Goal: Information Seeking & Learning: Learn about a topic

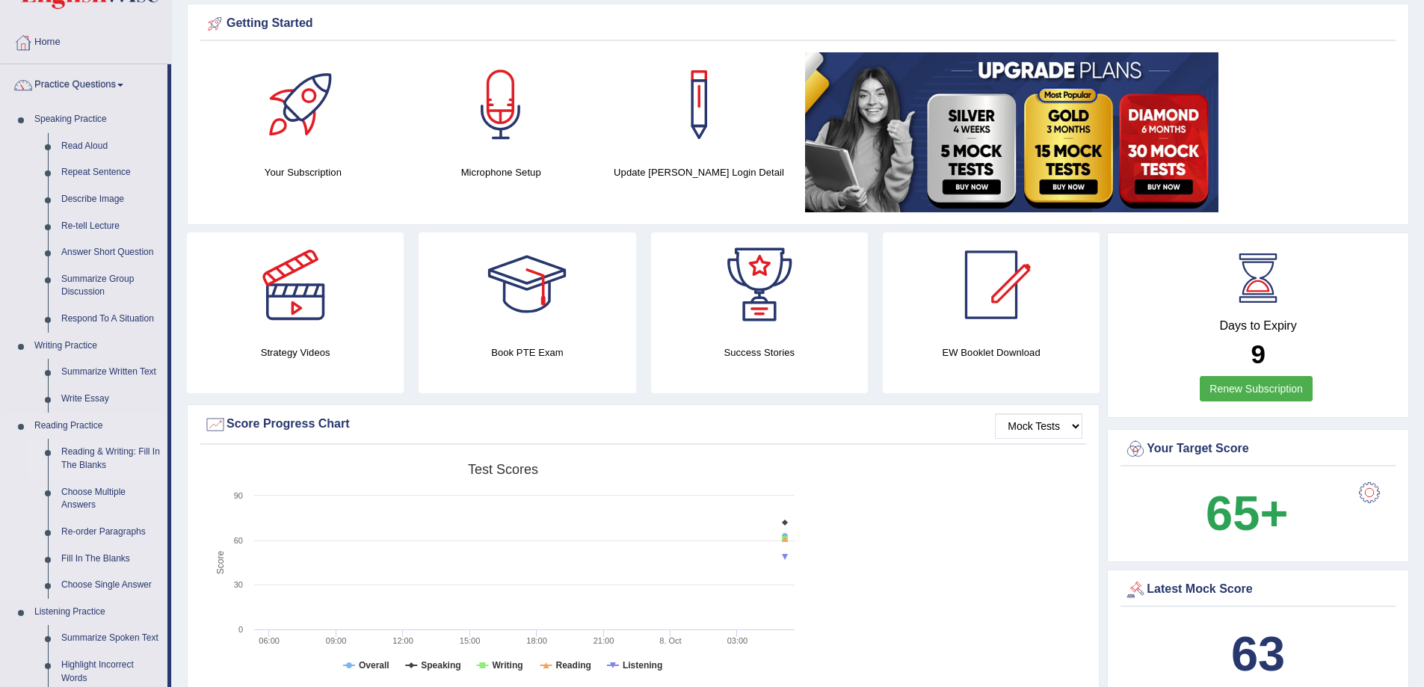
scroll to position [75, 0]
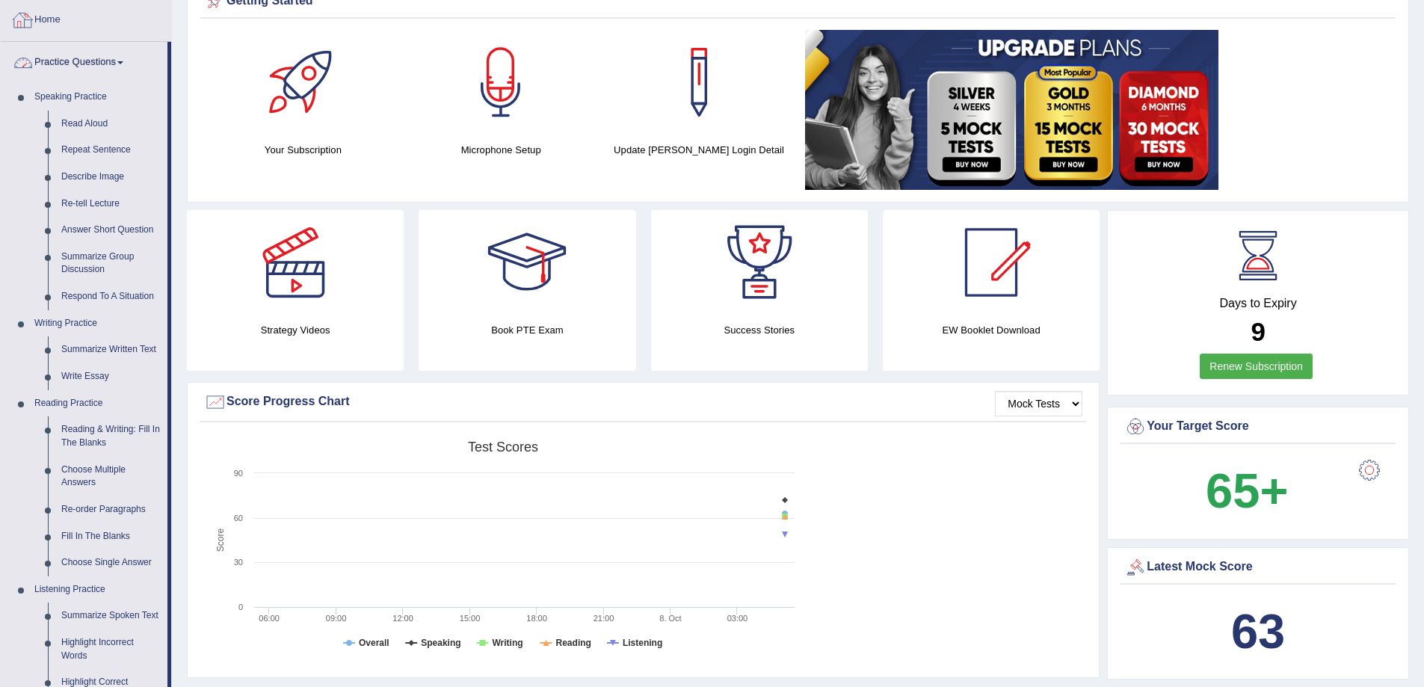
click at [101, 69] on link "Practice Questions" at bounding box center [84, 60] width 167 height 37
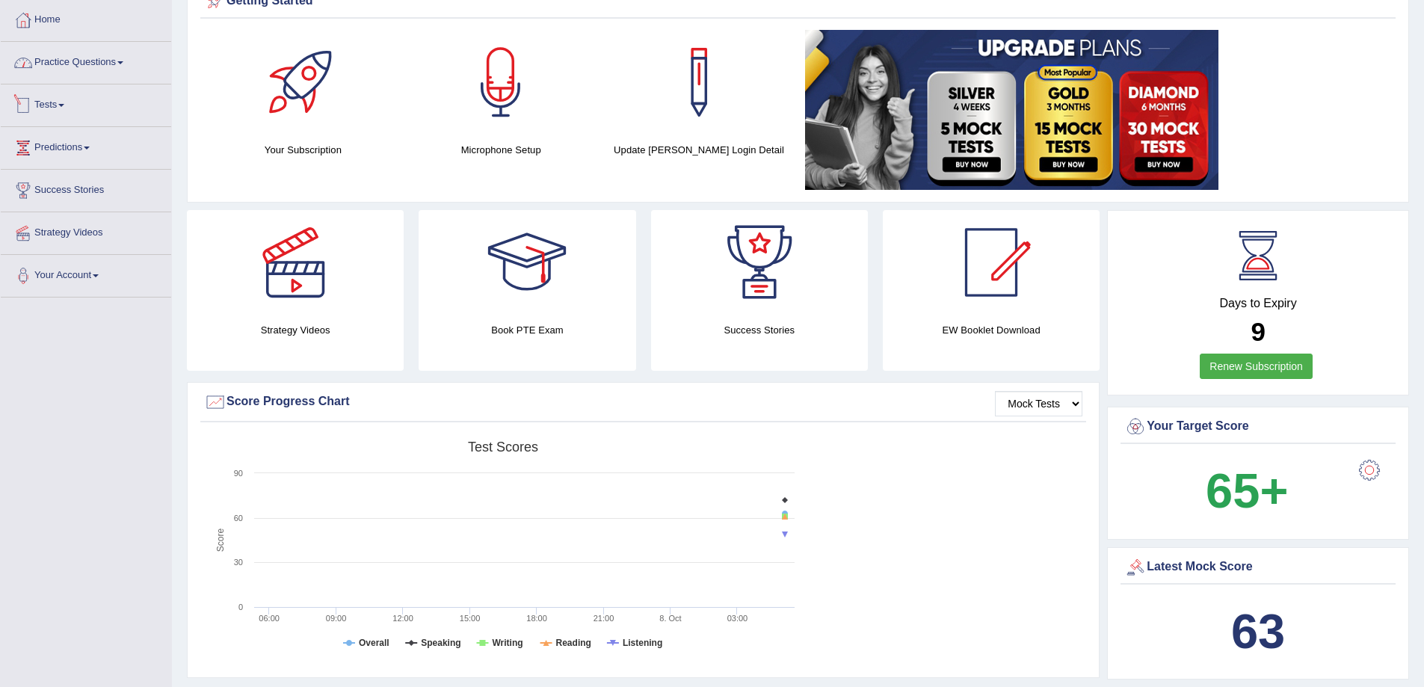
click at [55, 111] on link "Tests" at bounding box center [86, 102] width 170 height 37
click at [49, 187] on link "History" at bounding box center [98, 192] width 140 height 27
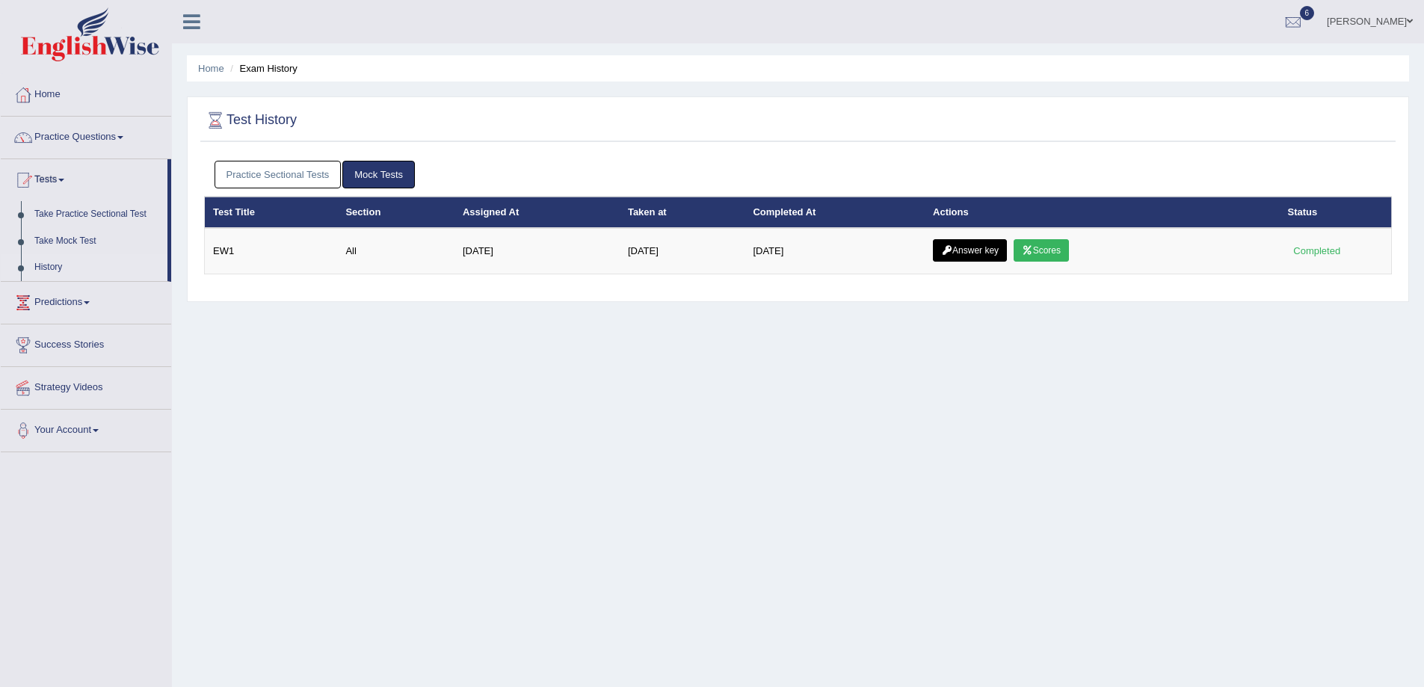
click at [988, 253] on link "Answer key" at bounding box center [970, 250] width 74 height 22
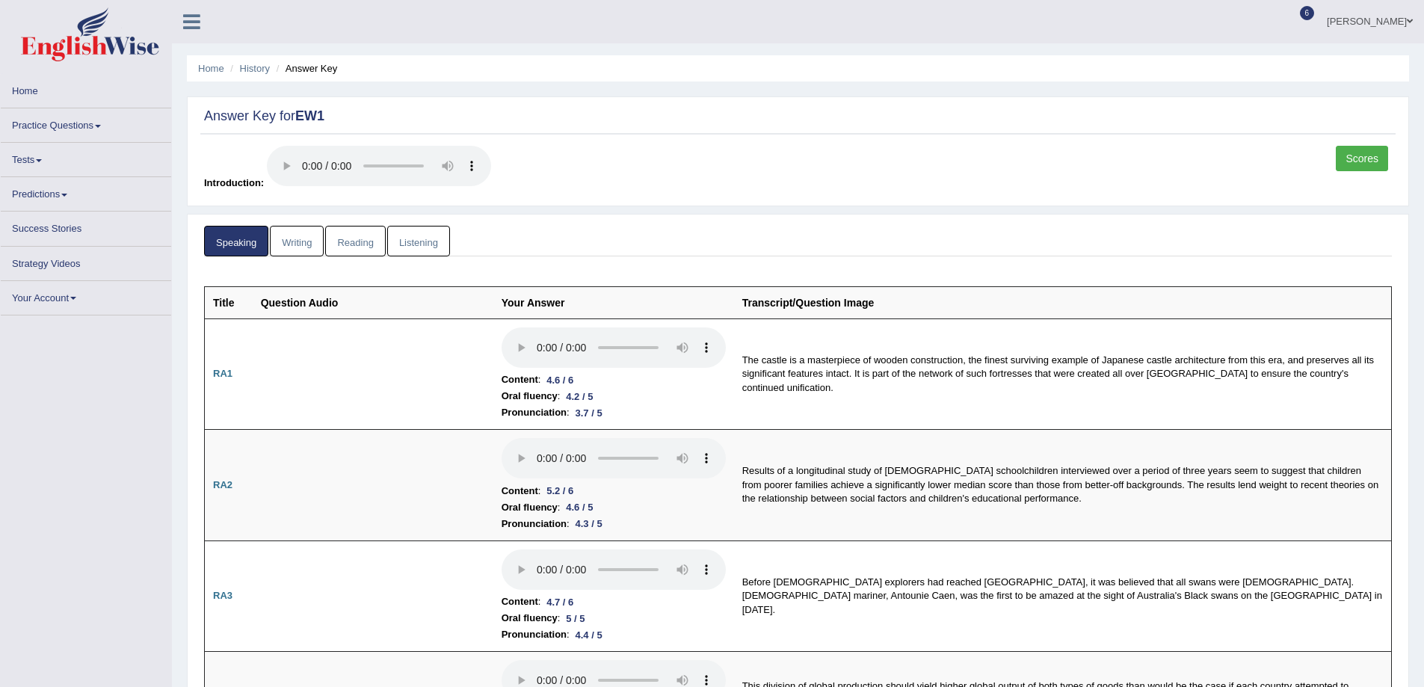
click at [1368, 152] on link "Scores" at bounding box center [1361, 158] width 52 height 25
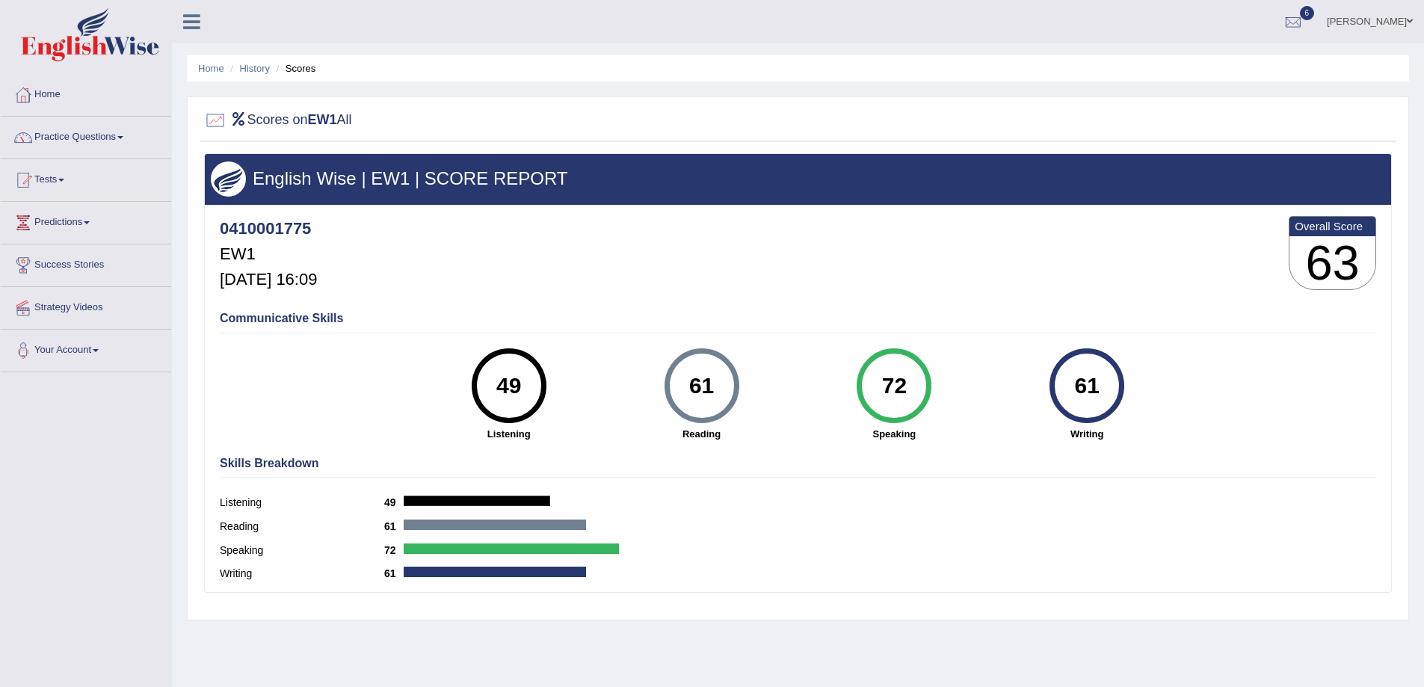
drag, startPoint x: 1072, startPoint y: 377, endPoint x: 1148, endPoint y: 378, distance: 75.5
click at [1148, 378] on div "61 Writing" at bounding box center [1086, 394] width 193 height 93
click at [1149, 414] on div "61 Writing" at bounding box center [1086, 394] width 193 height 93
drag, startPoint x: 500, startPoint y: 386, endPoint x: 540, endPoint y: 386, distance: 40.4
click at [540, 386] on div "49" at bounding box center [509, 385] width 75 height 75
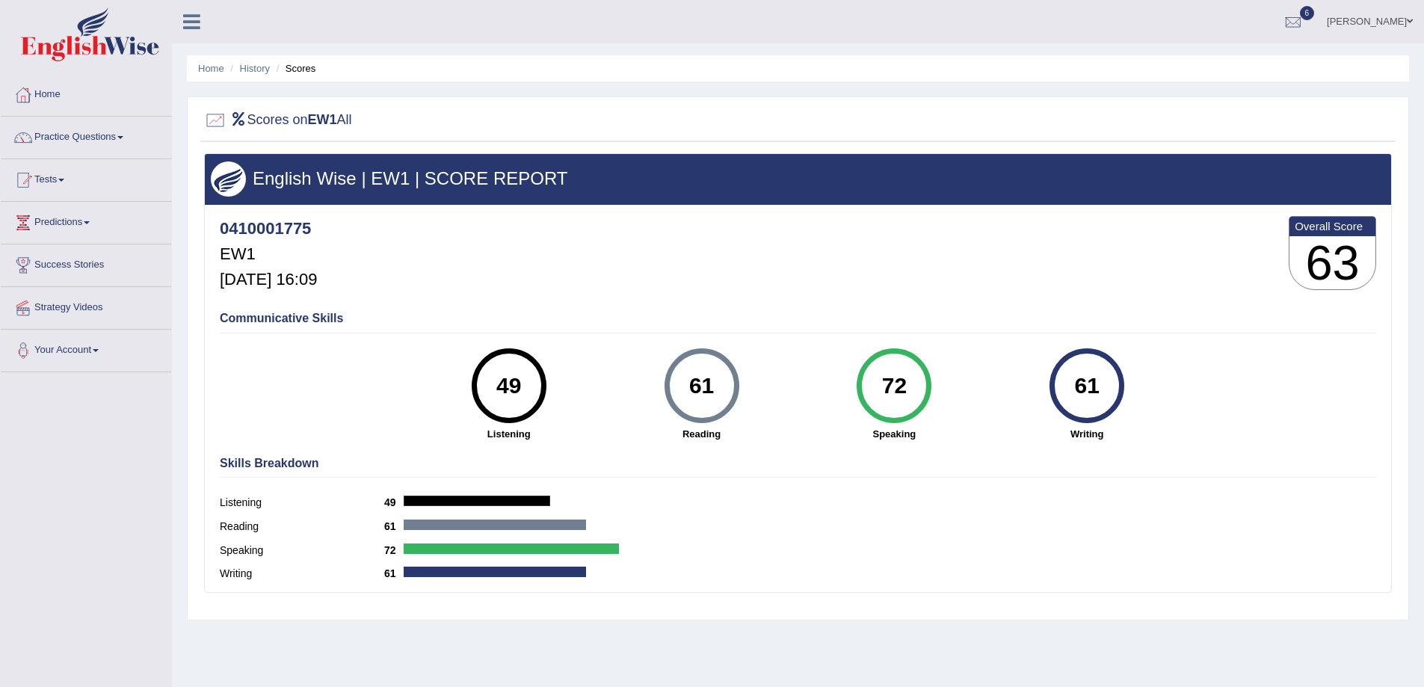
drag, startPoint x: 689, startPoint y: 383, endPoint x: 779, endPoint y: 367, distance: 91.0
click at [770, 371] on div "61 Reading" at bounding box center [701, 394] width 193 height 93
click at [790, 363] on div "61 Reading" at bounding box center [701, 394] width 193 height 93
drag, startPoint x: 1062, startPoint y: 386, endPoint x: 1140, endPoint y: 393, distance: 78.1
click at [1140, 393] on div "61 Writing" at bounding box center [1086, 394] width 193 height 93
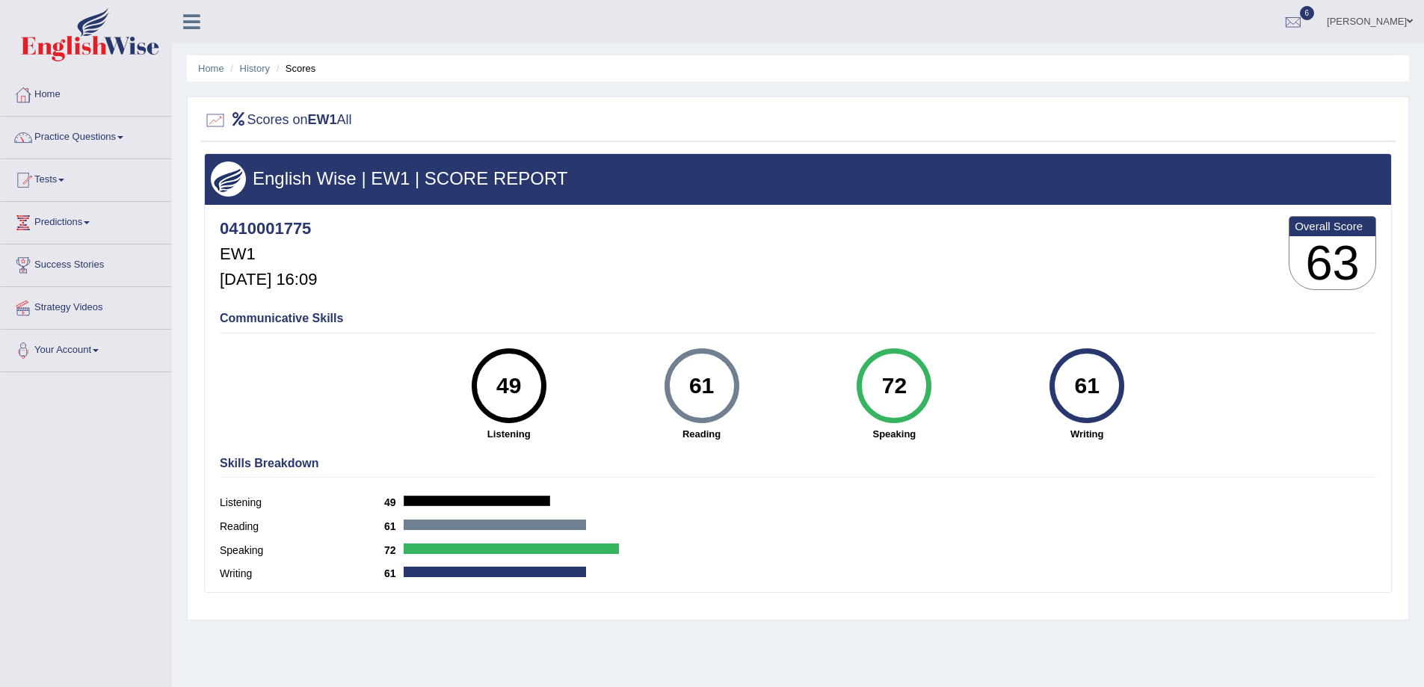
drag, startPoint x: 516, startPoint y: 397, endPoint x: 550, endPoint y: 398, distance: 34.4
click at [536, 397] on div "49" at bounding box center [509, 385] width 75 height 75
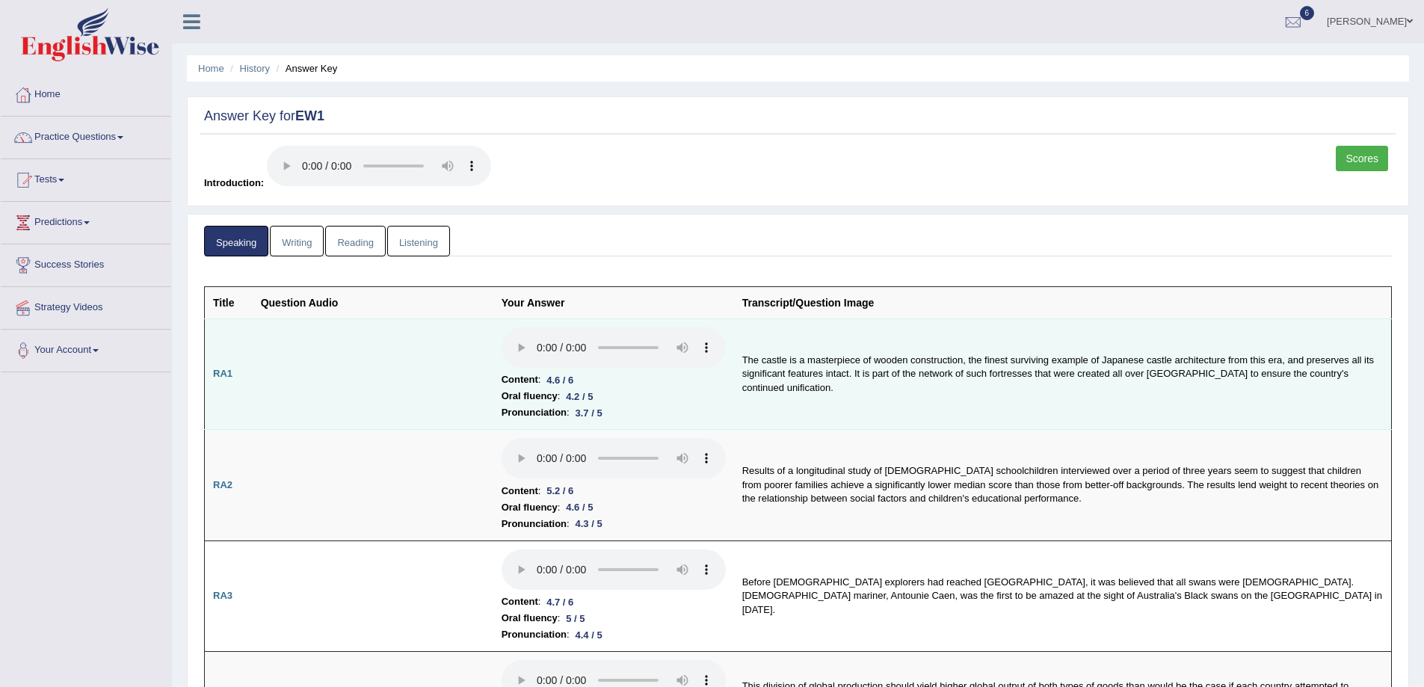
scroll to position [149, 0]
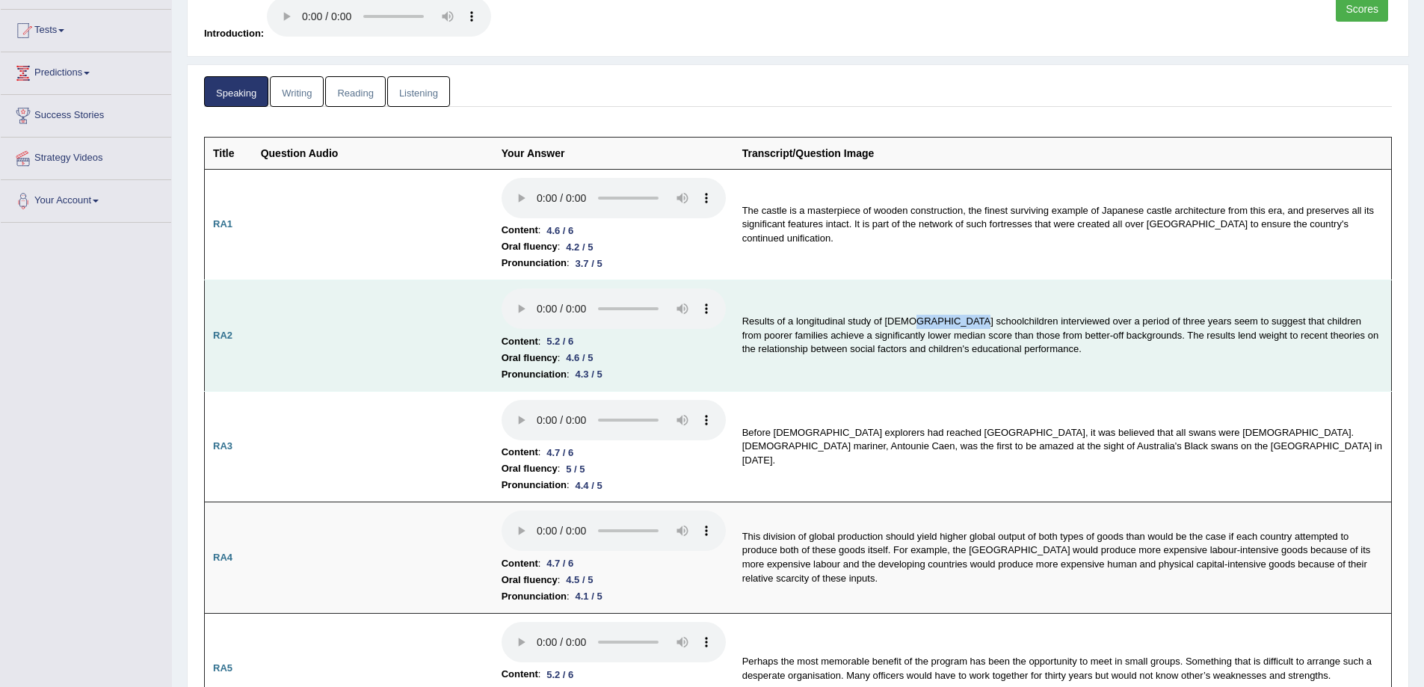
drag, startPoint x: 963, startPoint y: 321, endPoint x: 911, endPoint y: 320, distance: 51.6
click at [911, 320] on td "Results of a longitudinal study of UK schoolchildren interviewed over a period …" at bounding box center [1063, 335] width 658 height 111
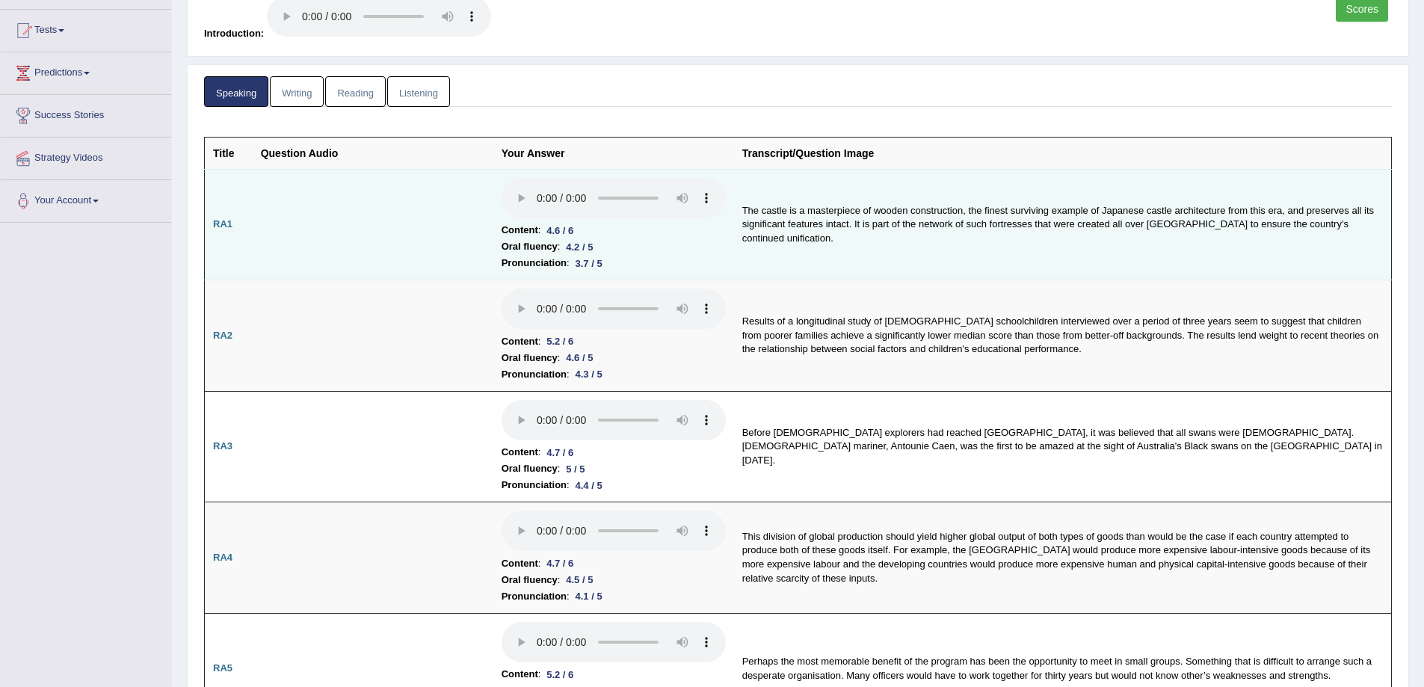
click at [835, 266] on td "The castle is a masterpiece of wooden construction, the finest surviving exampl…" at bounding box center [1063, 224] width 658 height 111
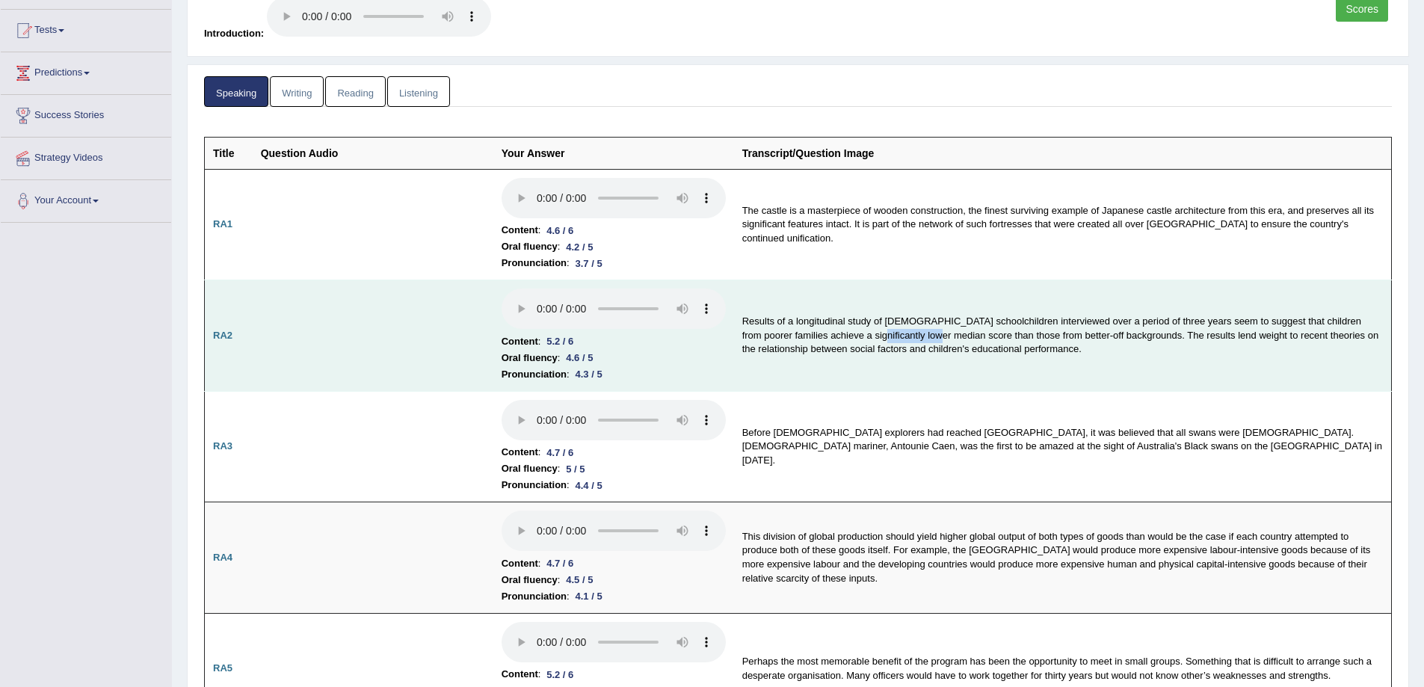
drag, startPoint x: 862, startPoint y: 337, endPoint x: 926, endPoint y: 335, distance: 63.6
click at [926, 335] on td "Results of a longitudinal study of UK schoolchildren interviewed over a period …" at bounding box center [1063, 335] width 658 height 111
drag, startPoint x: 1093, startPoint y: 340, endPoint x: 1069, endPoint y: 331, distance: 26.2
click at [1069, 331] on td "Results of a longitudinal study of UK schoolchildren interviewed over a period …" at bounding box center [1063, 335] width 658 height 111
click at [1067, 386] on td "Results of a longitudinal study of UK schoolchildren interviewed over a period …" at bounding box center [1063, 335] width 658 height 111
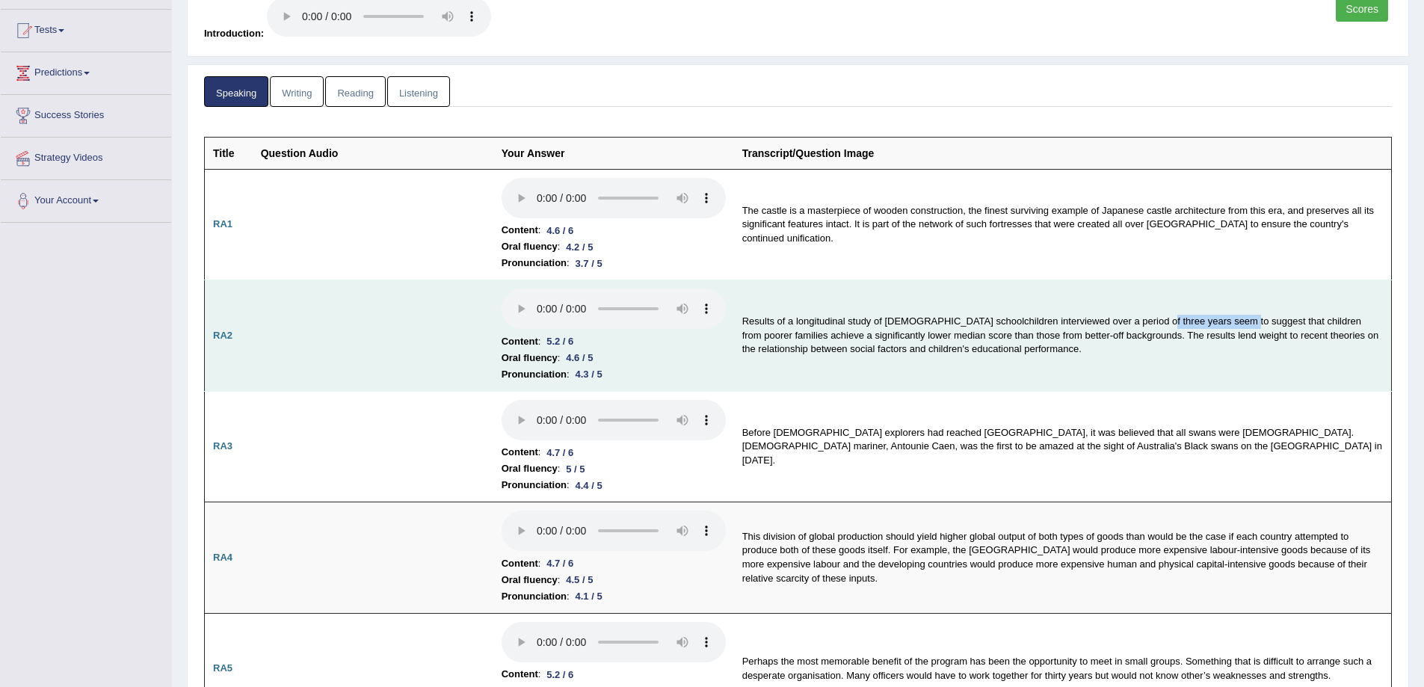
drag, startPoint x: 1231, startPoint y: 318, endPoint x: 1149, endPoint y: 321, distance: 81.5
click at [1149, 321] on td "Results of a longitudinal study of UK schoolchildren interviewed over a period …" at bounding box center [1063, 335] width 658 height 111
drag, startPoint x: 744, startPoint y: 320, endPoint x: 1232, endPoint y: 324, distance: 487.3
click at [1232, 324] on td "Results of a longitudinal study of UK schoolchildren interviewed over a period …" at bounding box center [1063, 335] width 658 height 111
click at [770, 356] on td "Results of a longitudinal study of UK schoolchildren interviewed over a period …" at bounding box center [1063, 335] width 658 height 111
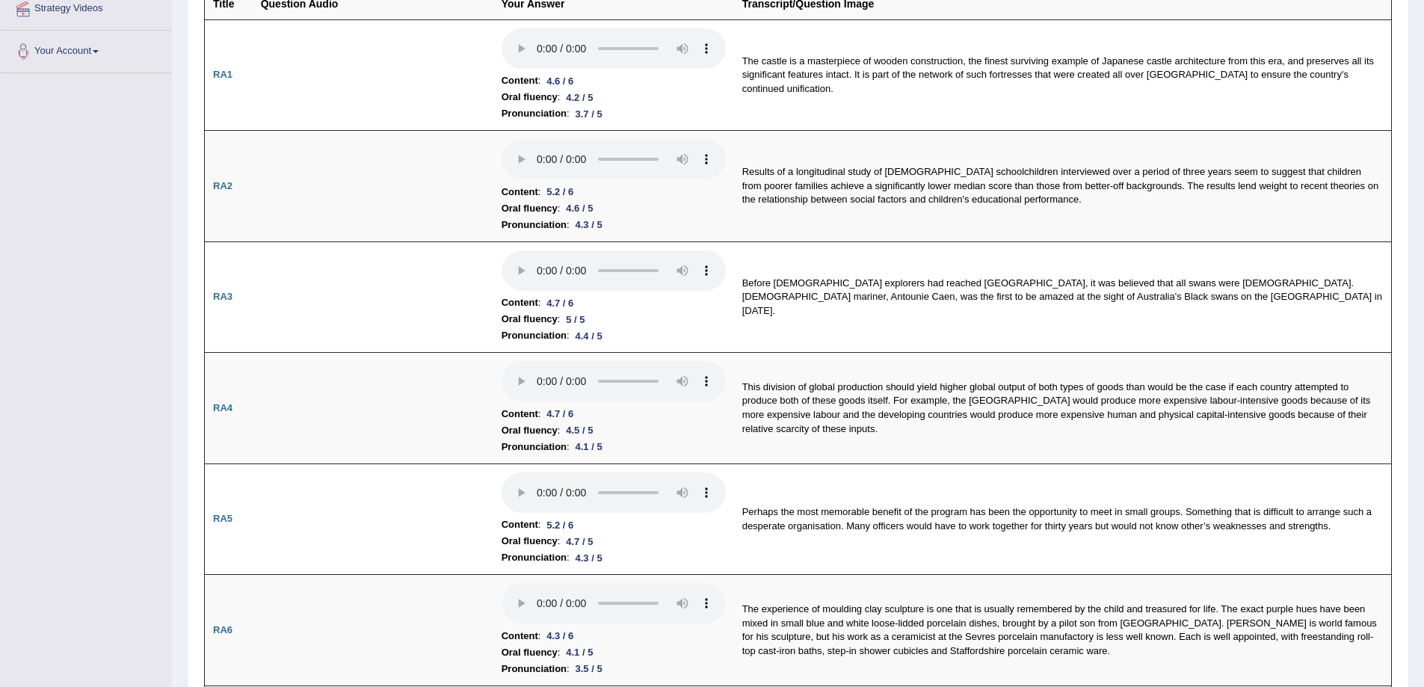
scroll to position [673, 0]
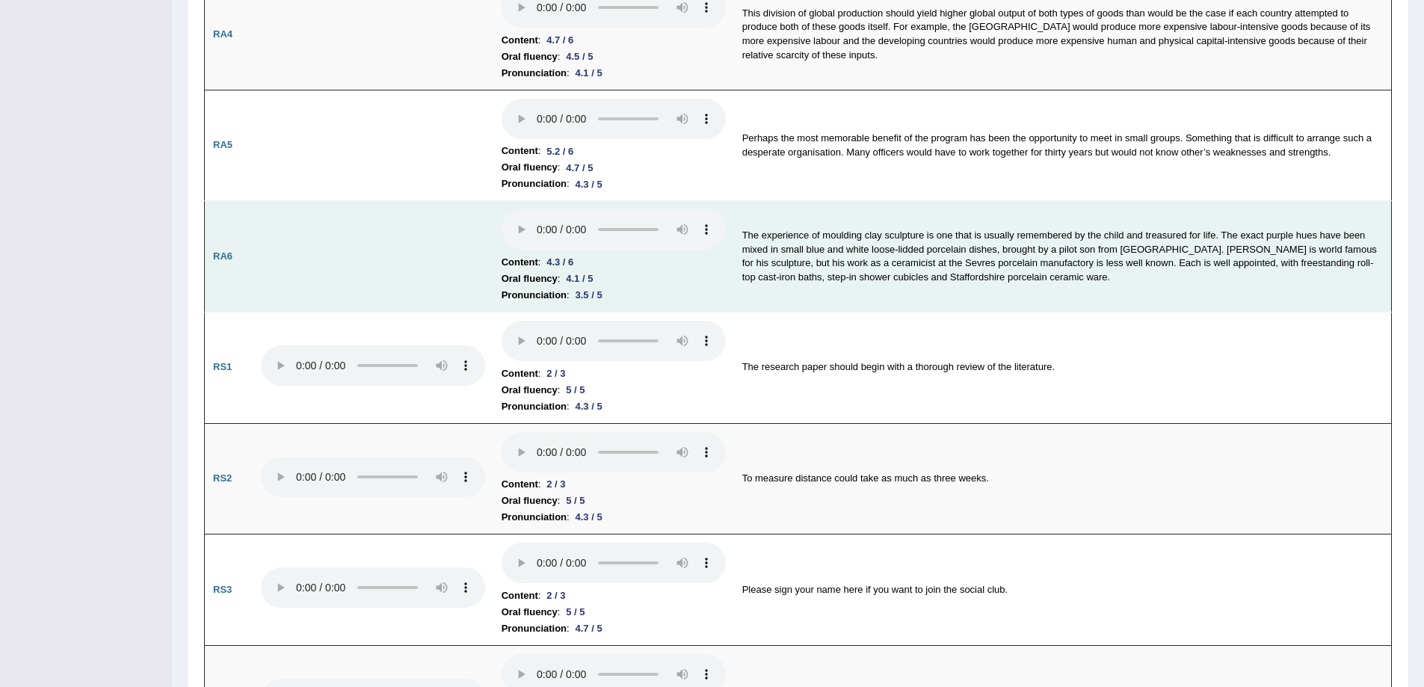
click at [525, 258] on b "Content" at bounding box center [519, 262] width 37 height 16
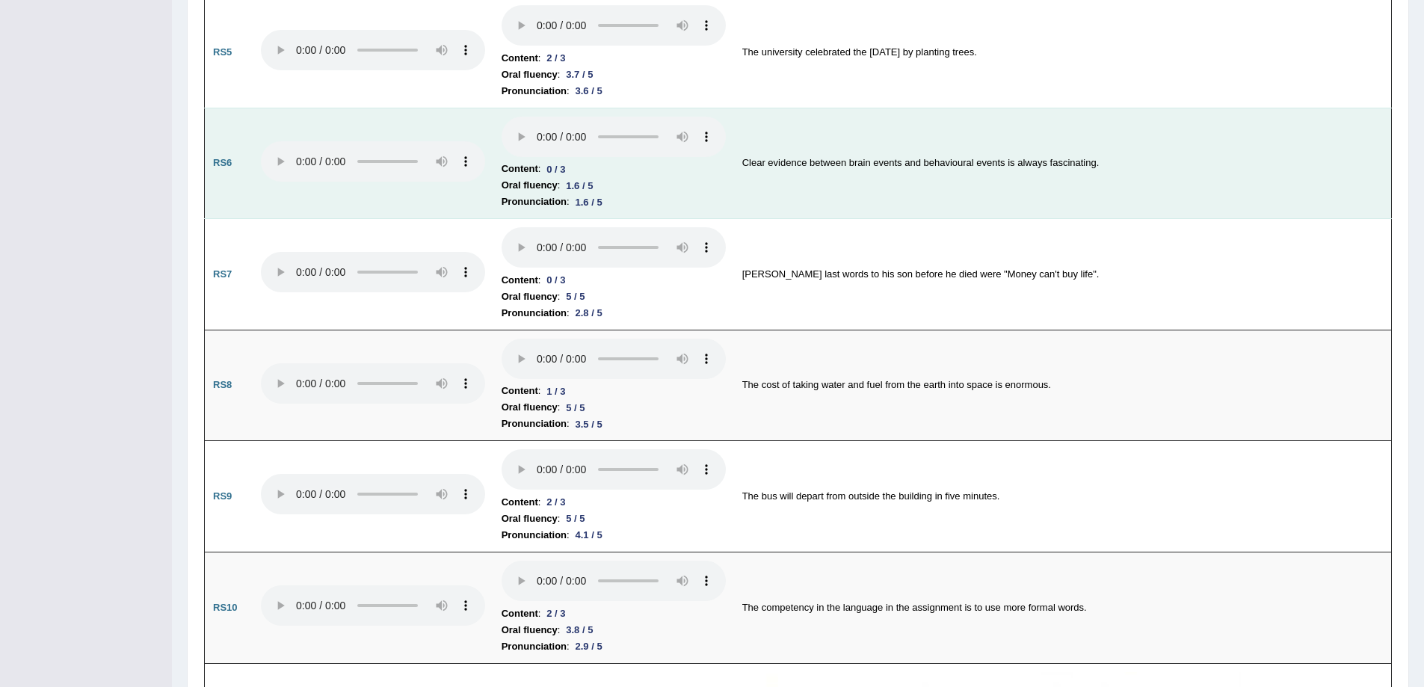
scroll to position [1495, 0]
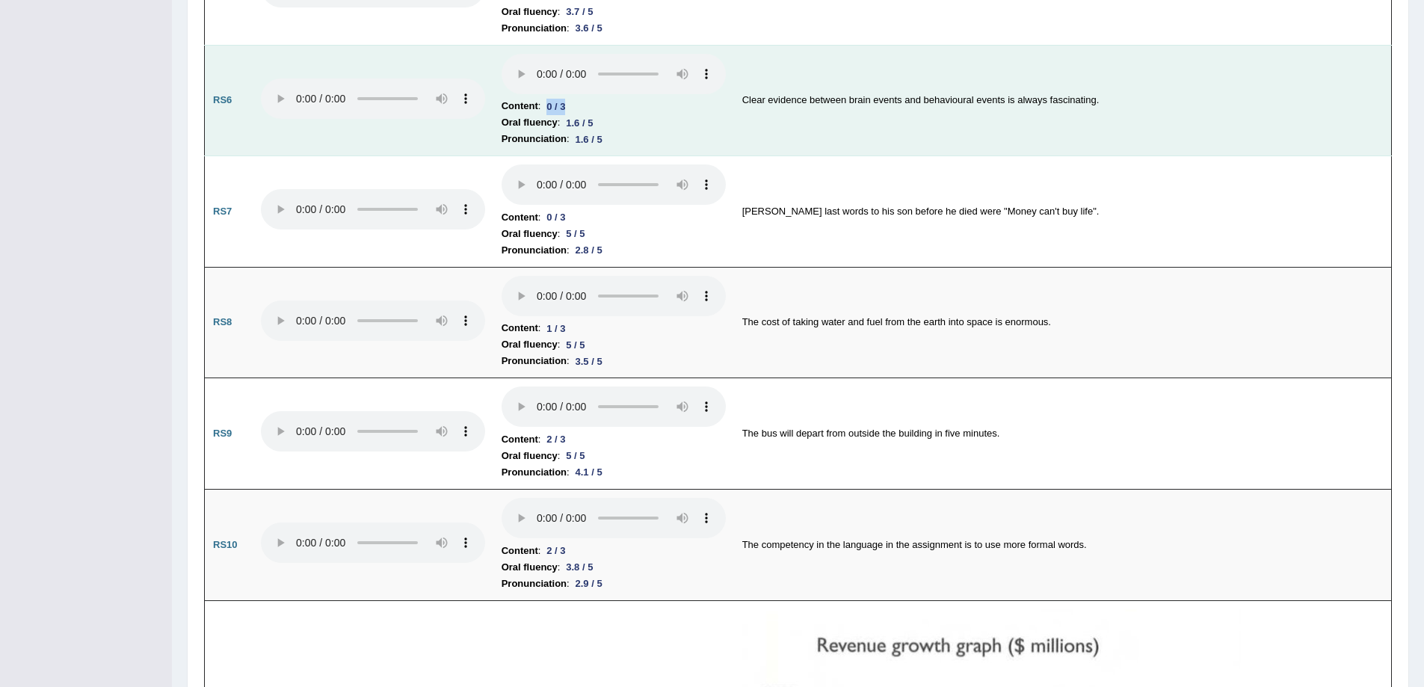
drag, startPoint x: 545, startPoint y: 106, endPoint x: 621, endPoint y: 108, distance: 76.2
click at [621, 108] on li "Content : 0 / 3" at bounding box center [613, 106] width 224 height 16
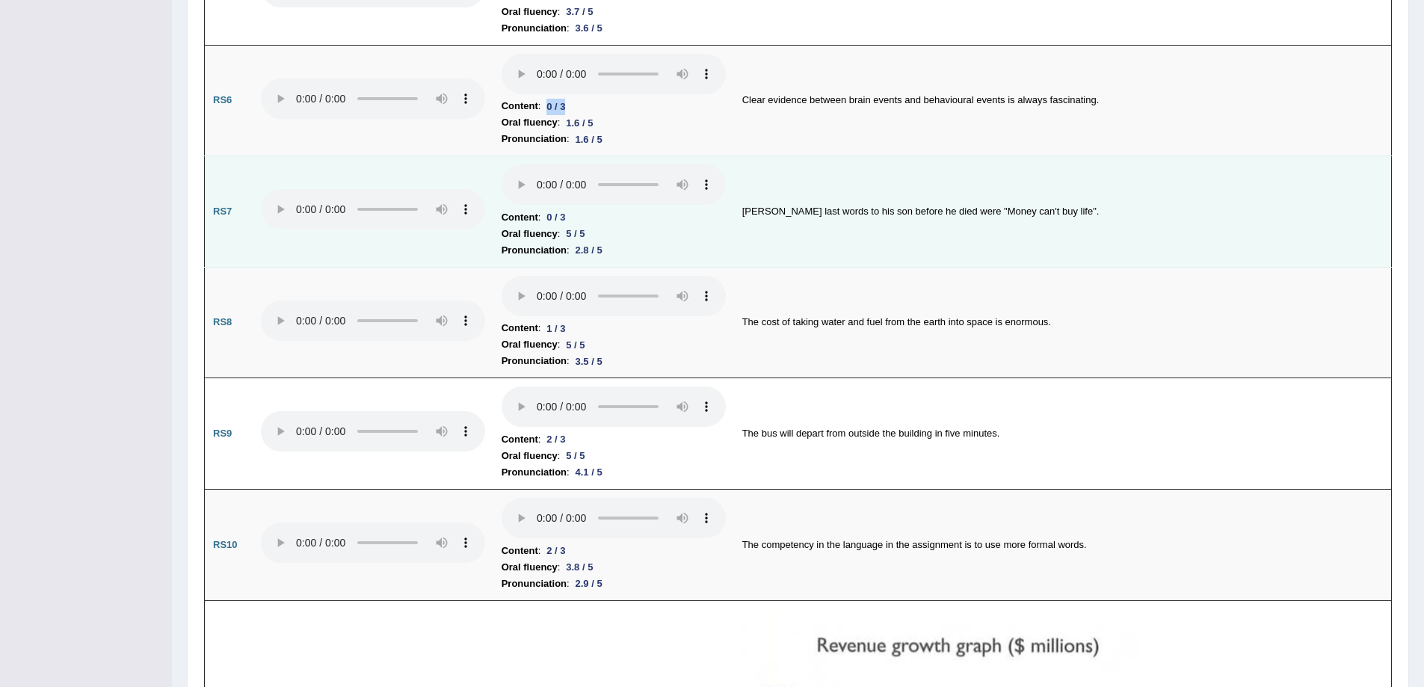
drag, startPoint x: 540, startPoint y: 219, endPoint x: 680, endPoint y: 241, distance: 142.3
click at [677, 241] on td "Content : 0 / 3 Oral fluency : 5 / 5 Pronunciation : 2.8 / 5" at bounding box center [613, 211] width 241 height 111
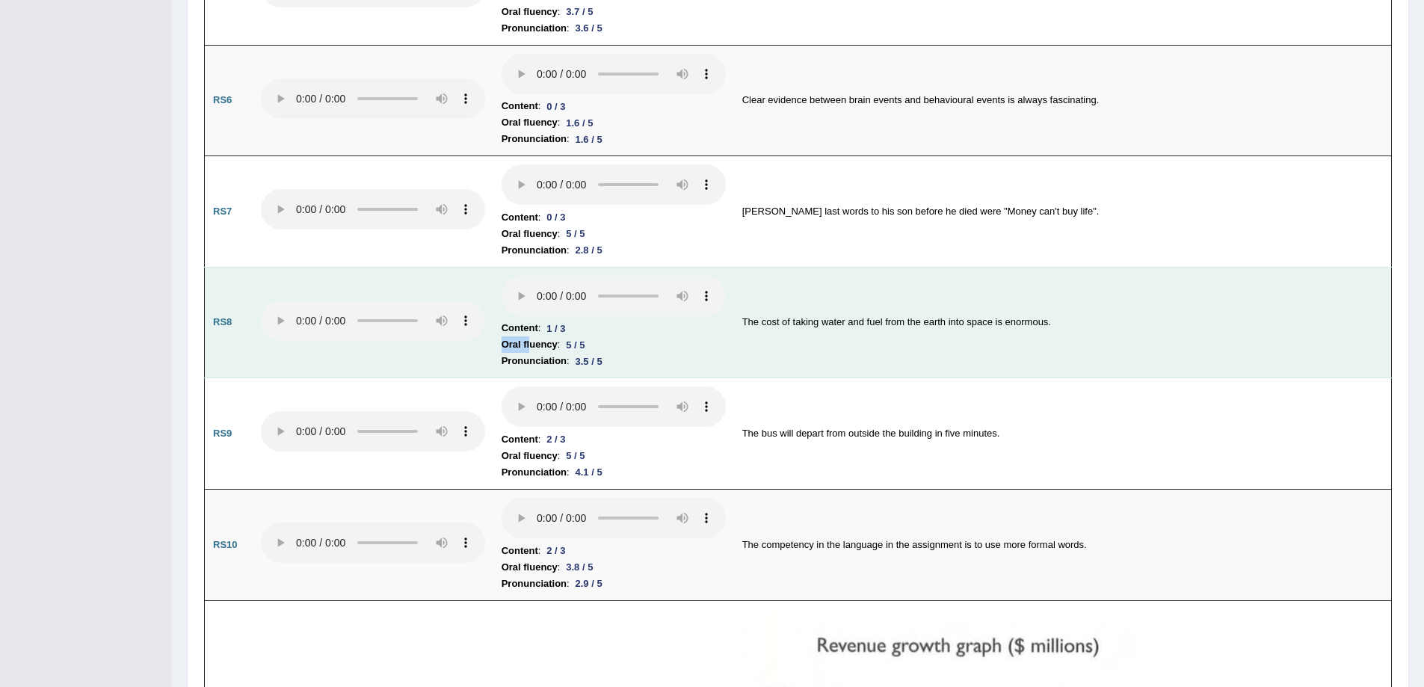
drag, startPoint x: 529, startPoint y: 342, endPoint x: 628, endPoint y: 330, distance: 99.5
click at [617, 330] on td "Content : 1 / 3 Oral fluency : 5 / 5 Pronunciation : 3.5 / 5" at bounding box center [613, 322] width 241 height 111
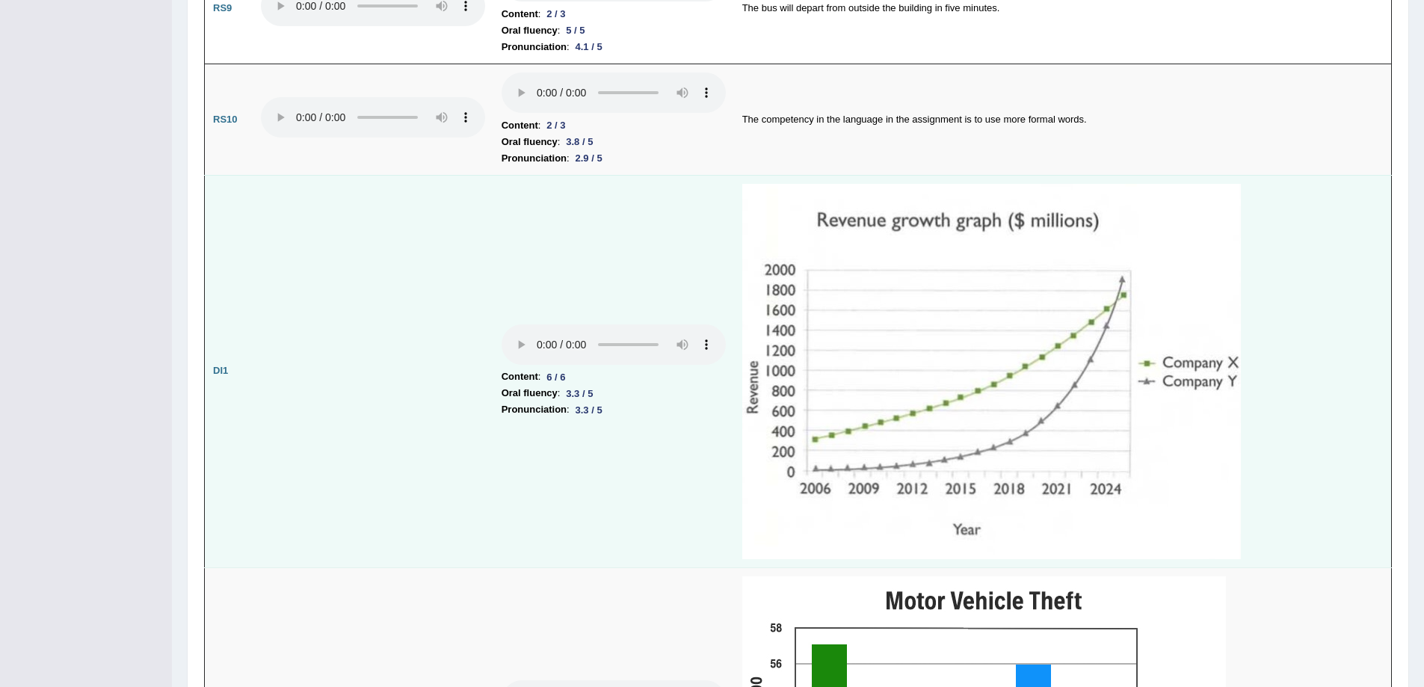
scroll to position [1943, 0]
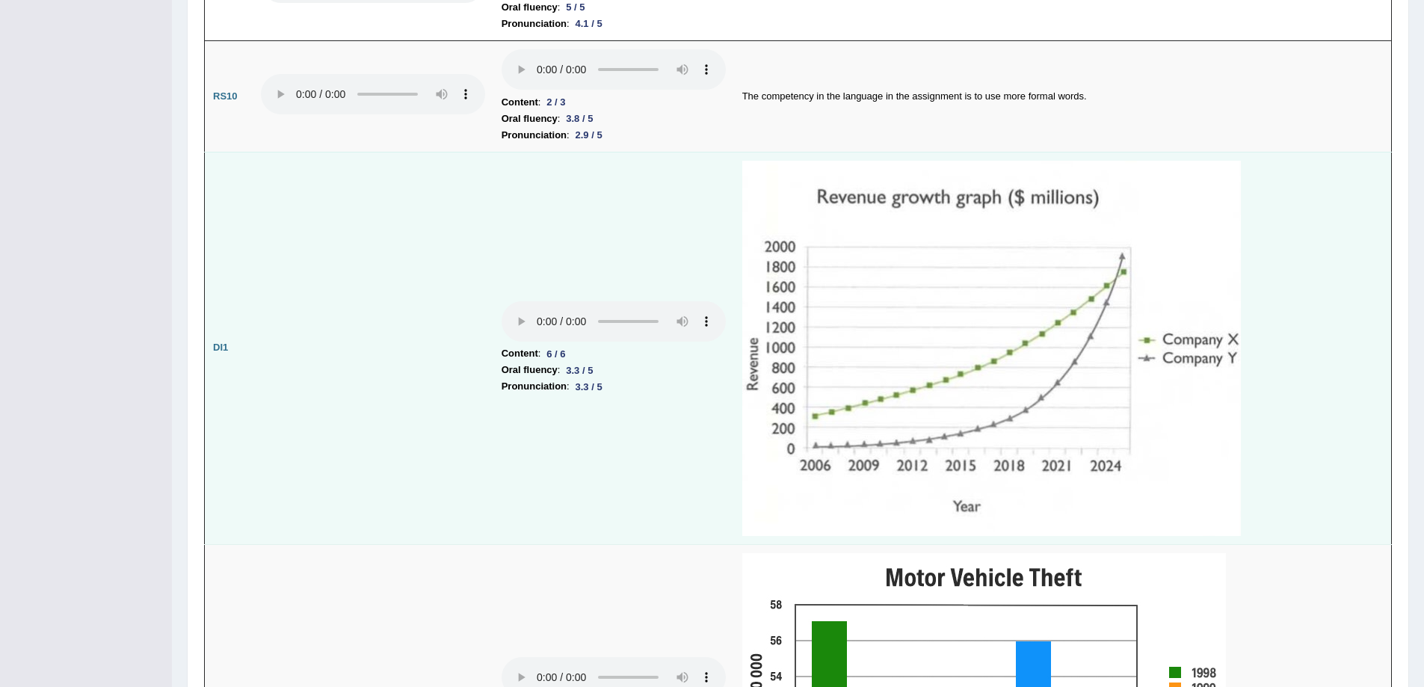
click at [1102, 433] on img at bounding box center [991, 348] width 498 height 375
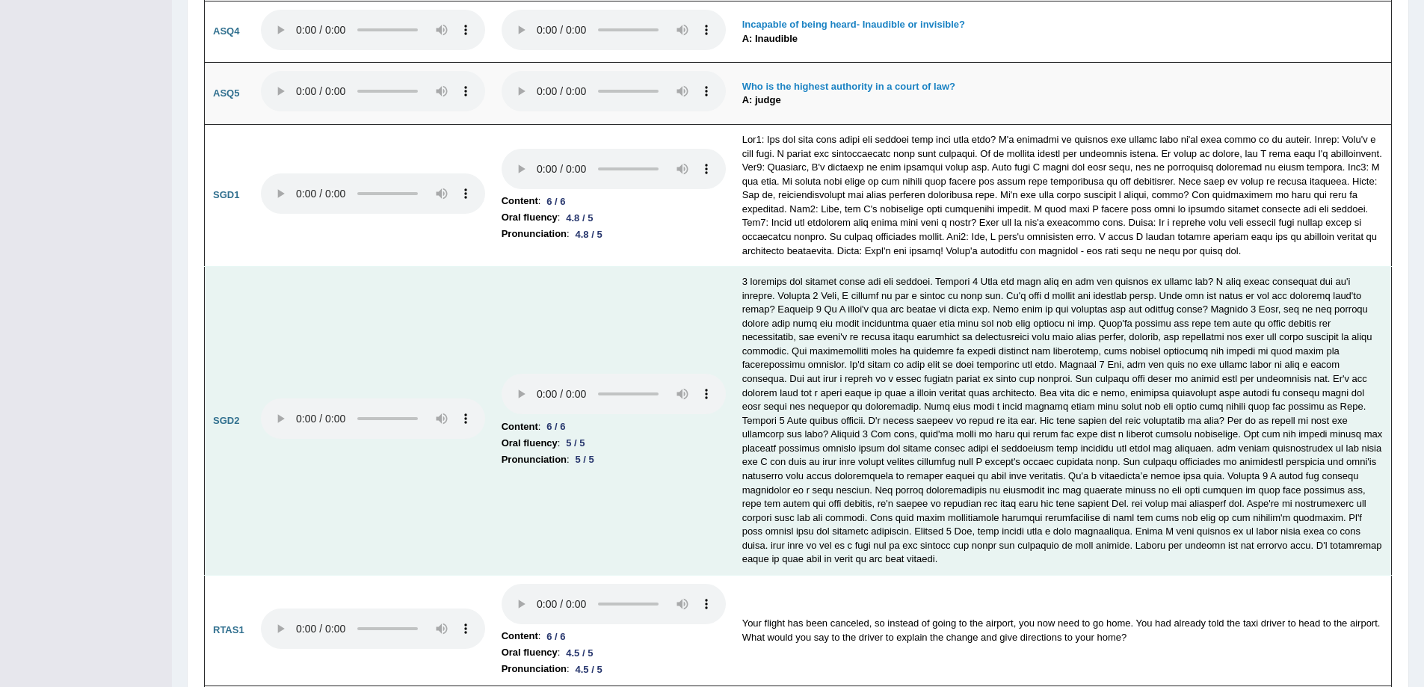
scroll to position [4447, 0]
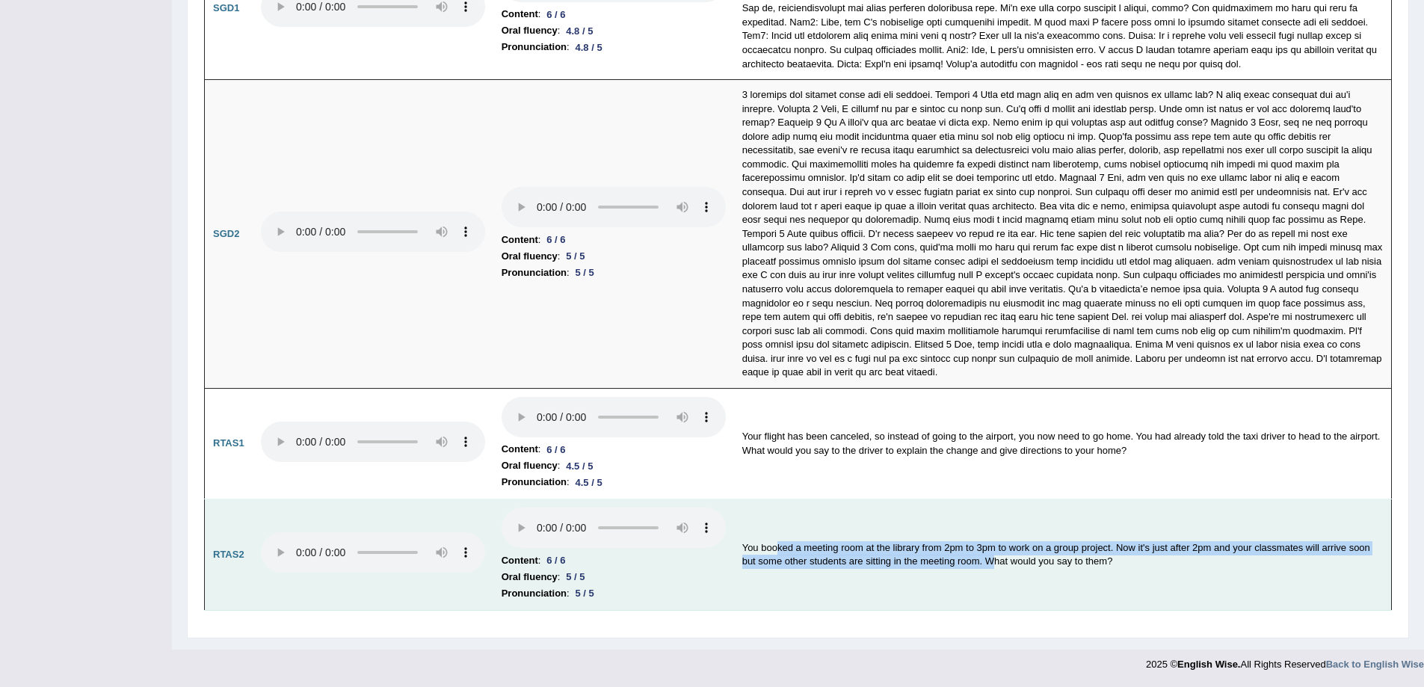
drag, startPoint x: 779, startPoint y: 551, endPoint x: 994, endPoint y: 564, distance: 214.9
click at [994, 564] on td "You booked a meeting room at the library from 2pm to 3pm to work on a group pro…" at bounding box center [1063, 554] width 658 height 111
click at [942, 608] on td "You booked a meeting room at the library from 2pm to 3pm to work on a group pro…" at bounding box center [1063, 554] width 658 height 111
click at [936, 587] on td "You booked a meeting room at the library from 2pm to 3pm to work on a group pro…" at bounding box center [1063, 554] width 658 height 111
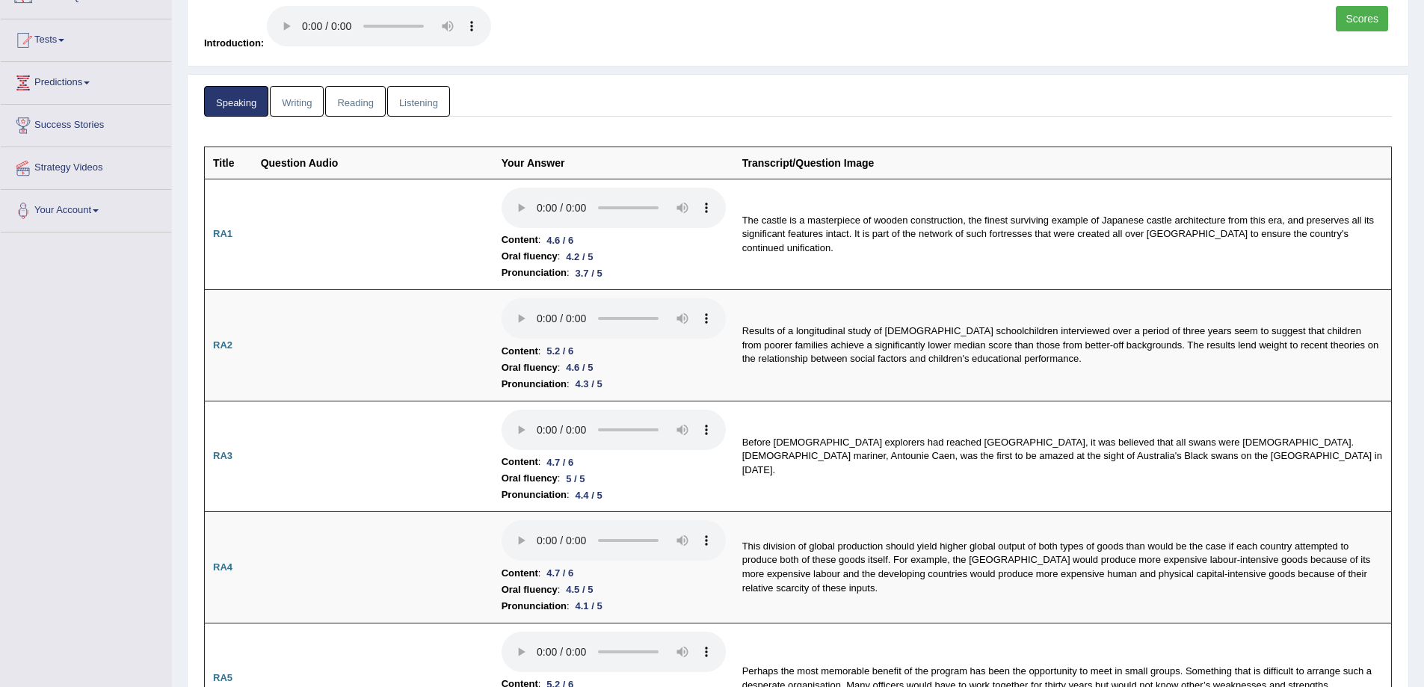
scroll to position [0, 0]
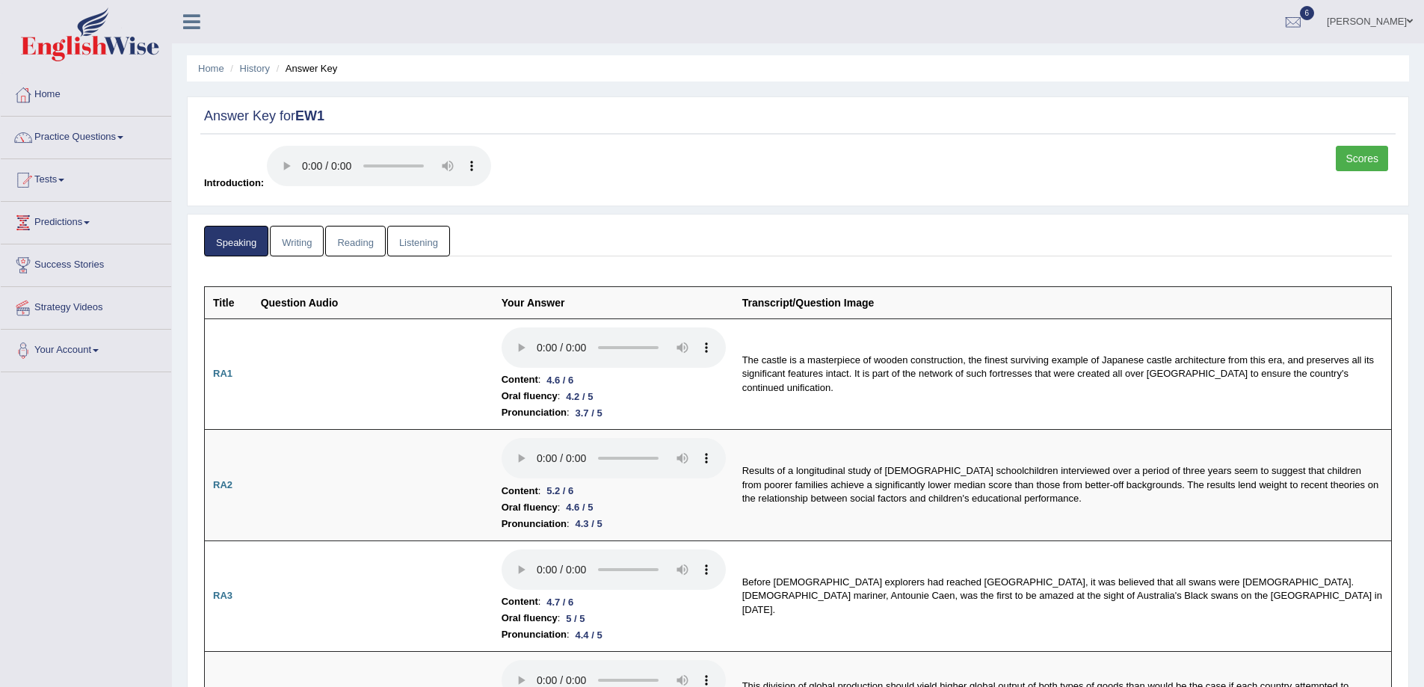
click at [292, 241] on link "Writing" at bounding box center [297, 241] width 54 height 31
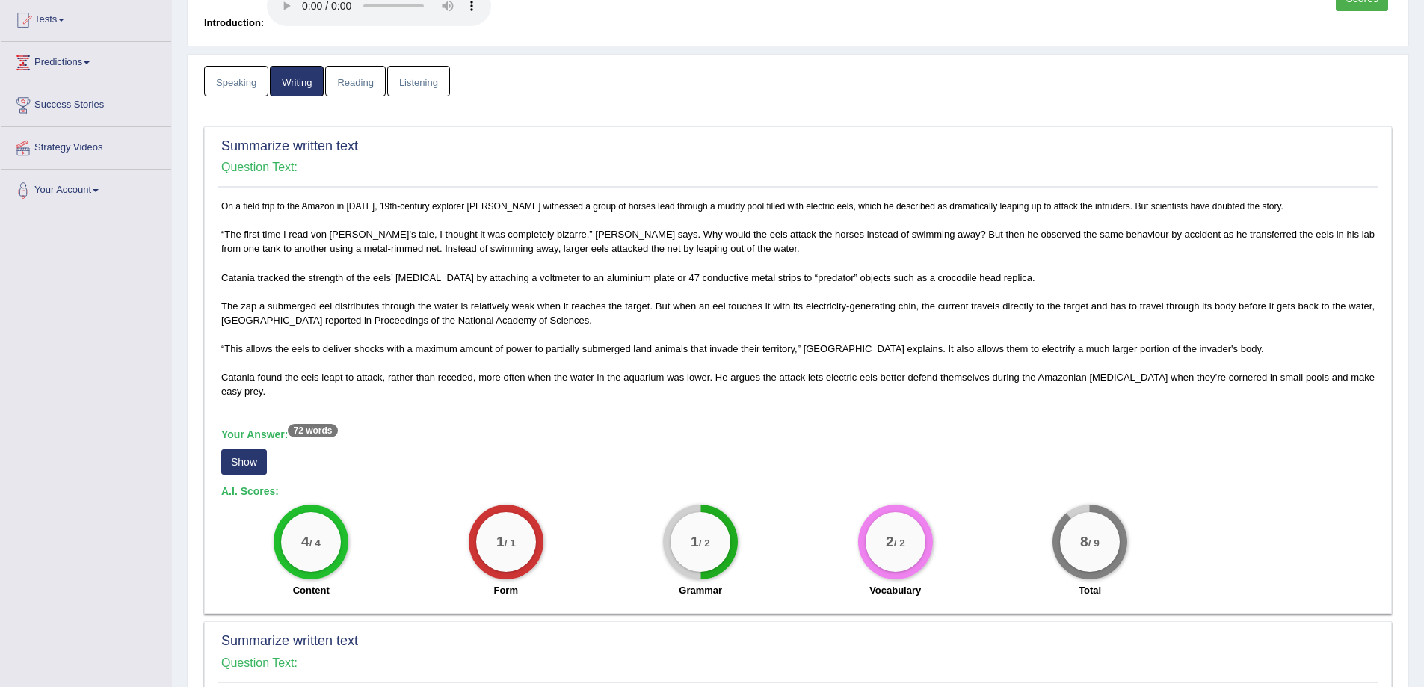
scroll to position [224, 0]
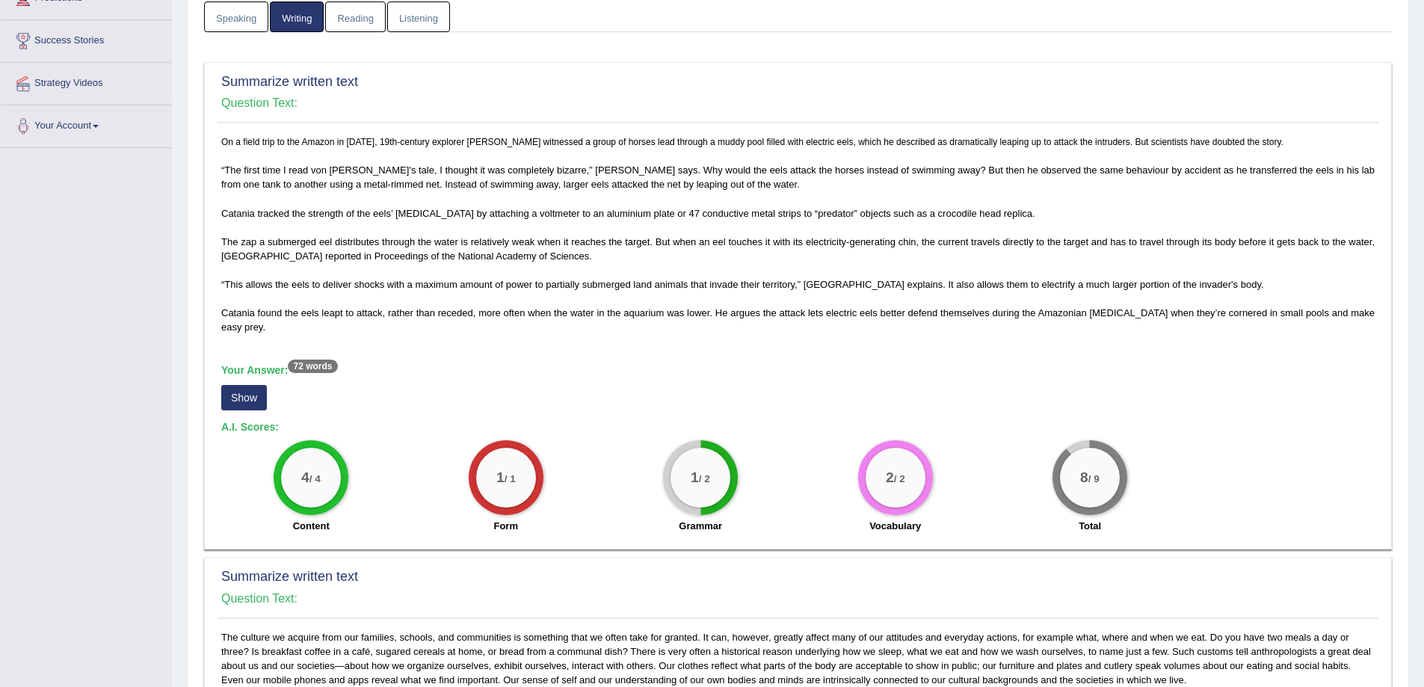
click at [231, 409] on button "Show" at bounding box center [244, 397] width 46 height 25
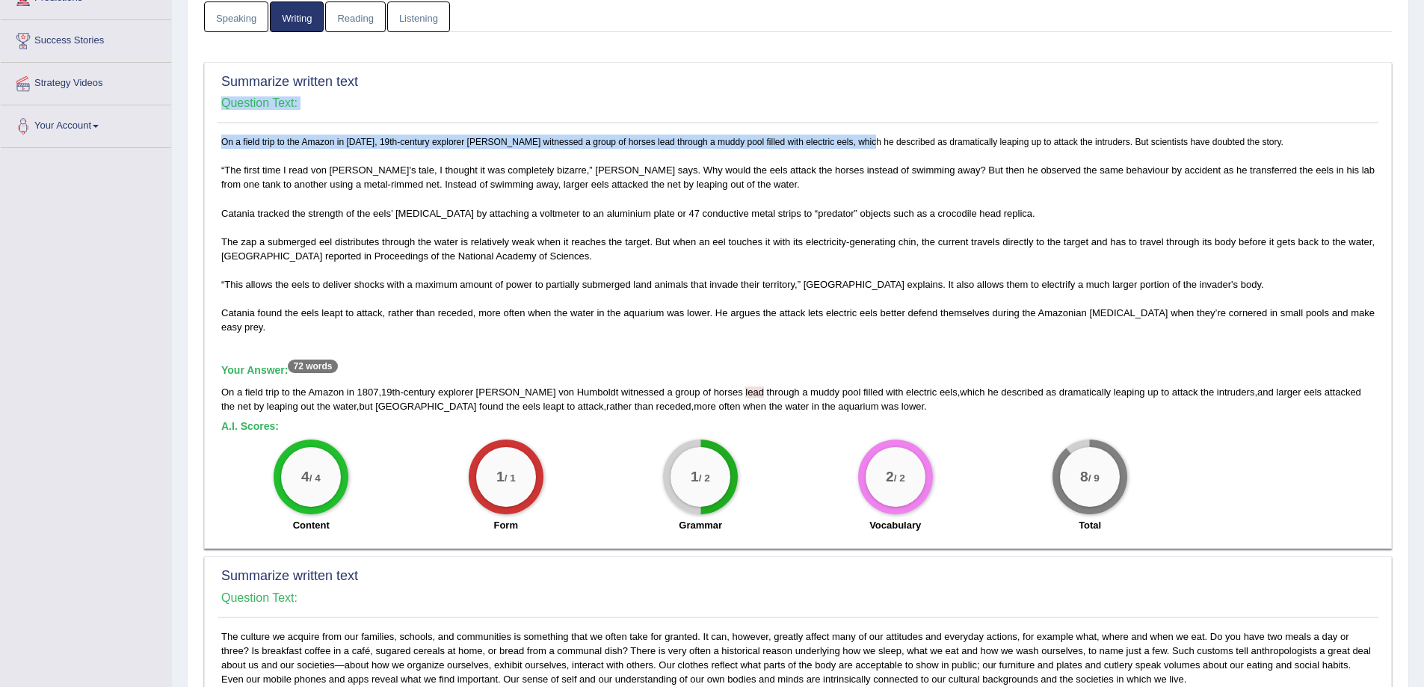
drag, startPoint x: 980, startPoint y: 140, endPoint x: 215, endPoint y: 146, distance: 764.5
click at [208, 146] on div "Summarize written text Question Text: On a field trip to the Amazon in 1807, 19…" at bounding box center [797, 305] width 1187 height 487
click at [304, 282] on p "On a field trip to the Amazon in 1807, 19th-century explorer Alexander von Humb…" at bounding box center [797, 235] width 1153 height 200
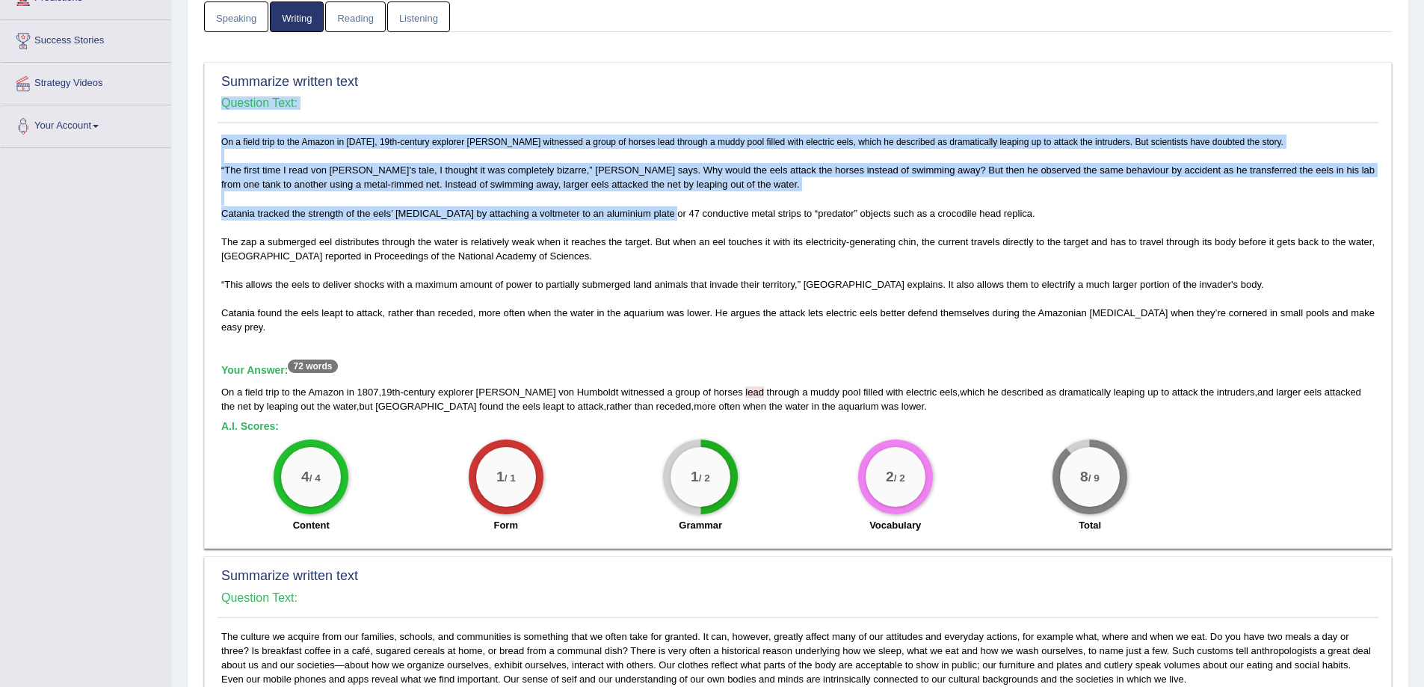
drag, startPoint x: 217, startPoint y: 229, endPoint x: 660, endPoint y: 227, distance: 443.2
click at [660, 227] on div "Summarize written text Question Text: On a field trip to the Amazon in 1807, 19…" at bounding box center [797, 305] width 1187 height 487
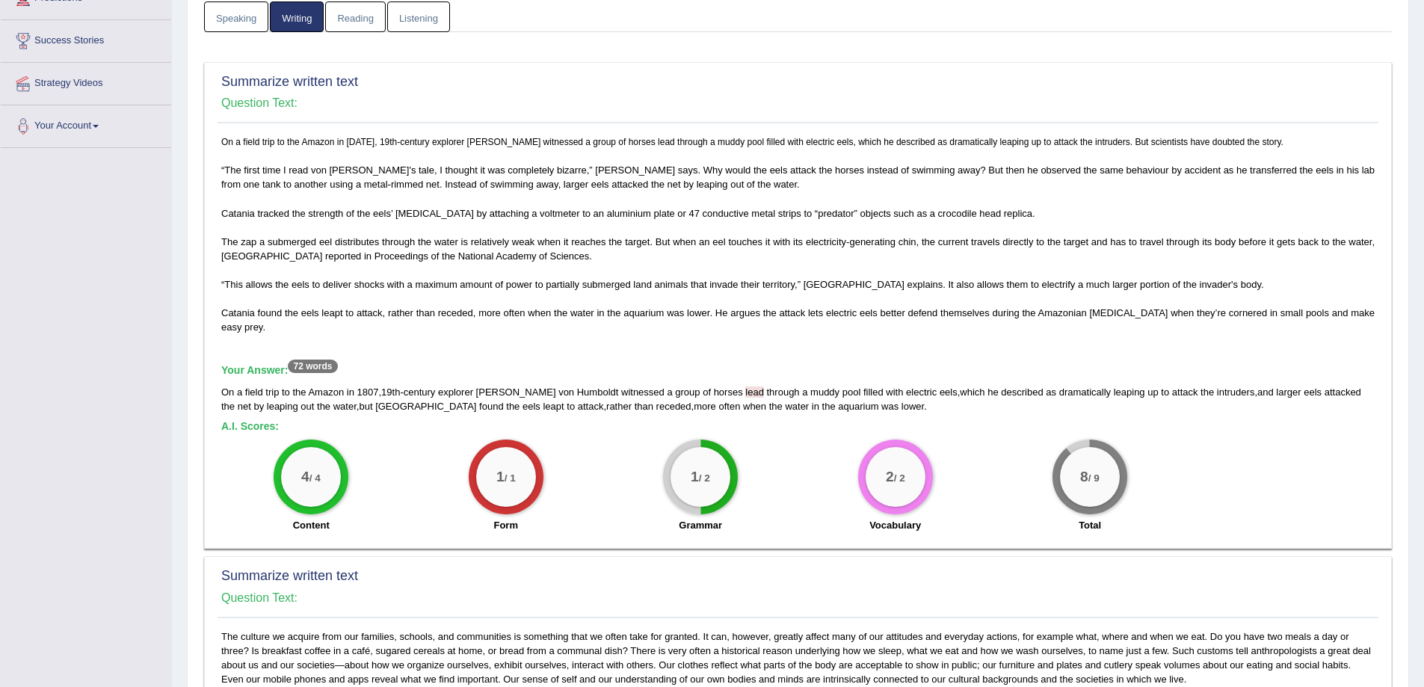
click at [637, 242] on p "On a field trip to the Amazon in 1807, 19th-century explorer Alexander von Humb…" at bounding box center [797, 235] width 1153 height 200
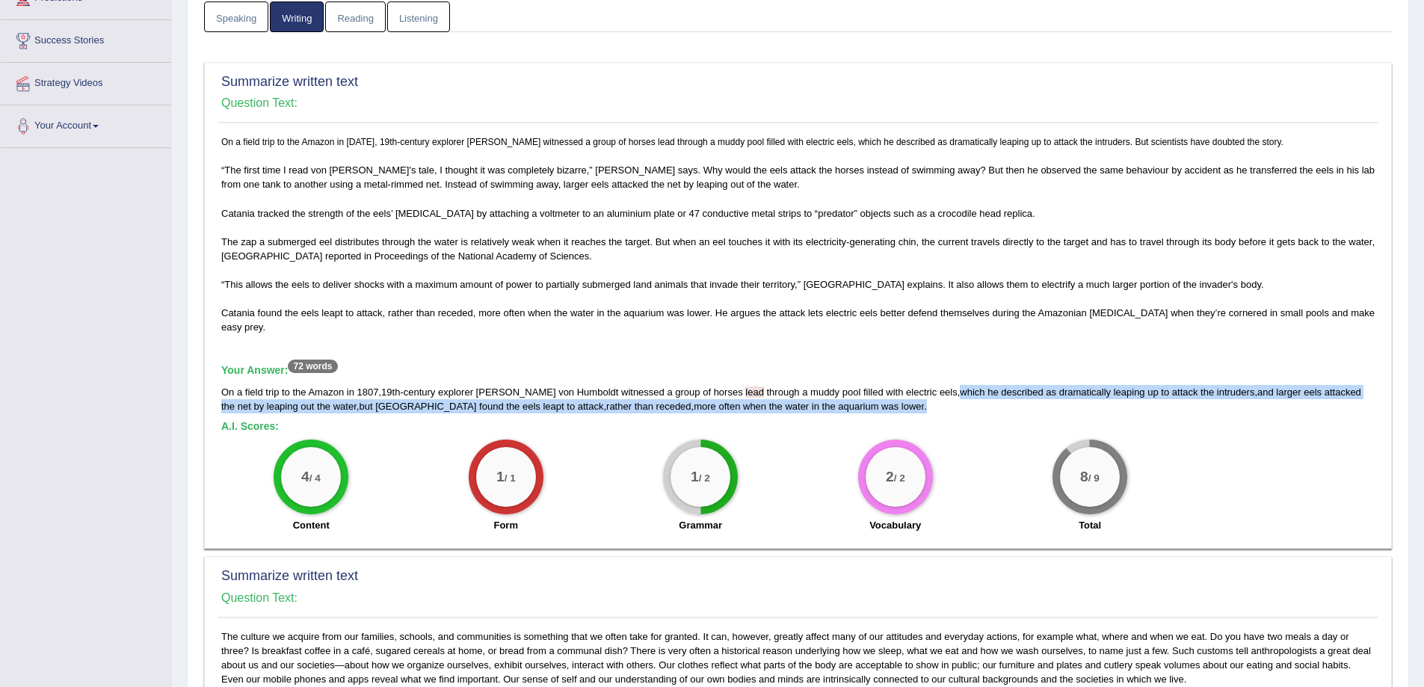
drag, startPoint x: 927, startPoint y: 407, endPoint x: 1262, endPoint y: 416, distance: 335.7
click at [1262, 413] on div "On a field trip to the Amazon in 1807 , 19th - century explorer Alexander von H…" at bounding box center [797, 399] width 1153 height 28
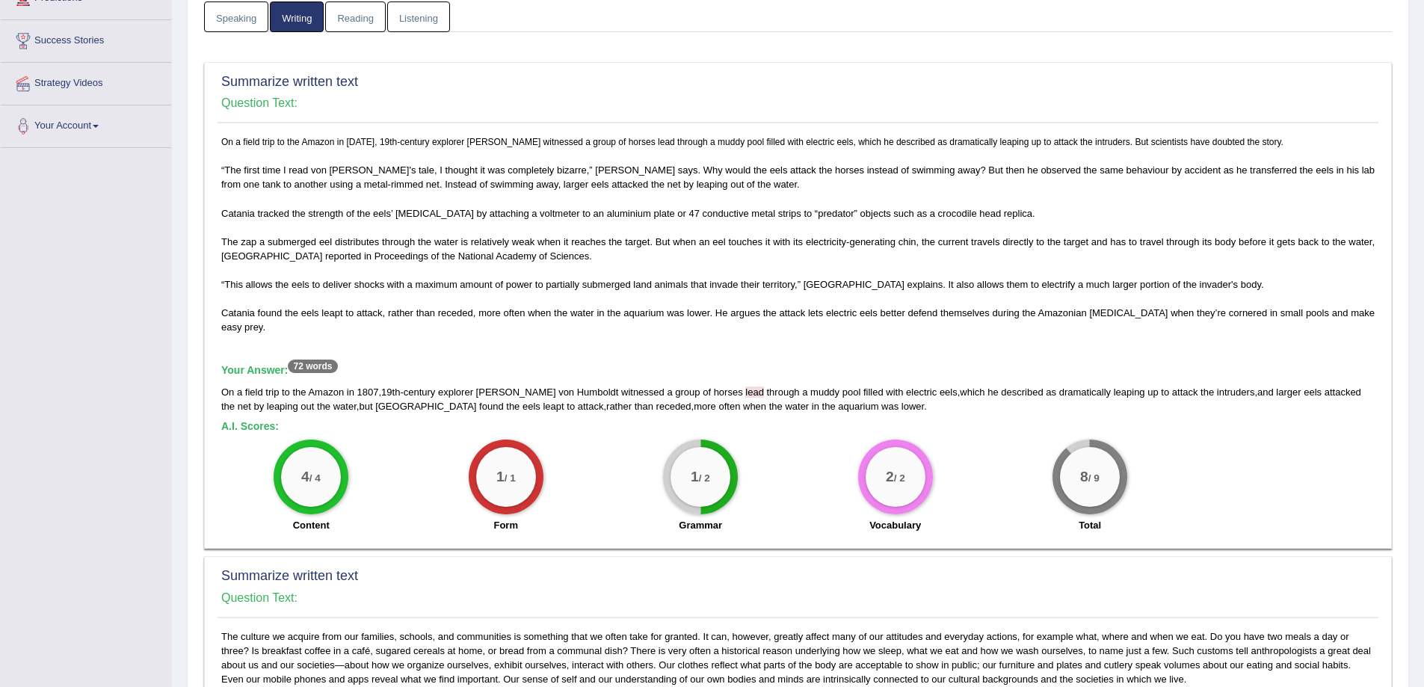
drag, startPoint x: 1243, startPoint y: 438, endPoint x: 1166, endPoint y: 416, distance: 80.2
click at [1242, 432] on h5 "A.I. Scores:" at bounding box center [797, 426] width 1153 height 11
drag, startPoint x: 218, startPoint y: 135, endPoint x: 984, endPoint y: 142, distance: 766.0
click at [984, 142] on div "On a field trip to the Amazon in 1807, 19th-century explorer Alexander von Humb…" at bounding box center [797, 338] width 1161 height 406
drag, startPoint x: 220, startPoint y: 218, endPoint x: 654, endPoint y: 221, distance: 433.5
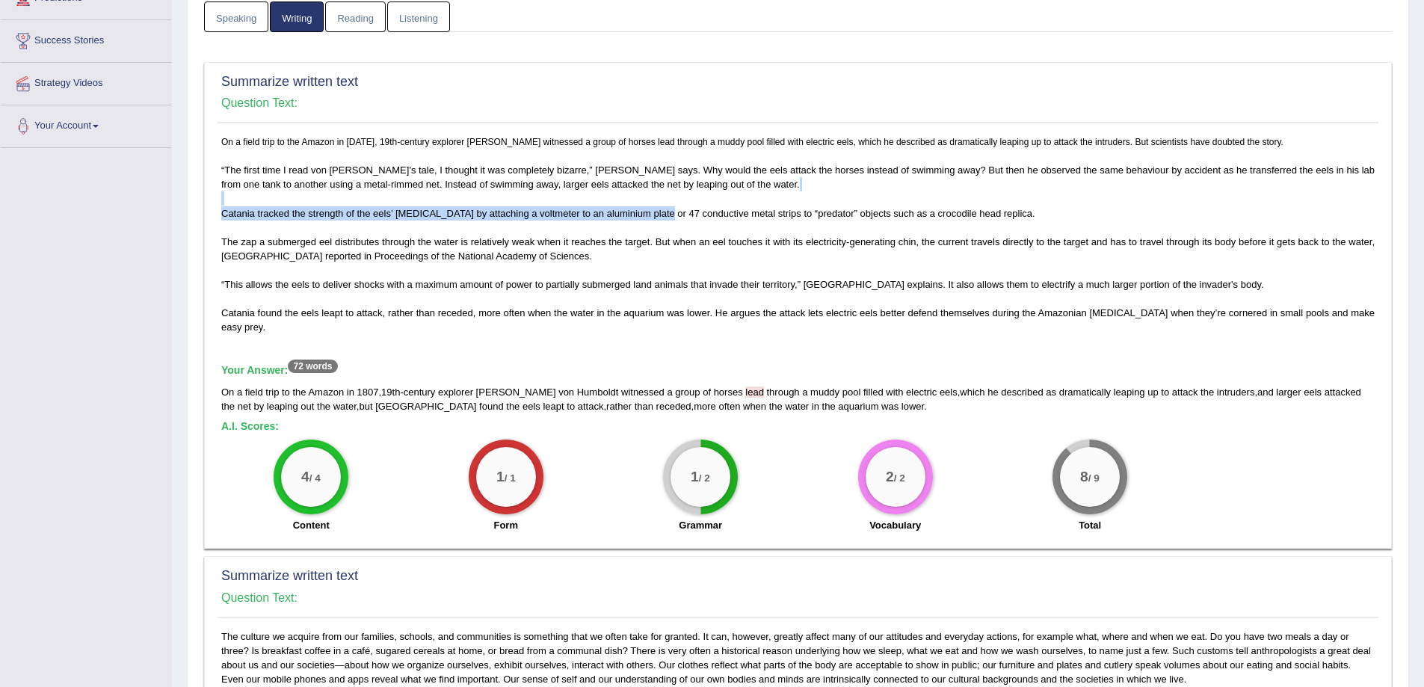
click at [654, 221] on div "On a field trip to the Amazon in 1807, 19th-century explorer Alexander von Humb…" at bounding box center [797, 338] width 1161 height 406
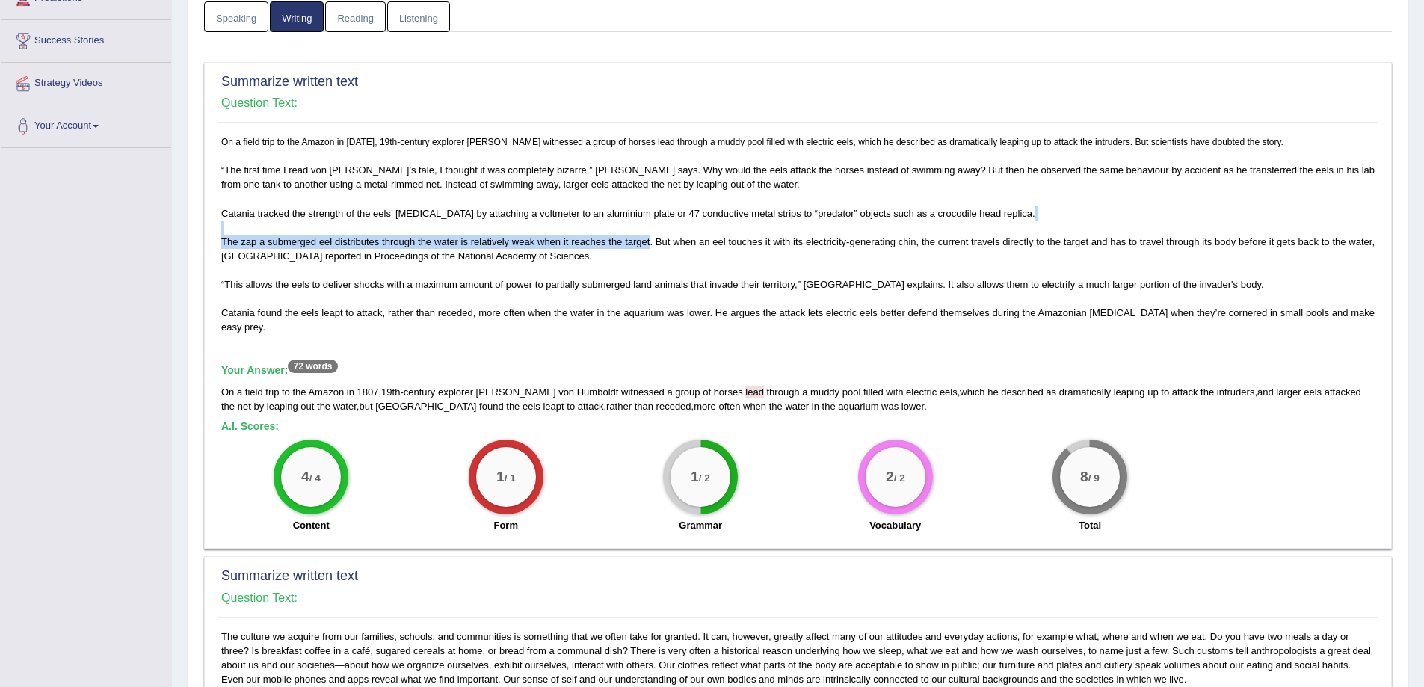
drag, startPoint x: 649, startPoint y: 258, endPoint x: 377, endPoint y: 244, distance: 272.4
click at [377, 244] on p "On a field trip to the Amazon in 1807, 19th-century explorer Alexander von Humb…" at bounding box center [797, 235] width 1153 height 200
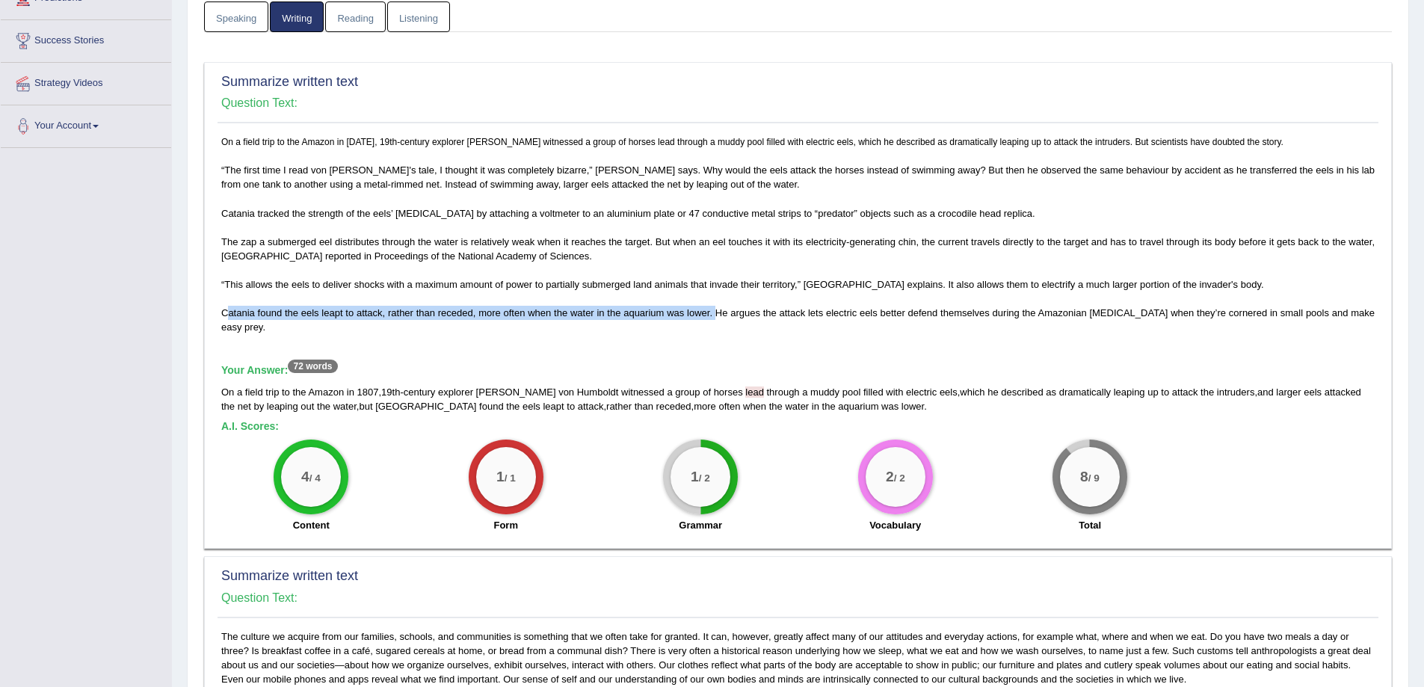
drag, startPoint x: 227, startPoint y: 329, endPoint x: 718, endPoint y: 328, distance: 491.0
click at [718, 328] on span "Catania found the eels leapt to attack, rather than receded, more often when th…" at bounding box center [797, 319] width 1153 height 25
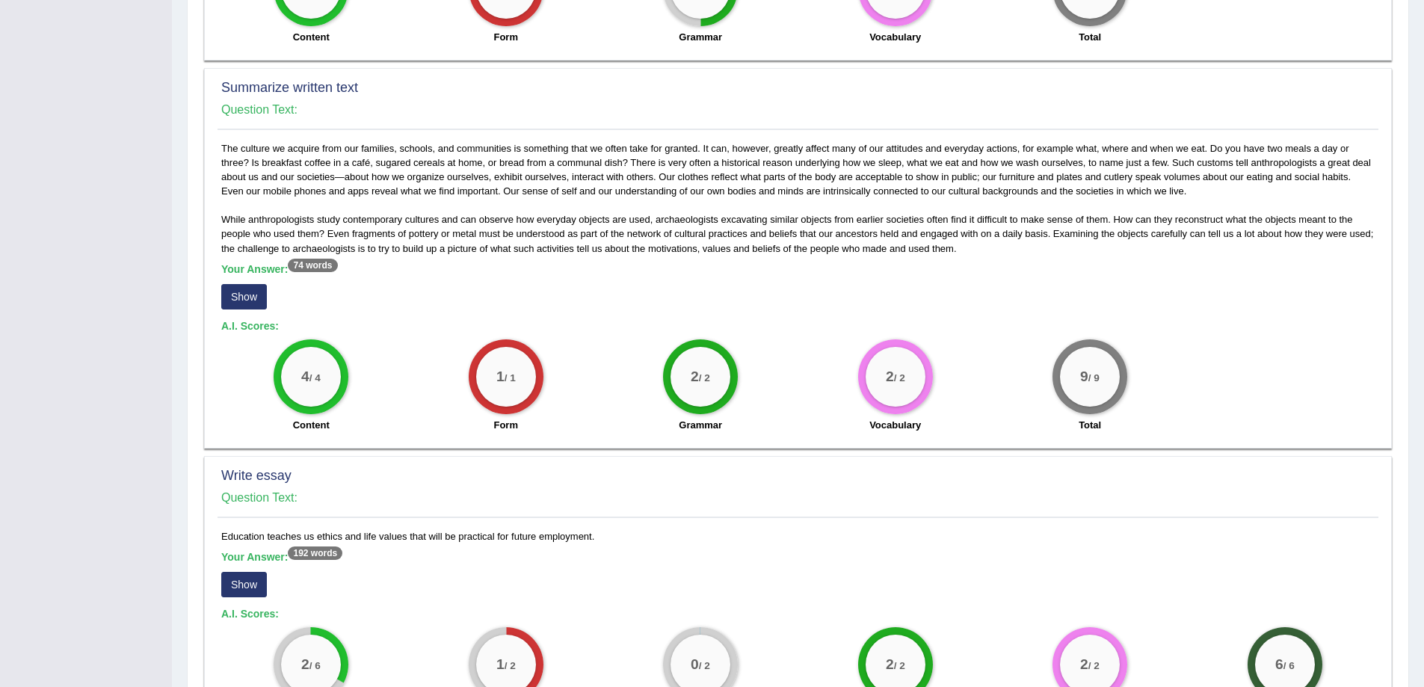
scroll to position [822, 0]
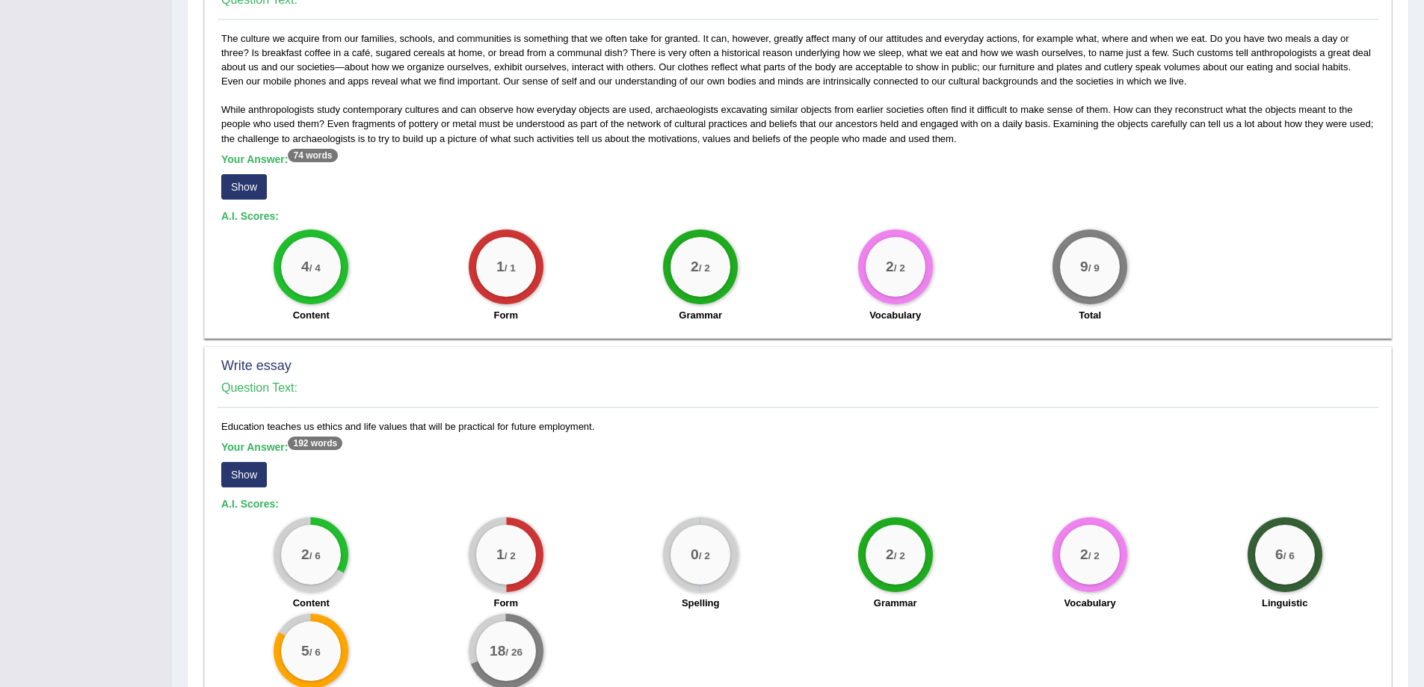
click at [239, 200] on button "Show" at bounding box center [244, 186] width 46 height 25
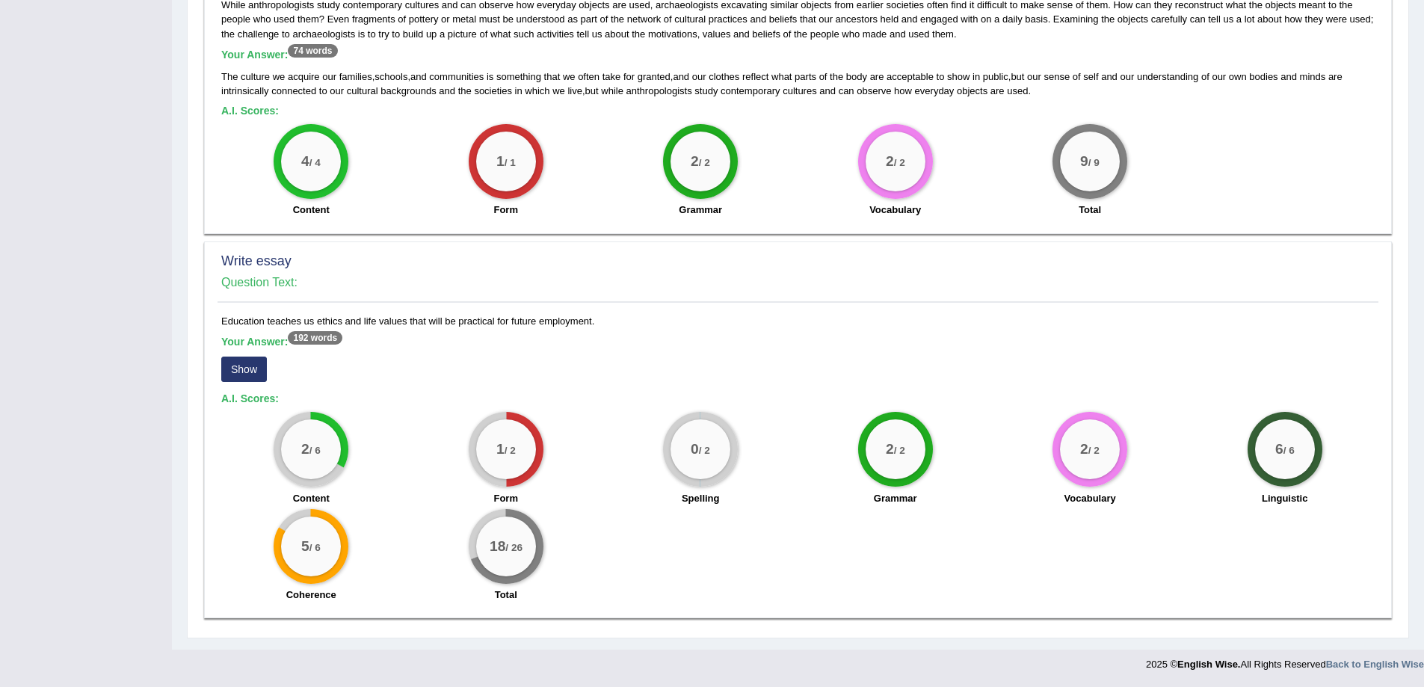
scroll to position [941, 0]
click at [243, 372] on button "Show" at bounding box center [244, 368] width 46 height 25
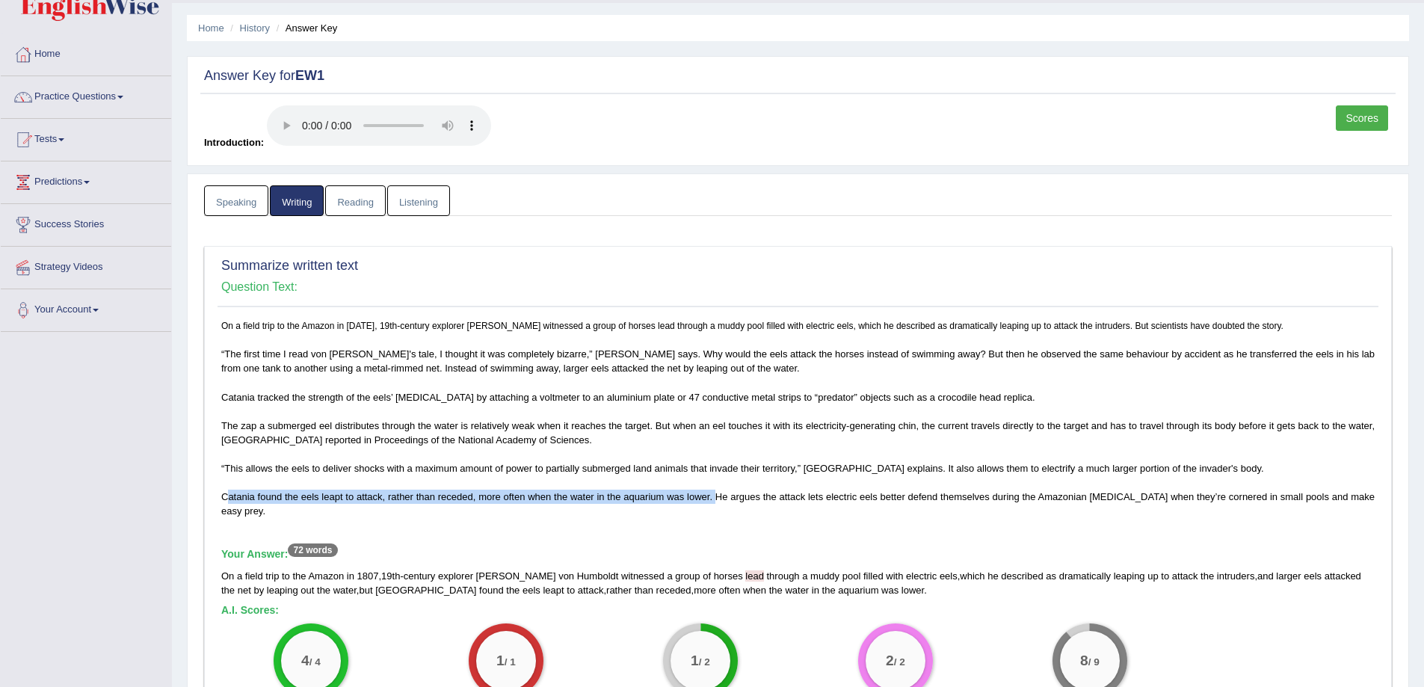
scroll to position [0, 0]
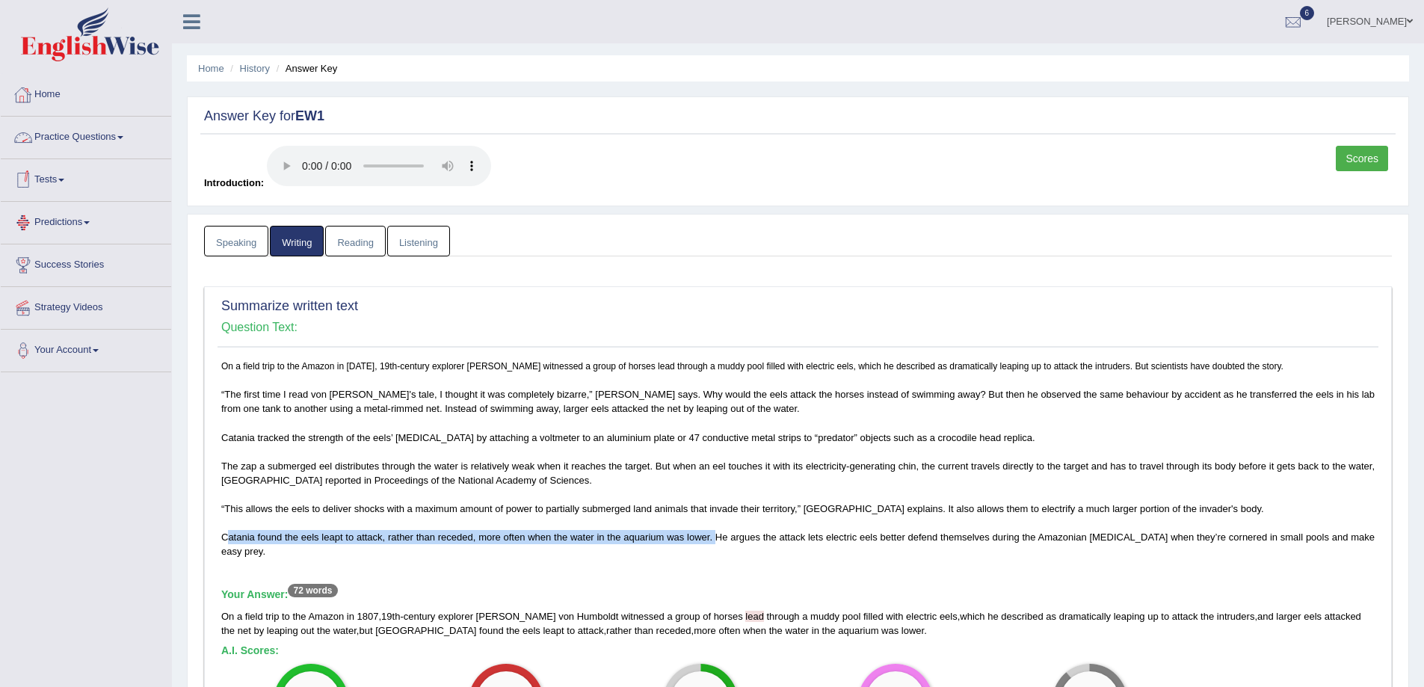
click at [376, 243] on link "Reading" at bounding box center [355, 241] width 60 height 31
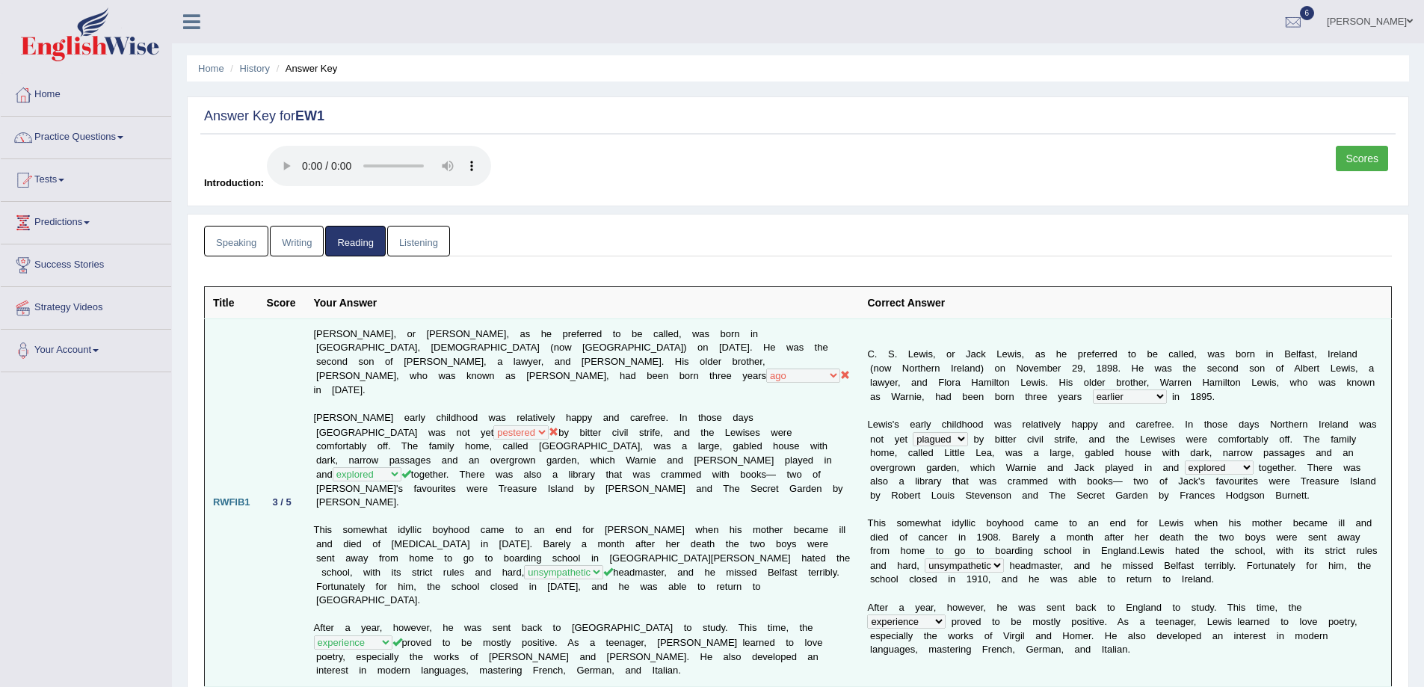
click at [520, 376] on td "C. S. Lewis, or Jack Lewis, as he preferred to be called, was born in Belfast, …" at bounding box center [583, 502] width 554 height 368
click at [542, 388] on td "C. S. Lewis, or Jack Lewis, as he preferred to be called, was born in Belfast, …" at bounding box center [583, 502] width 554 height 368
drag, startPoint x: 608, startPoint y: 375, endPoint x: 645, endPoint y: 377, distance: 36.6
click at [645, 377] on td "C. S. Lewis, or Jack Lewis, as he preferred to be called, was born in Belfast, …" at bounding box center [583, 502] width 554 height 368
click at [640, 365] on td "C. S. Lewis, or Jack Lewis, as he preferred to be called, was born in Belfast, …" at bounding box center [583, 502] width 554 height 368
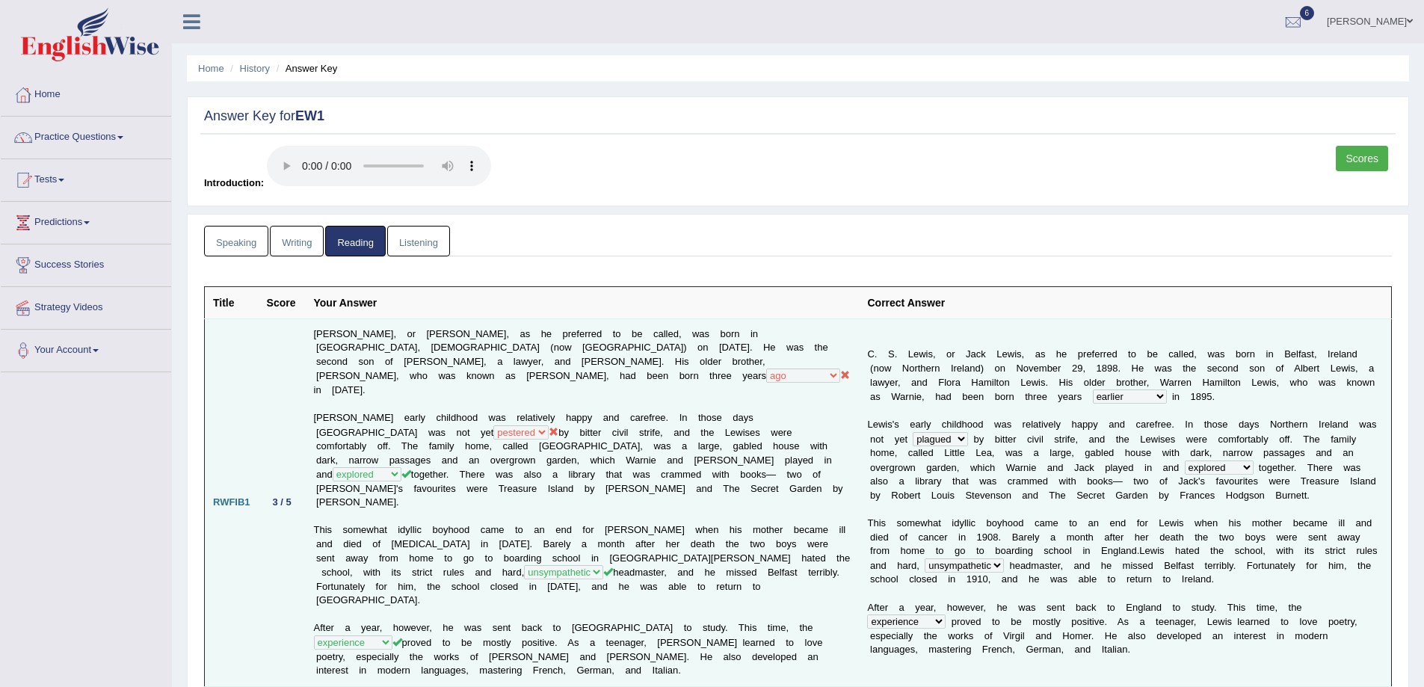
drag, startPoint x: 623, startPoint y: 383, endPoint x: 621, endPoint y: 371, distance: 12.1
click at [621, 379] on td "C. S. Lewis, or Jack Lewis, as he preferred to be called, was born in Belfast, …" at bounding box center [583, 502] width 554 height 368
drag, startPoint x: 432, startPoint y: 346, endPoint x: 549, endPoint y: 348, distance: 117.3
click at [549, 348] on td "C. S. Lewis, or Jack Lewis, as he preferred to be called, was born in Belfast, …" at bounding box center [583, 502] width 554 height 368
drag, startPoint x: 469, startPoint y: 363, endPoint x: 481, endPoint y: 381, distance: 22.0
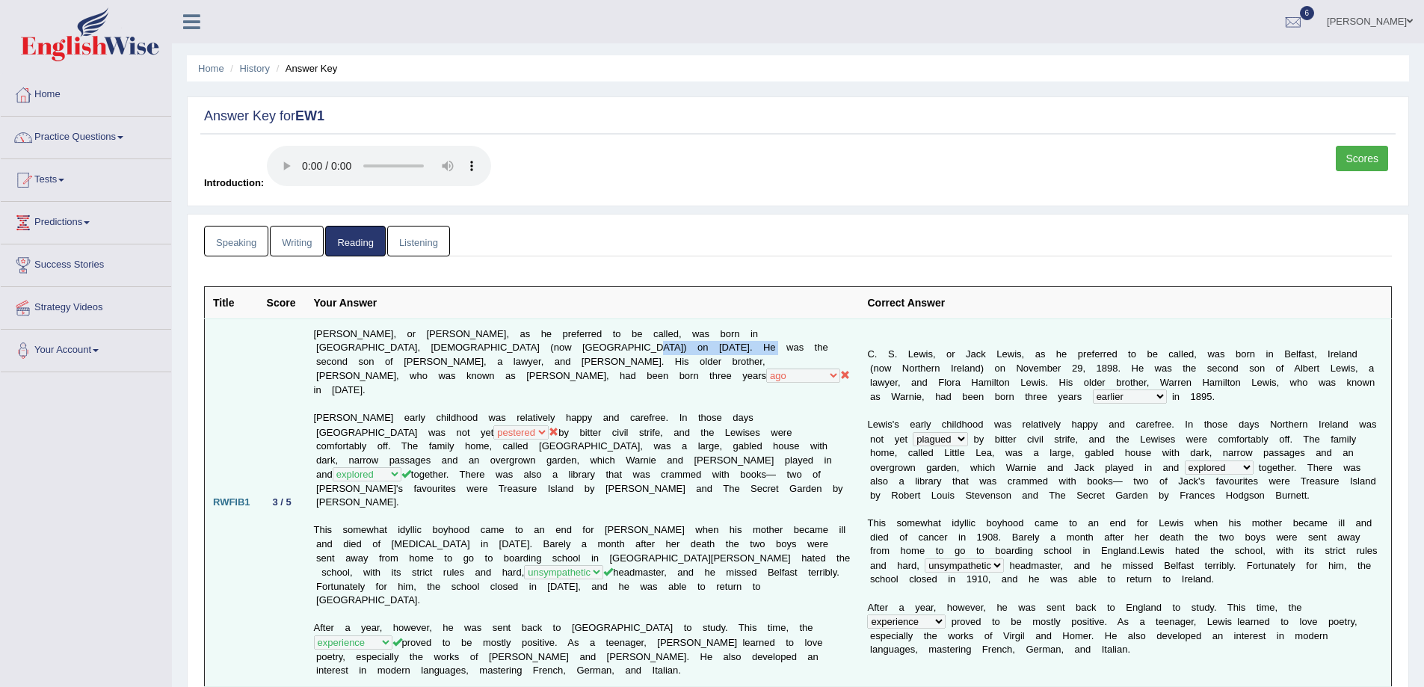
click at [475, 380] on td "C. S. Lewis, or Jack Lewis, as he preferred to be called, was born in Belfast, …" at bounding box center [583, 502] width 554 height 368
click at [488, 381] on td "C. S. Lewis, or Jack Lewis, as he preferred to be called, was born in Belfast, …" at bounding box center [583, 502] width 554 height 368
drag, startPoint x: 503, startPoint y: 346, endPoint x: 528, endPoint y: 347, distance: 25.4
click at [528, 347] on td "C. S. Lewis, or Jack Lewis, as he preferred to be called, was born in Belfast, …" at bounding box center [583, 502] width 554 height 368
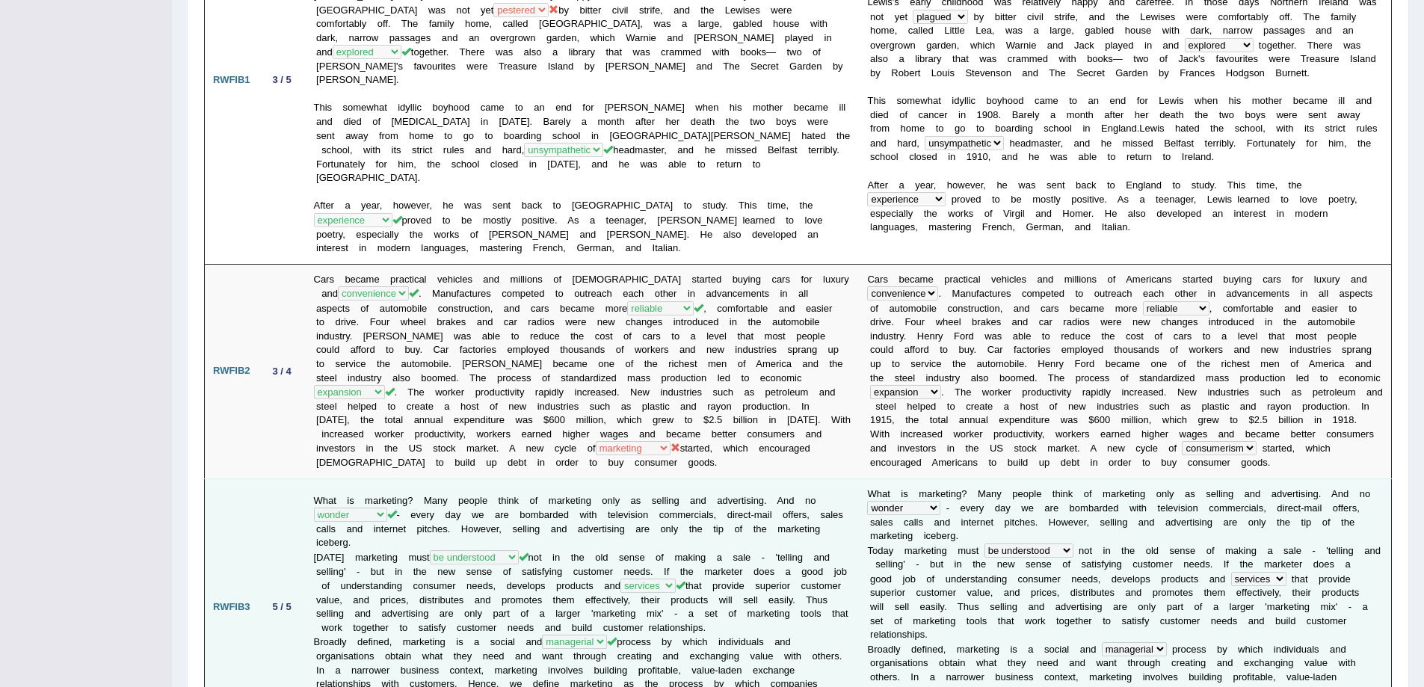
scroll to position [448, 0]
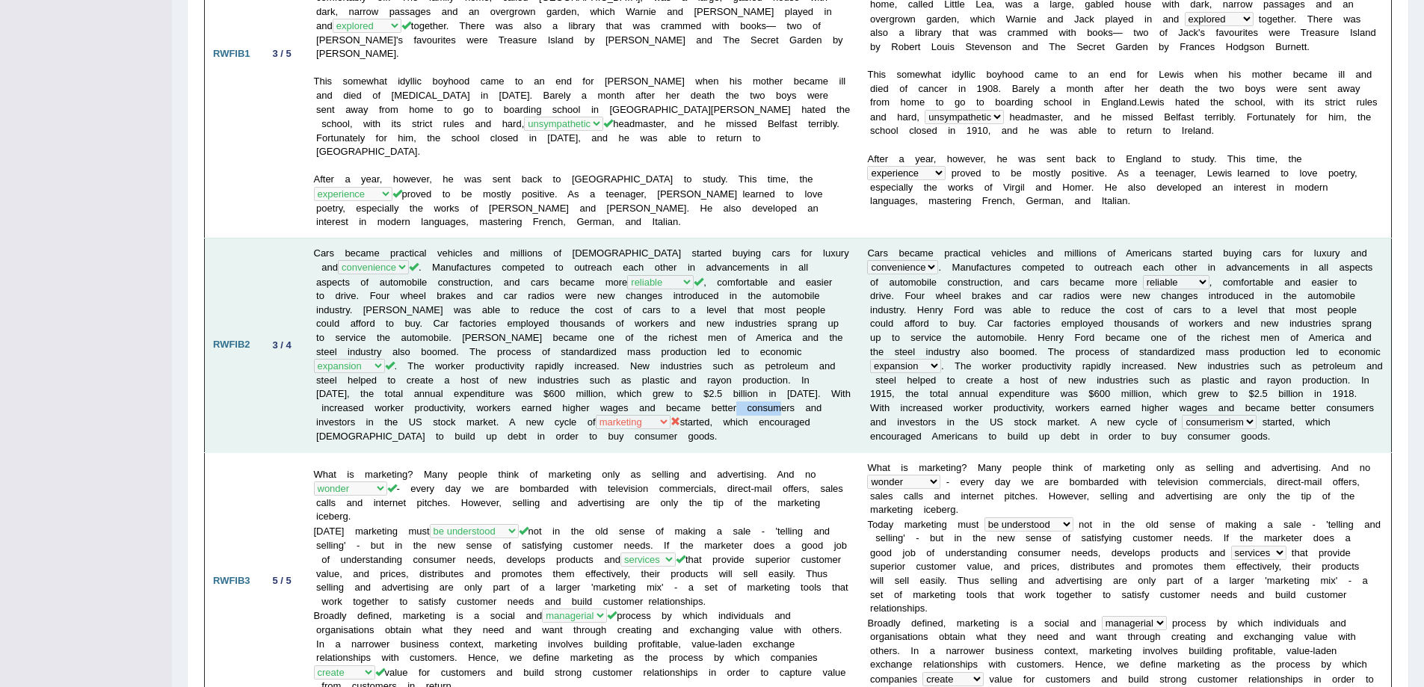
drag, startPoint x: 743, startPoint y: 365, endPoint x: 793, endPoint y: 366, distance: 50.1
click at [793, 366] on td "Cars became practical vehicles and millions of Americans started buying cars fo…" at bounding box center [583, 345] width 554 height 214
drag, startPoint x: 573, startPoint y: 400, endPoint x: 655, endPoint y: 391, distance: 82.7
click at [655, 391] on td "Cars became practical vehicles and millions of Americans started buying cars fo…" at bounding box center [583, 345] width 554 height 214
drag, startPoint x: 724, startPoint y: 356, endPoint x: 788, endPoint y: 354, distance: 64.3
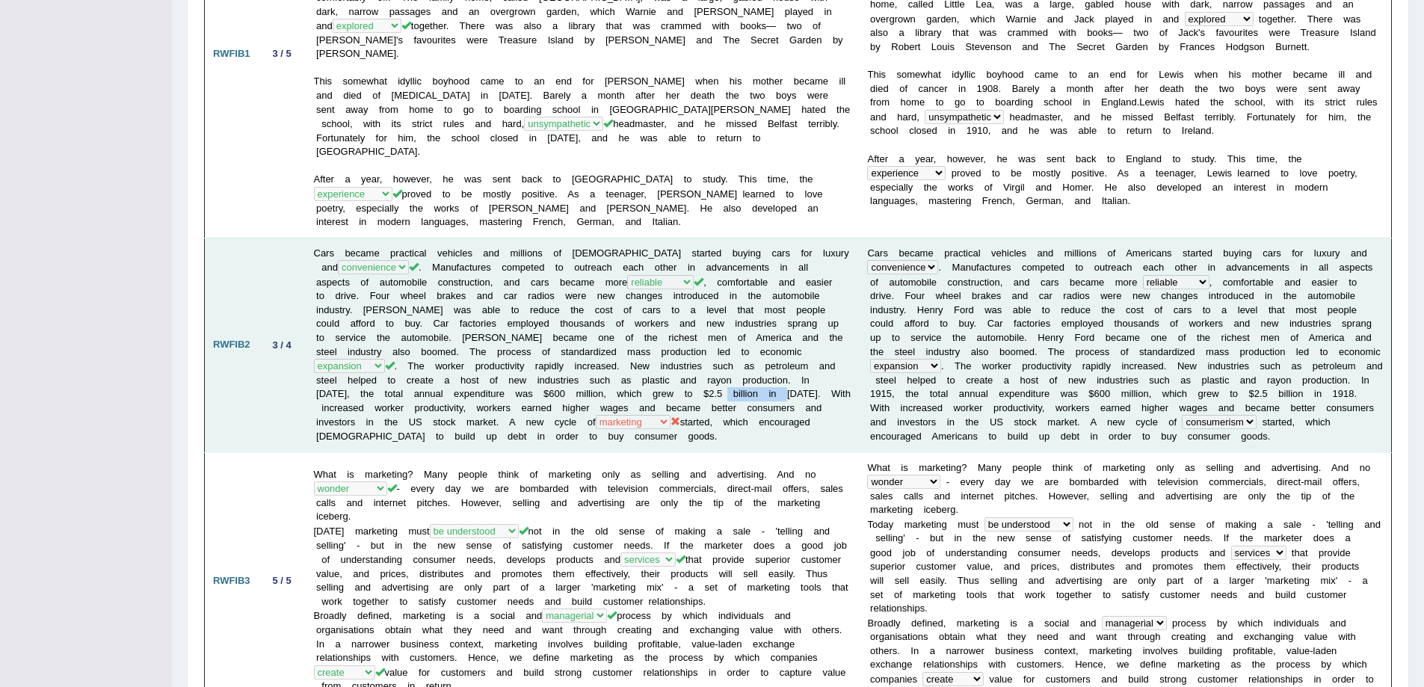
click at [788, 354] on td "Cars became practical vehicles and millions of Americans started buying cars fo…" at bounding box center [583, 345] width 554 height 214
drag, startPoint x: 777, startPoint y: 403, endPoint x: 766, endPoint y: 371, distance: 34.0
click at [770, 403] on td "Cars became practical vehicles and millions of Americans started buying cars fo…" at bounding box center [583, 345] width 554 height 214
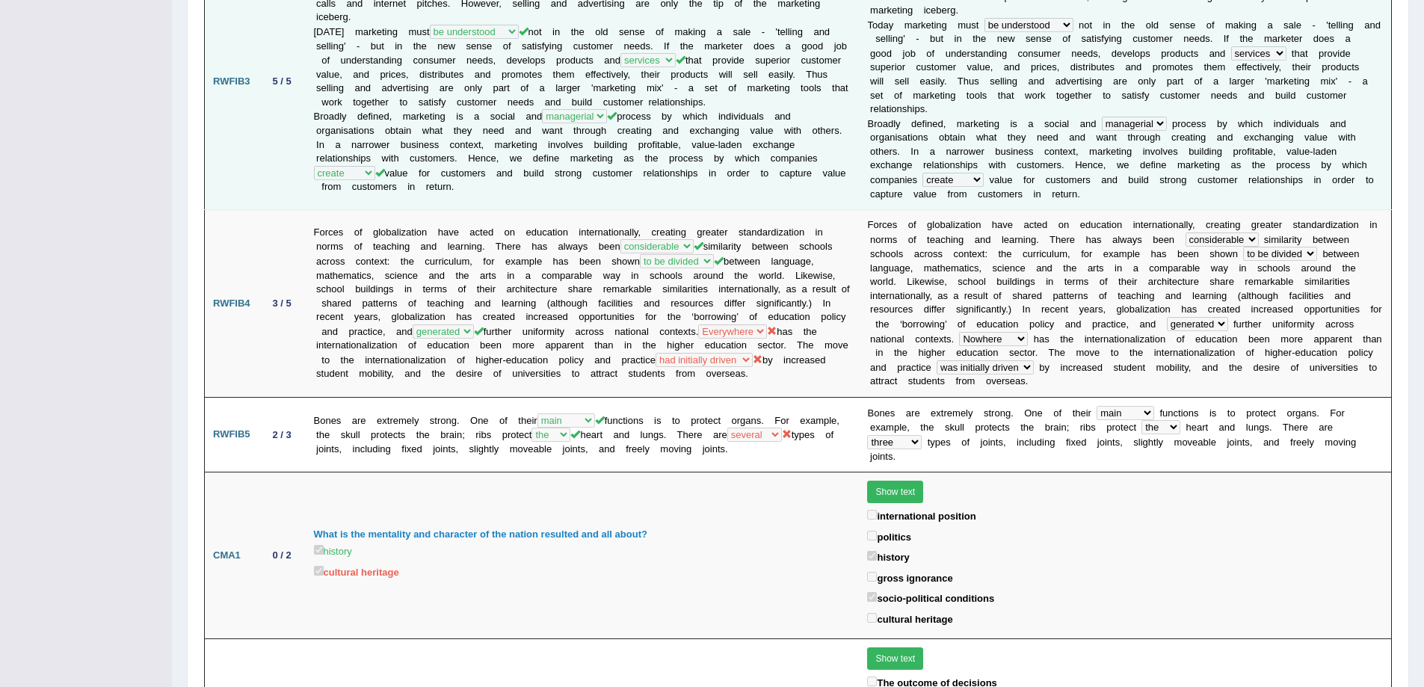
scroll to position [1046, 0]
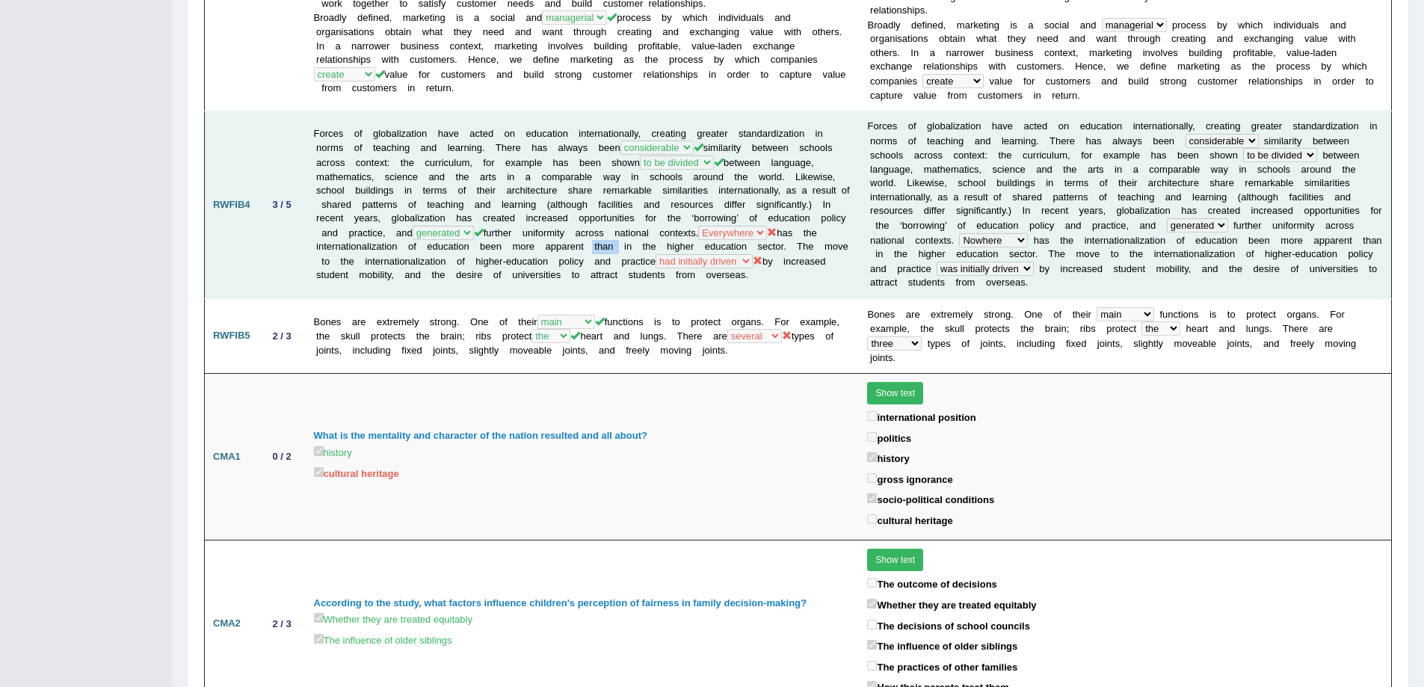
drag, startPoint x: 718, startPoint y: 188, endPoint x: 744, endPoint y: 191, distance: 26.4
click at [744, 191] on td "Forces of globalization have acted on education internationally, creating great…" at bounding box center [583, 205] width 554 height 188
click at [806, 215] on td "Forces of globalization have acted on education internationally, creating great…" at bounding box center [583, 205] width 554 height 188
drag, startPoint x: 729, startPoint y: 179, endPoint x: 751, endPoint y: 177, distance: 22.5
click at [751, 177] on td "Forces of globalization have acted on education internationally, creating great…" at bounding box center [583, 205] width 554 height 188
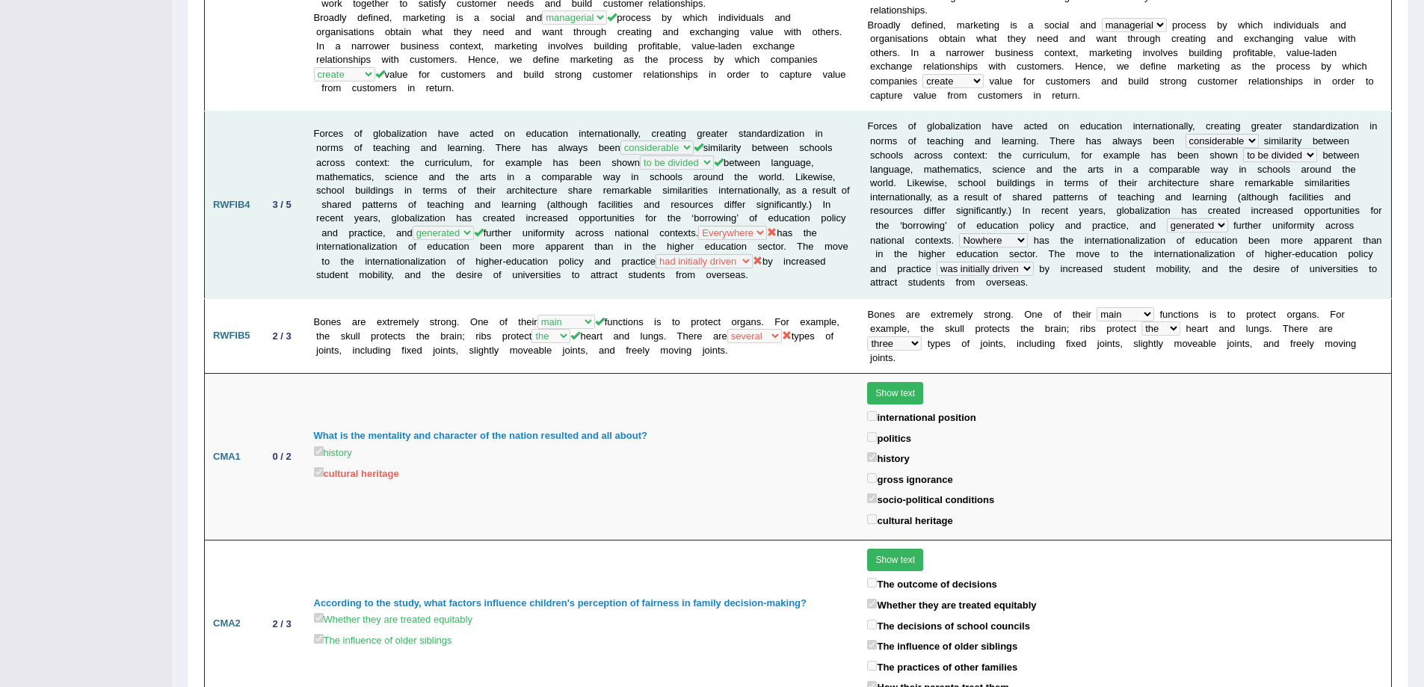
click at [753, 179] on td "Forces of globalization have acted on education internationally, creating great…" at bounding box center [583, 205] width 554 height 188
click at [396, 185] on td "Forces of globalization have acted on education internationally, creating great…" at bounding box center [583, 205] width 554 height 188
drag, startPoint x: 448, startPoint y: 212, endPoint x: 513, endPoint y: 218, distance: 65.3
click at [513, 218] on td "Forces of globalization have acted on education internationally, creating great…" at bounding box center [583, 205] width 554 height 188
drag, startPoint x: 515, startPoint y: 225, endPoint x: 457, endPoint y: 204, distance: 61.2
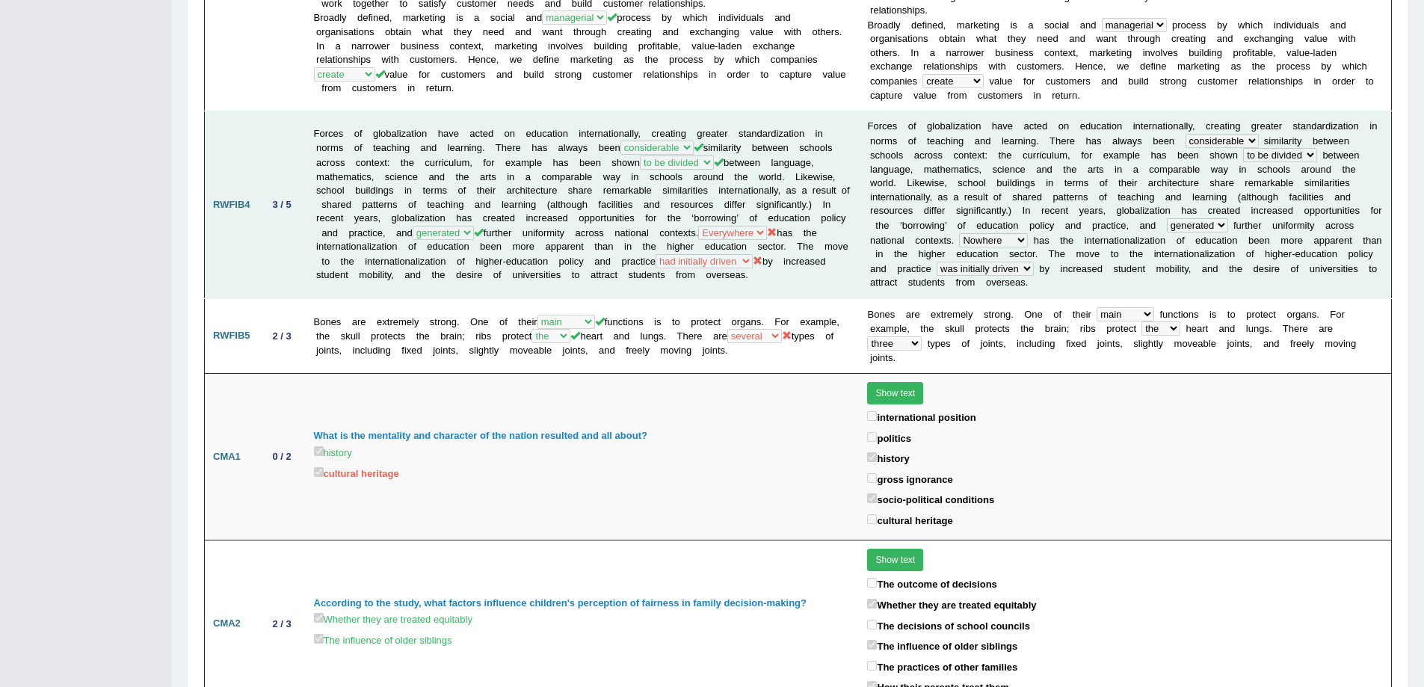
click at [515, 227] on td "Forces of globalization have acted on education internationally, creating great…" at bounding box center [583, 205] width 554 height 188
click at [294, 203] on tr "RWFIB4 3 / 5 Forces of globalization have acted on education internationally, c…" at bounding box center [798, 205] width 1187 height 188
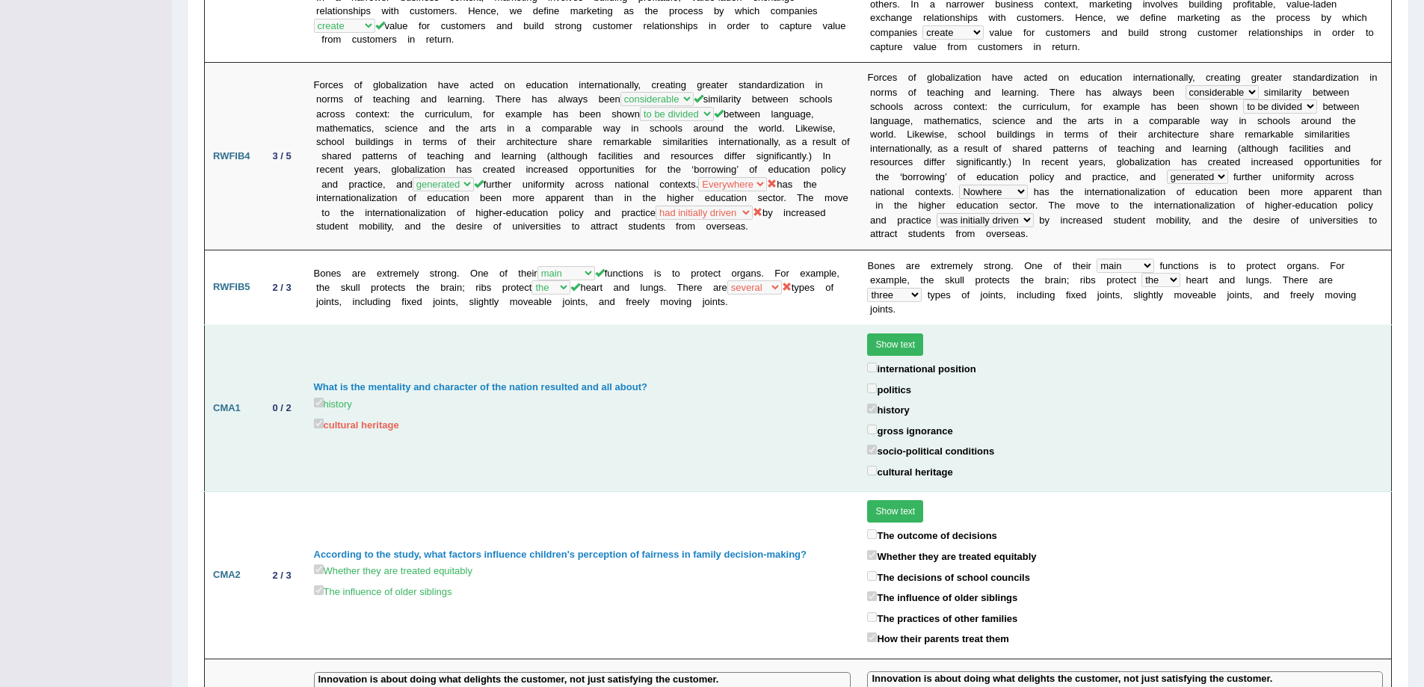
scroll to position [1121, 0]
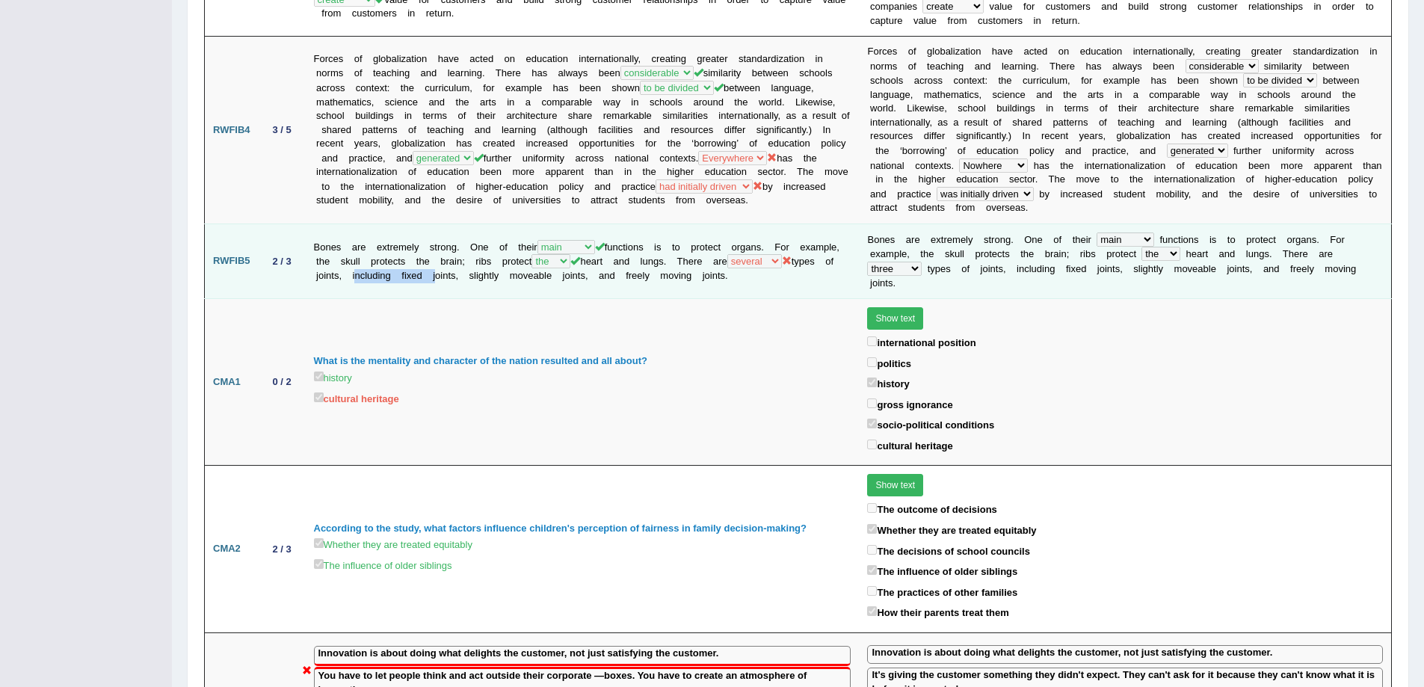
drag, startPoint x: 469, startPoint y: 213, endPoint x: 574, endPoint y: 215, distance: 105.4
click at [573, 223] on td "Bones are extremely strong. One of their first main stable important functions …" at bounding box center [583, 260] width 554 height 75
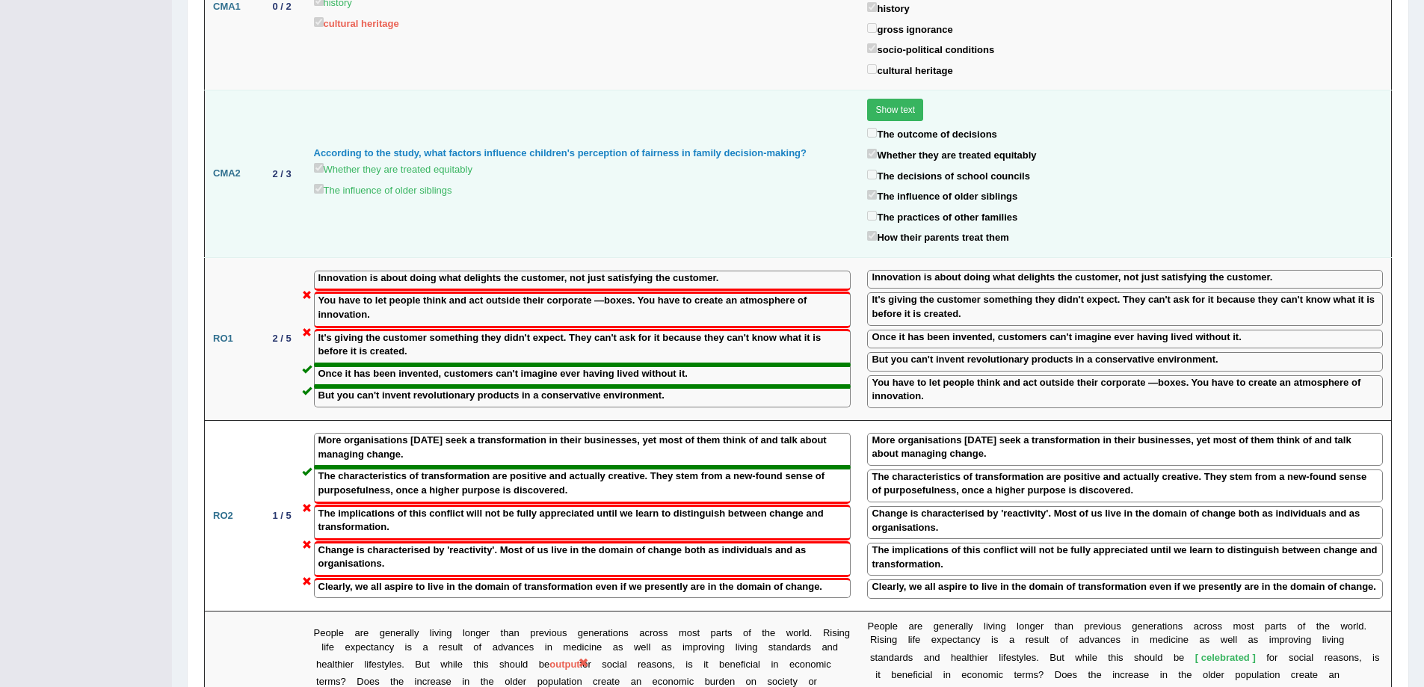
scroll to position [1569, 0]
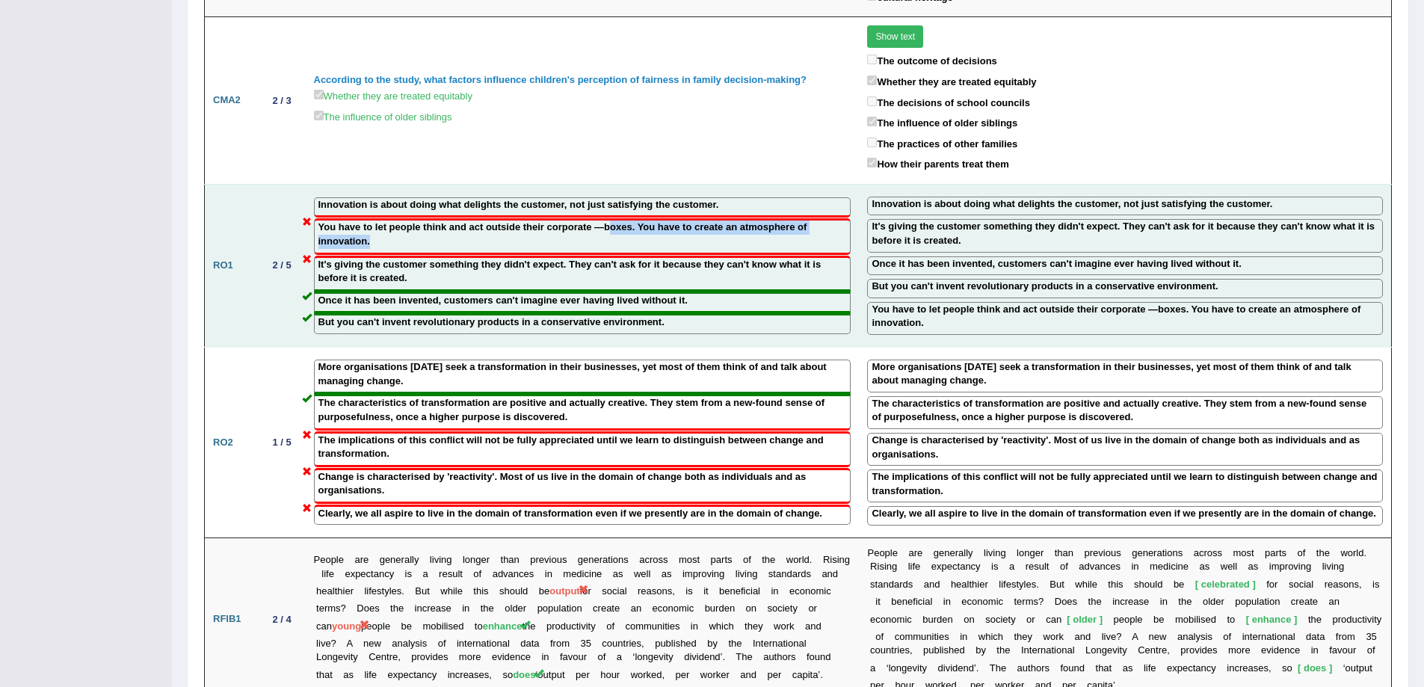
drag, startPoint x: 613, startPoint y: 168, endPoint x: 606, endPoint y: 190, distance: 22.7
click at [606, 220] on label "You have to let people think and act outside their corporate ―boxes. You have t…" at bounding box center [582, 234] width 528 height 28
click at [387, 218] on div "You have to let people think and act outside their corporate ―boxes. You have t…" at bounding box center [582, 236] width 537 height 36
drag, startPoint x: 315, startPoint y: 169, endPoint x: 587, endPoint y: 167, distance: 272.8
click at [587, 218] on div "You have to let people think and act outside their corporate ―boxes. You have t…" at bounding box center [582, 236] width 537 height 36
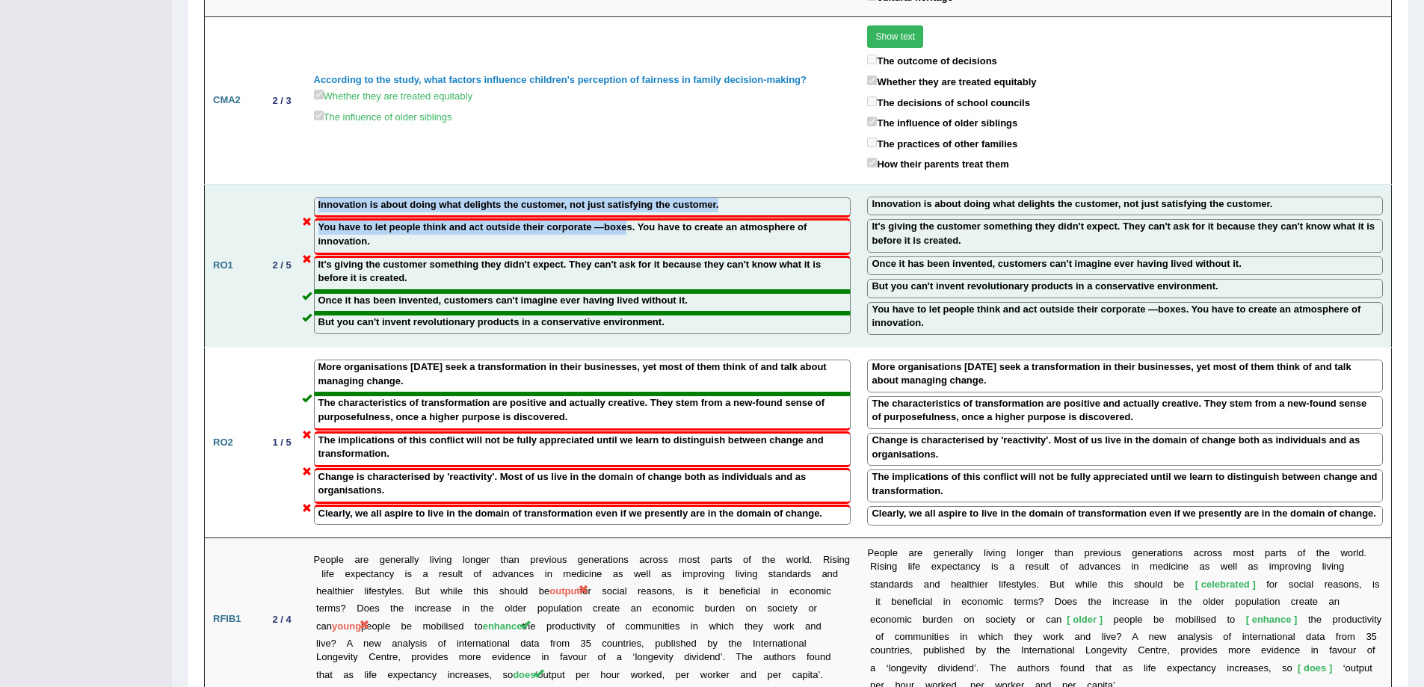
drag, startPoint x: 626, startPoint y: 173, endPoint x: 300, endPoint y: 173, distance: 325.8
click at [300, 184] on tr "RO1 2 / 5 Innovation is about doing what delights the customer, not just satisf…" at bounding box center [798, 265] width 1187 height 163
click at [314, 218] on div "You have to let people think and act outside their corporate ―boxes. You have t…" at bounding box center [582, 236] width 537 height 36
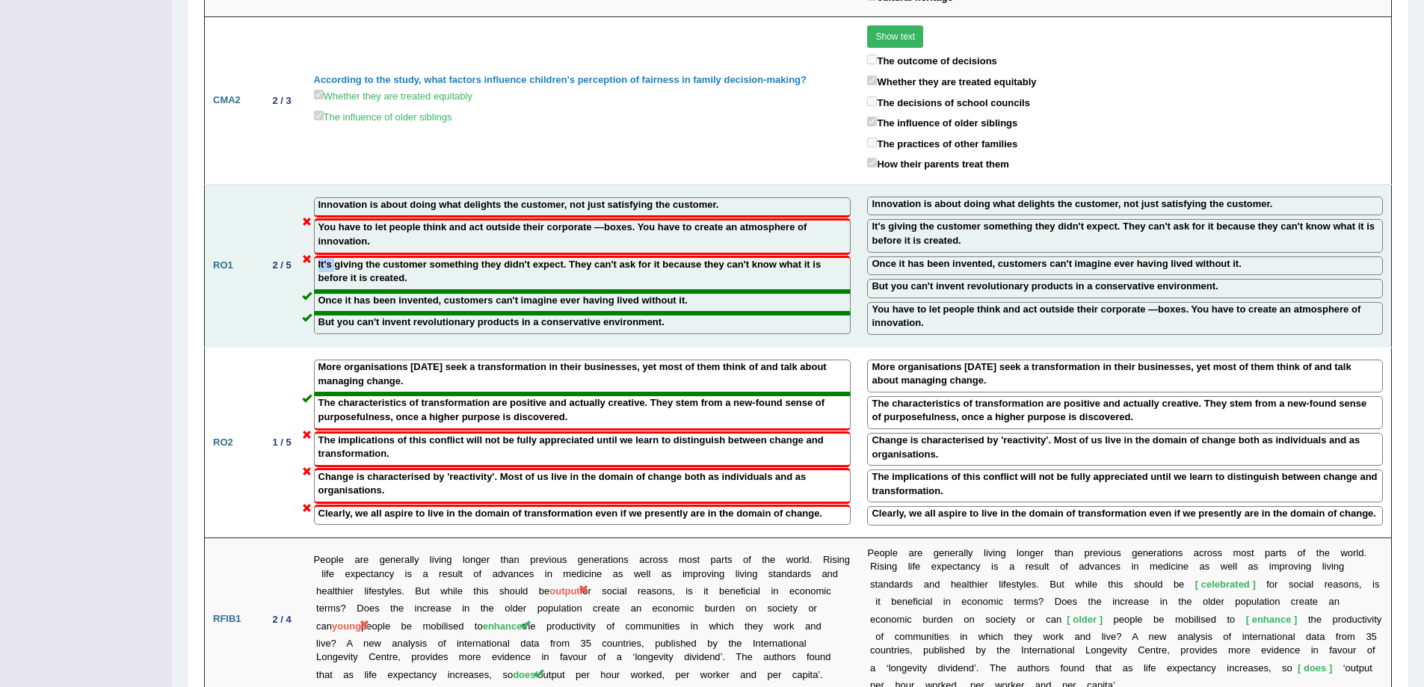
drag, startPoint x: 313, startPoint y: 212, endPoint x: 334, endPoint y: 212, distance: 20.9
click at [334, 256] on div "It's giving the customer something they didn't expect. They can't ask for it be…" at bounding box center [582, 274] width 537 height 36
drag, startPoint x: 317, startPoint y: 146, endPoint x: 371, endPoint y: 161, distance: 55.6
click at [371, 197] on div "Innovation is about doing what delights the customer, not just satisfying the c…" at bounding box center [582, 207] width 537 height 21
click at [388, 220] on label "You have to let people think and act outside their corporate ―boxes. You have t…" at bounding box center [582, 234] width 528 height 28
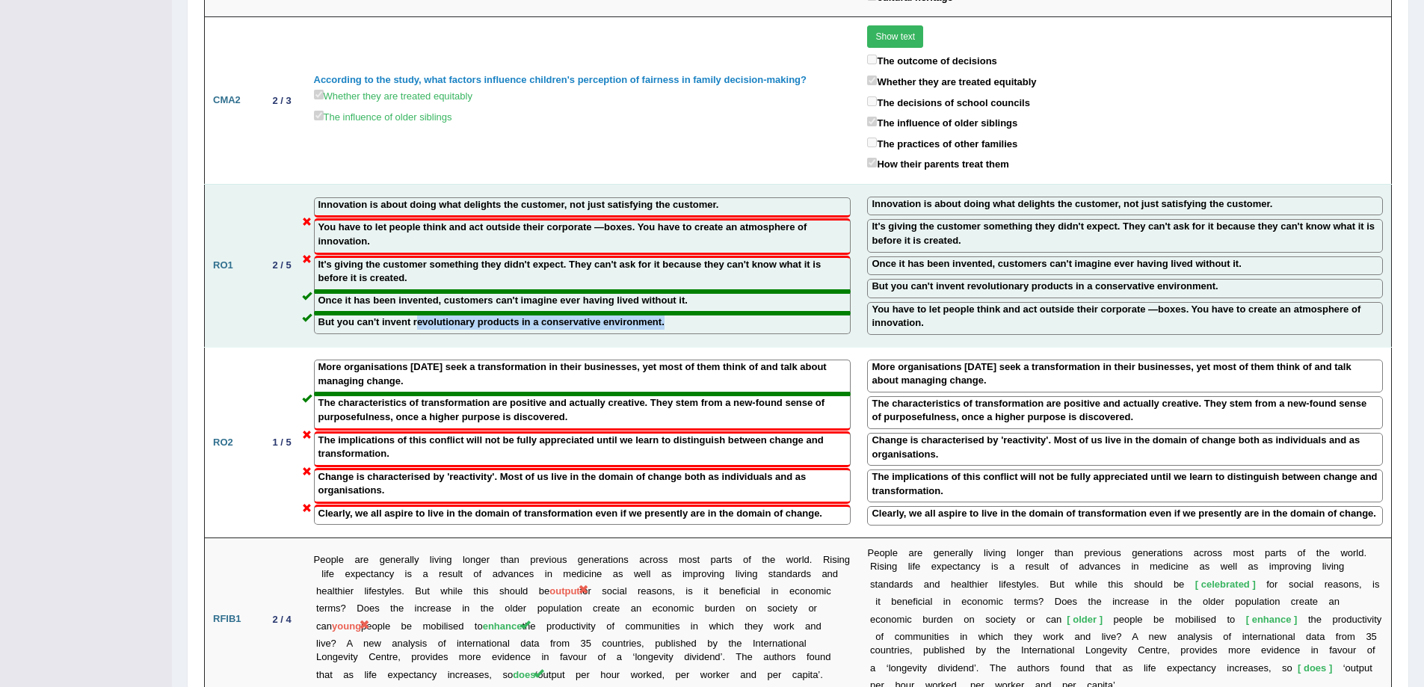
drag, startPoint x: 416, startPoint y: 265, endPoint x: 665, endPoint y: 265, distance: 248.9
click at [665, 313] on div "But you can't invent revolutionary products in a conservative environment." at bounding box center [582, 323] width 537 height 21
drag, startPoint x: 545, startPoint y: 170, endPoint x: 636, endPoint y: 171, distance: 91.2
click at [636, 220] on label "You have to let people think and act outside their corporate ―boxes. You have t…" at bounding box center [582, 234] width 528 height 28
drag, startPoint x: 738, startPoint y: 170, endPoint x: 791, endPoint y: 177, distance: 52.7
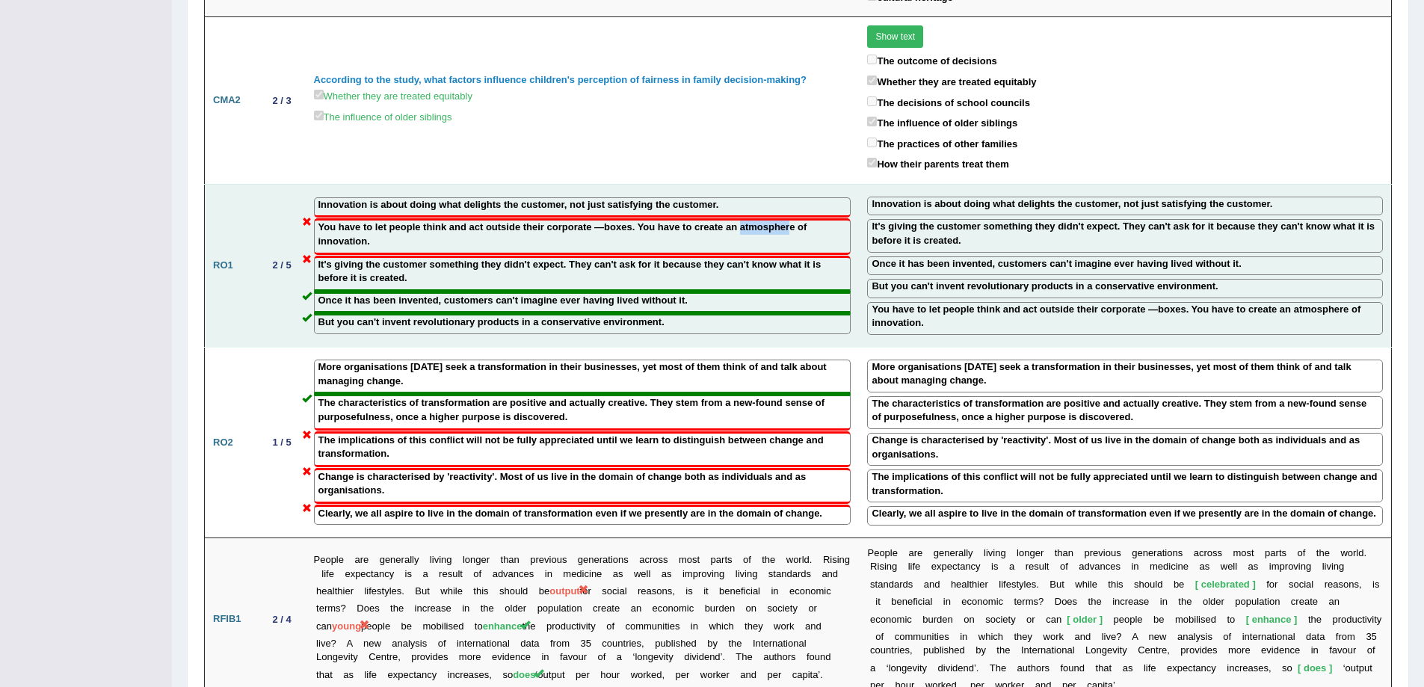
click at [791, 220] on label "You have to let people think and act outside their corporate ―boxes. You have t…" at bounding box center [582, 234] width 528 height 28
drag, startPoint x: 592, startPoint y: 268, endPoint x: 661, endPoint y: 259, distance: 69.4
click at [661, 313] on div "But you can't invent revolutionary products in a conservative environment." at bounding box center [582, 323] width 537 height 21
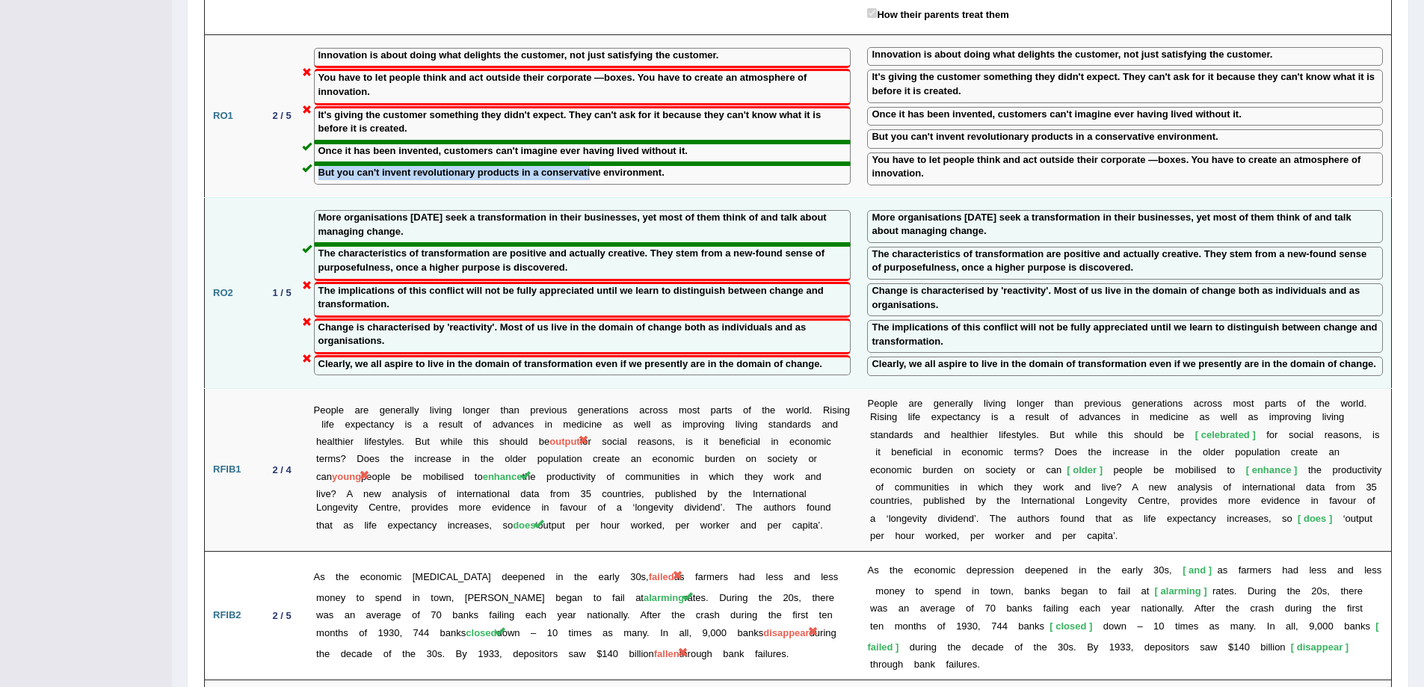
scroll to position [1794, 0]
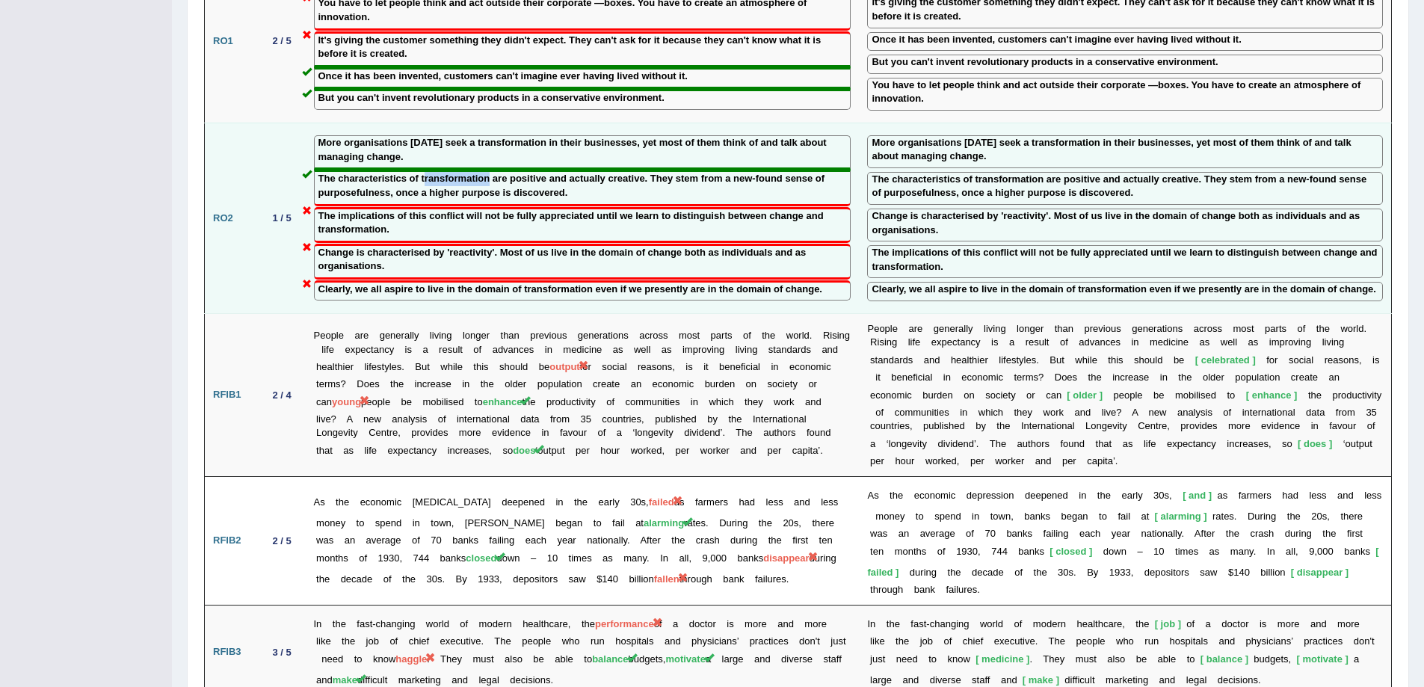
drag, startPoint x: 423, startPoint y: 120, endPoint x: 489, endPoint y: 125, distance: 66.7
click at [489, 172] on label "The characteristics of transformation are positive and actually creative. They …" at bounding box center [582, 186] width 528 height 28
drag, startPoint x: 480, startPoint y: 84, endPoint x: 510, endPoint y: 86, distance: 29.9
click at [510, 136] on label "More organisations today seek a transformation in their businesses, yet most of…" at bounding box center [582, 150] width 528 height 28
drag, startPoint x: 808, startPoint y: 158, endPoint x: 757, endPoint y: 173, distance: 53.0
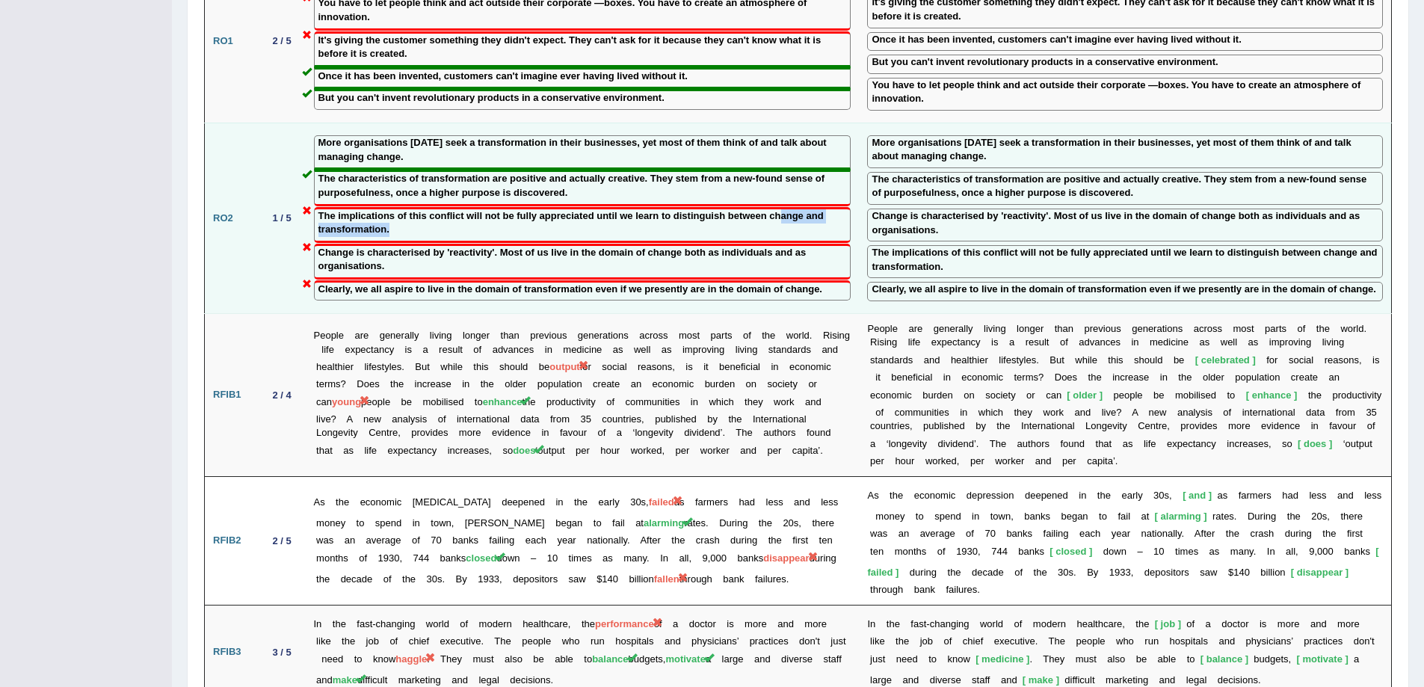
click at [757, 209] on label "The implications of this conflict will not be fully appreciated until we learn …" at bounding box center [582, 223] width 528 height 28
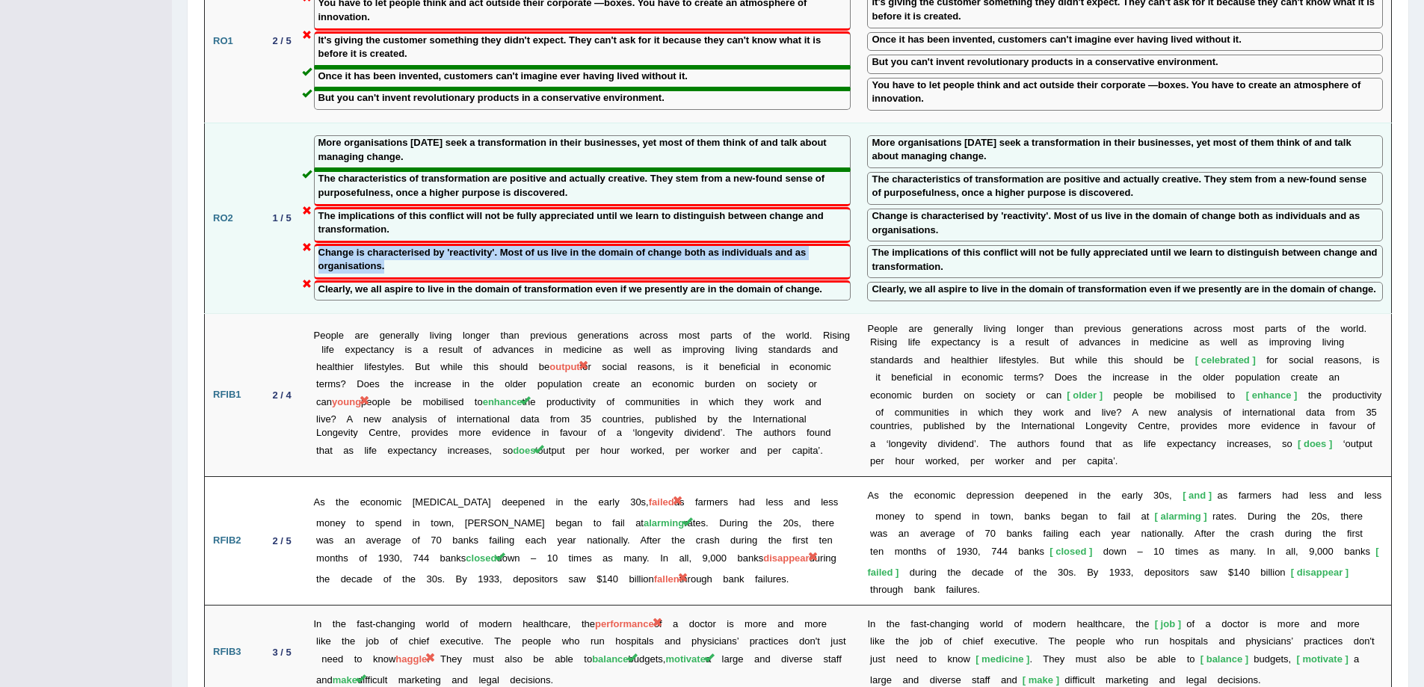
drag, startPoint x: 316, startPoint y: 194, endPoint x: 409, endPoint y: 205, distance: 93.3
click at [409, 244] on div "Change is characterised by 'reactivity'. Most of us live in the domain of chang…" at bounding box center [582, 262] width 537 height 36
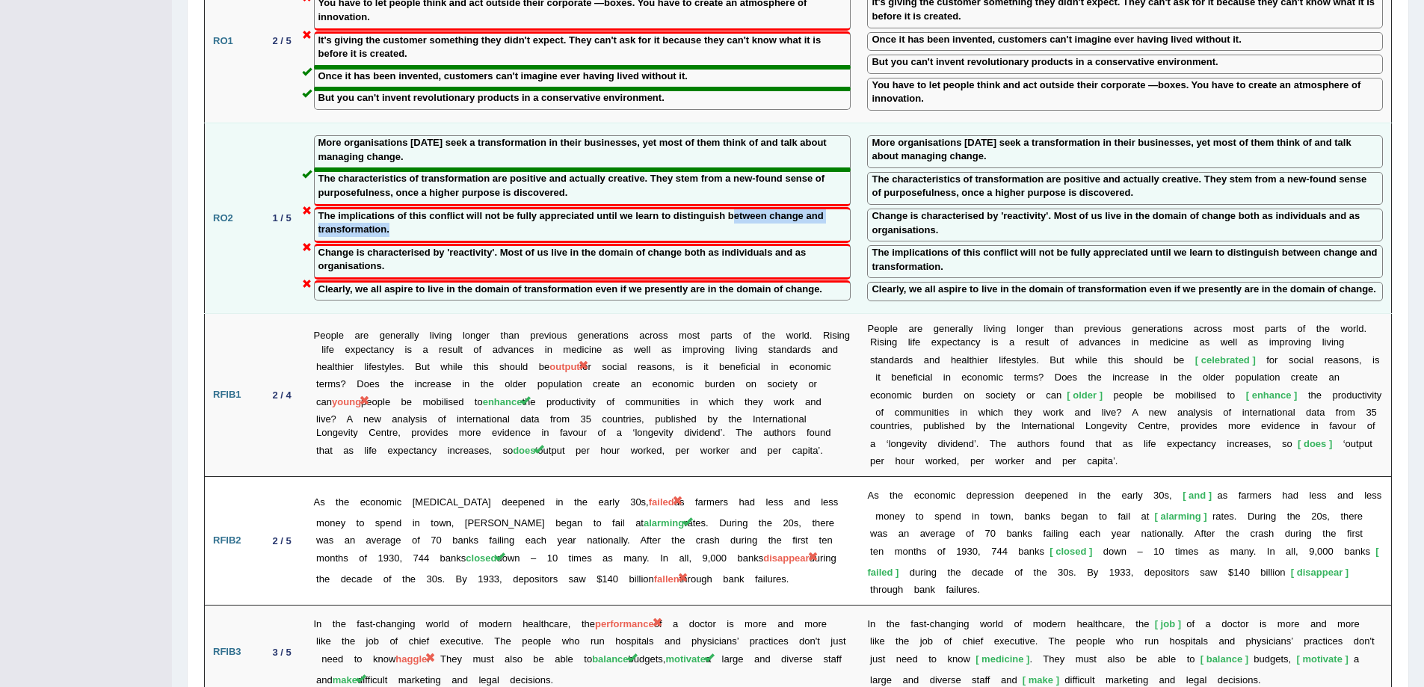
drag, startPoint x: 733, startPoint y: 157, endPoint x: 763, endPoint y: 169, distance: 32.2
click at [763, 209] on label "The implications of this conflict will not be fully appreciated until we learn …" at bounding box center [582, 223] width 528 height 28
drag, startPoint x: 821, startPoint y: 238, endPoint x: 516, endPoint y: 236, distance: 304.9
click at [516, 282] on label "Clearly, we all aspire to live in the domain of transformation even if we prese…" at bounding box center [570, 289] width 504 height 14
drag, startPoint x: 389, startPoint y: 161, endPoint x: 451, endPoint y: 179, distance: 64.8
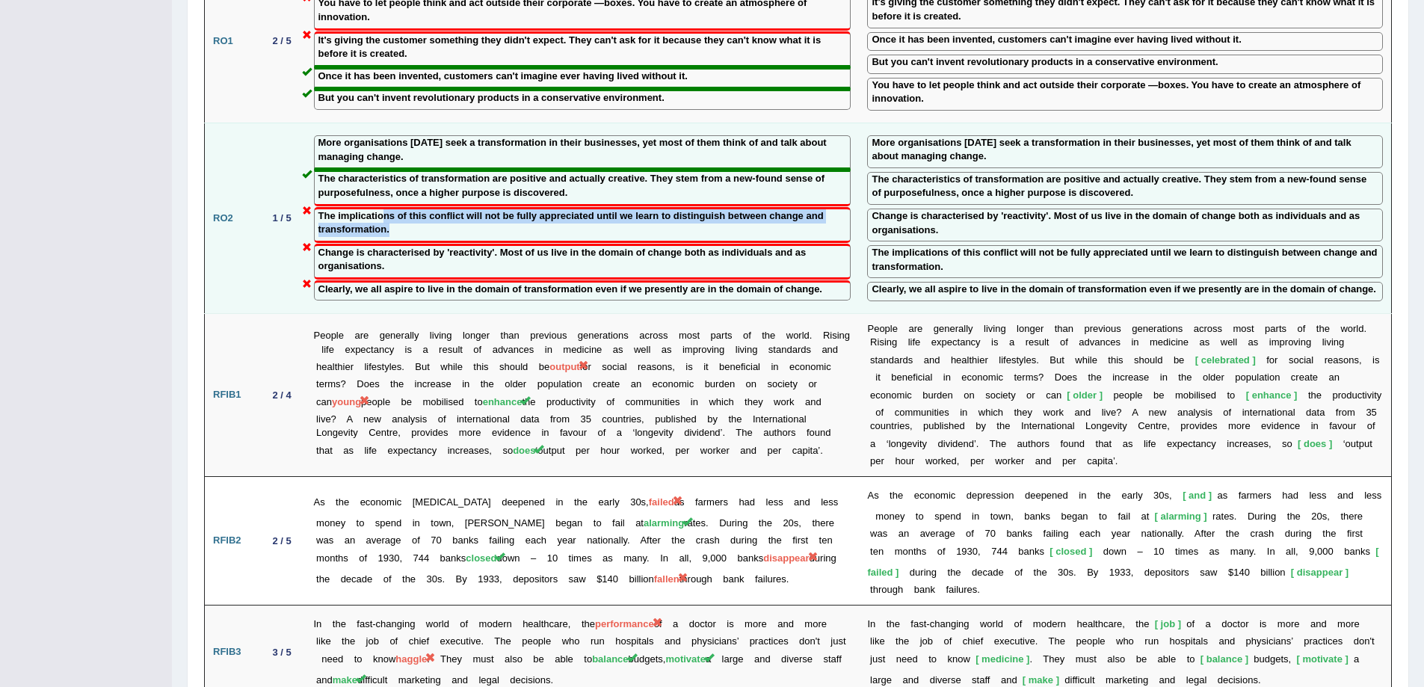
click at [451, 209] on label "The implications of this conflict will not be fully appreciated until we learn …" at bounding box center [582, 223] width 528 height 28
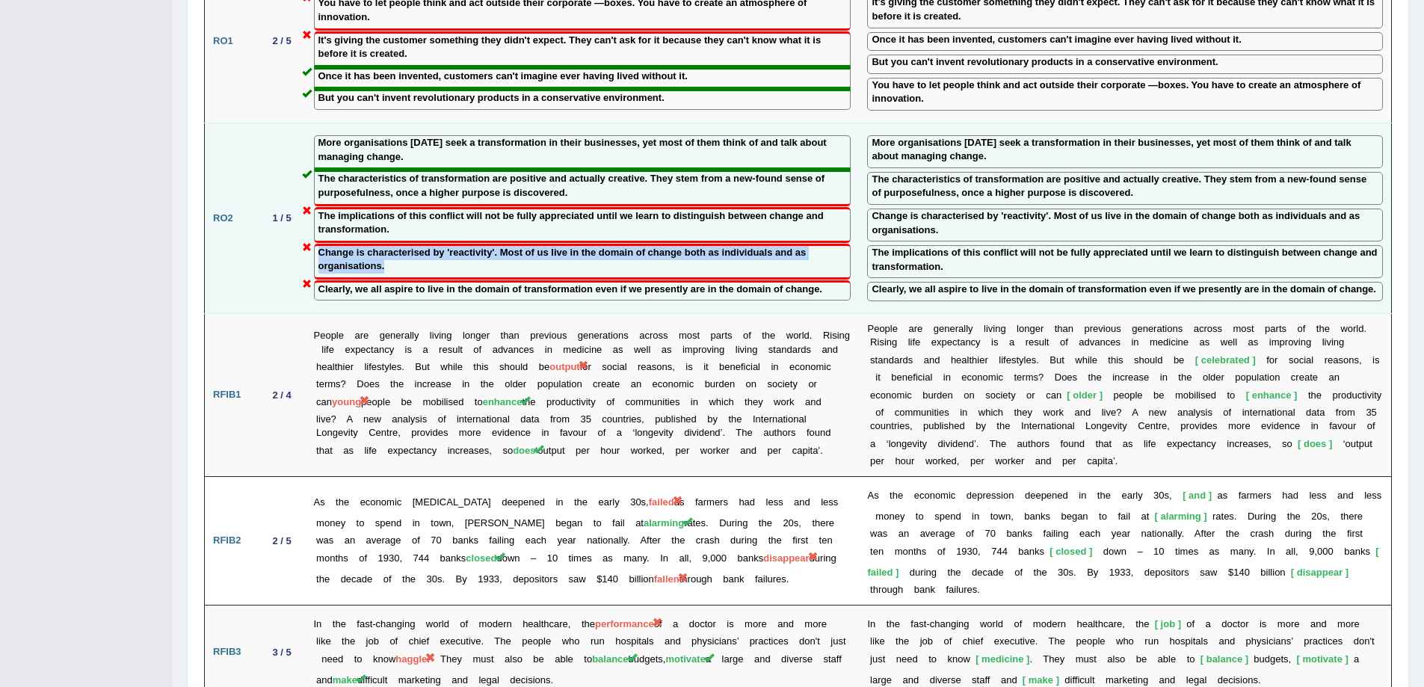
drag, startPoint x: 321, startPoint y: 186, endPoint x: 431, endPoint y: 215, distance: 113.7
click at [431, 215] on td "More organisations today seek a transformation in their businesses, yet most of…" at bounding box center [583, 218] width 554 height 191
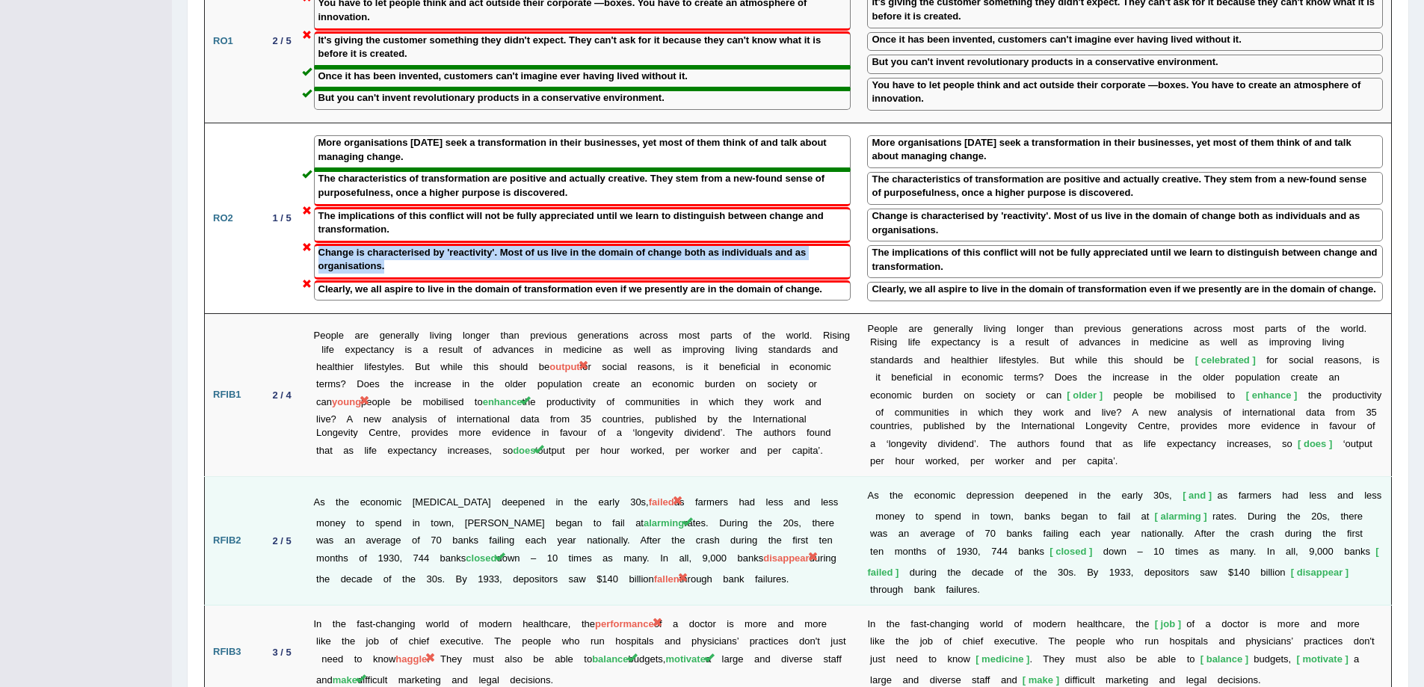
scroll to position [2018, 0]
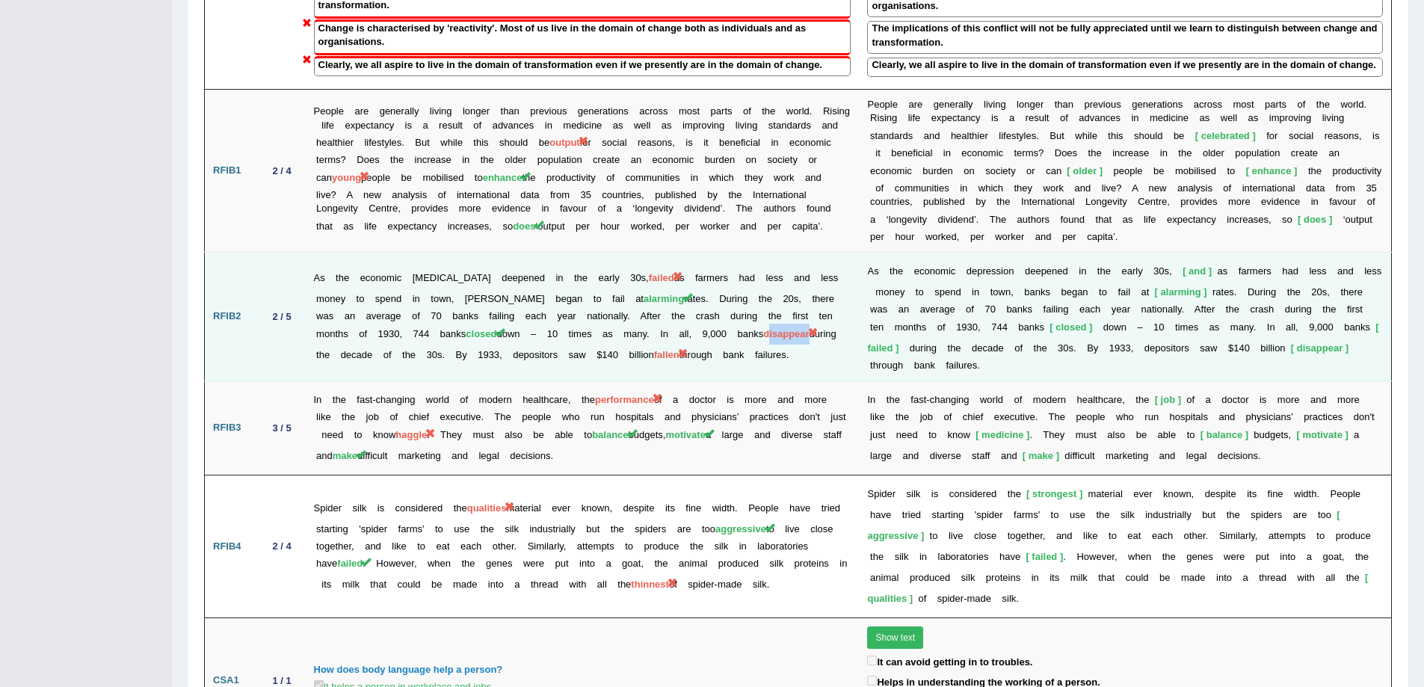
drag, startPoint x: 747, startPoint y: 279, endPoint x: 790, endPoint y: 268, distance: 44.8
click at [790, 328] on span "disappear" at bounding box center [786, 333] width 46 height 11
drag, startPoint x: 661, startPoint y: 297, endPoint x: 714, endPoint y: 300, distance: 53.9
click at [714, 300] on td "As the economic depression deepened in the early 30s, failed as farmers had les…" at bounding box center [583, 317] width 554 height 129
click at [602, 294] on td "As the economic depression deepened in the early 30s, failed as farmers had les…" at bounding box center [583, 317] width 554 height 129
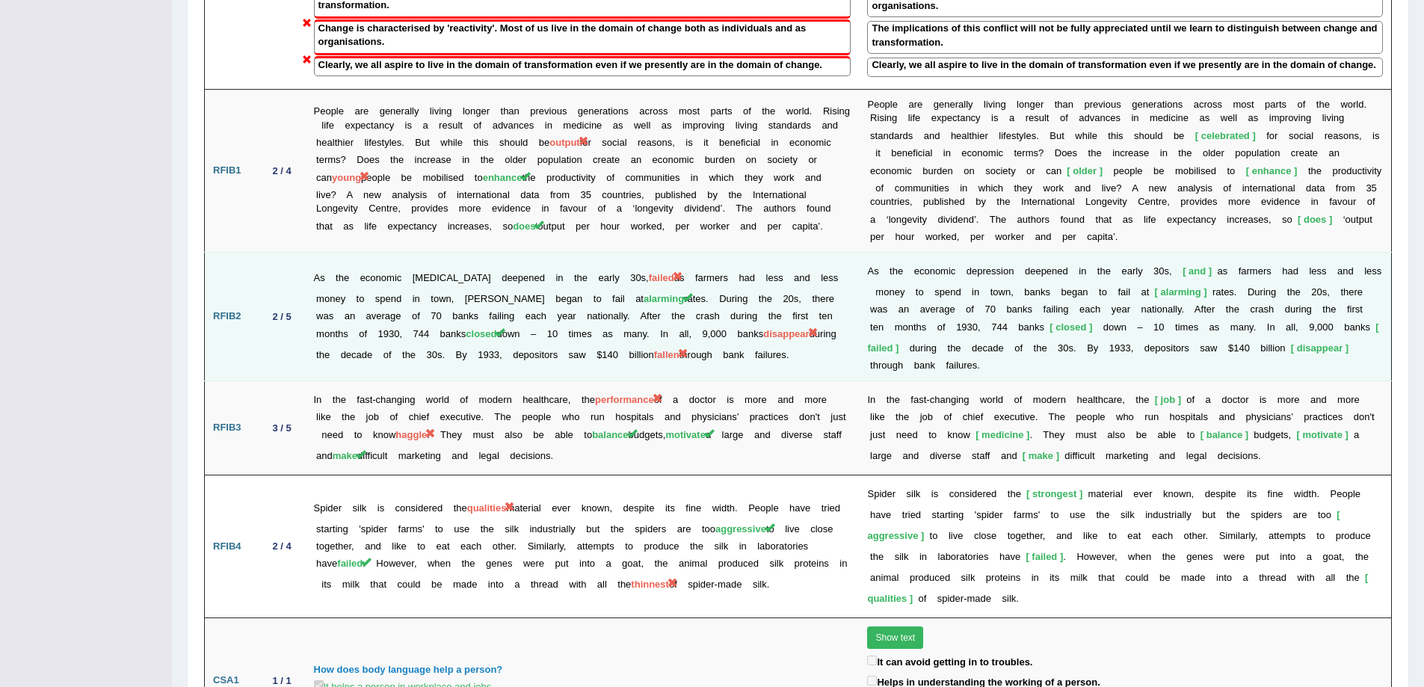
drag, startPoint x: 590, startPoint y: 304, endPoint x: 658, endPoint y: 307, distance: 68.1
click at [658, 307] on td "As the economic depression deepened in the early 30s, failed as farmers had les…" at bounding box center [583, 317] width 554 height 129
click at [677, 349] on span "fallen" at bounding box center [666, 354] width 25 height 11
drag, startPoint x: 657, startPoint y: 302, endPoint x: 701, endPoint y: 306, distance: 44.3
click at [670, 302] on td "As the economic depression deepened in the early 30s, failed as farmers had les…" at bounding box center [583, 317] width 554 height 129
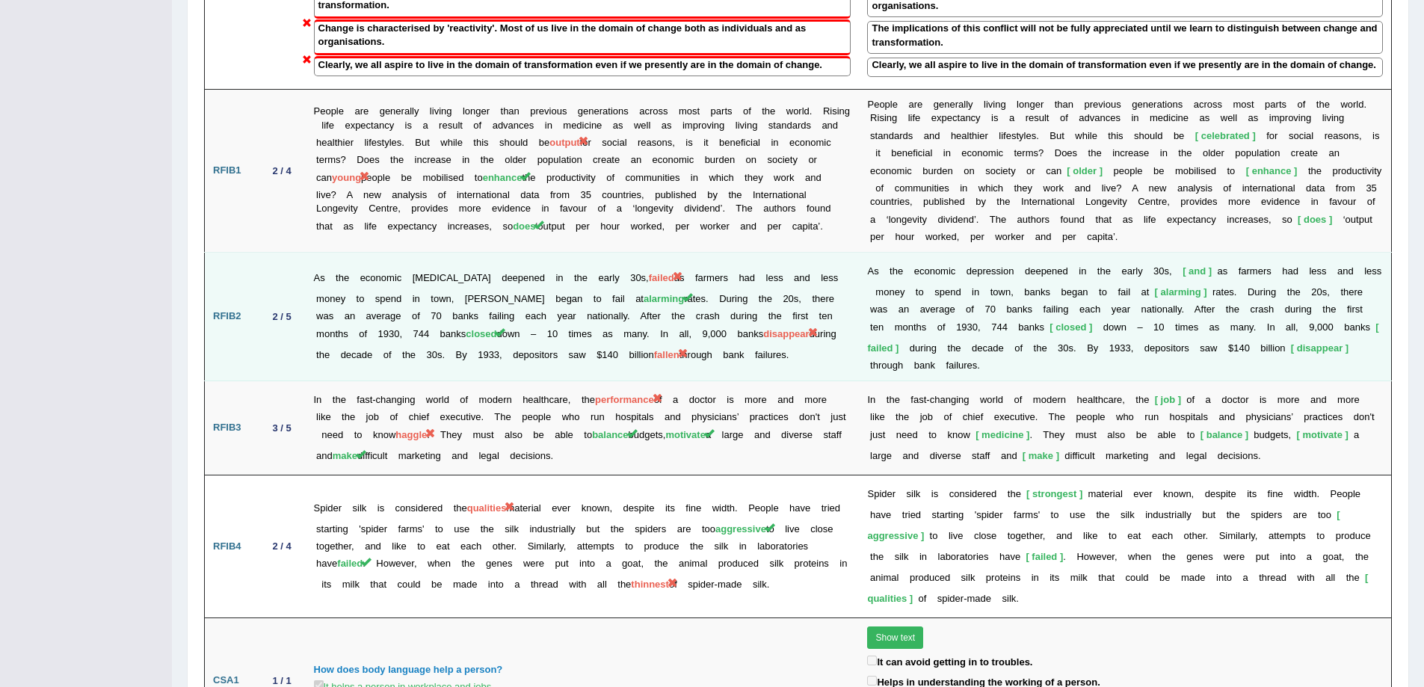
click at [646, 321] on td "As the economic depression deepened in the early 30s, failed as farmers had les…" at bounding box center [583, 317] width 554 height 129
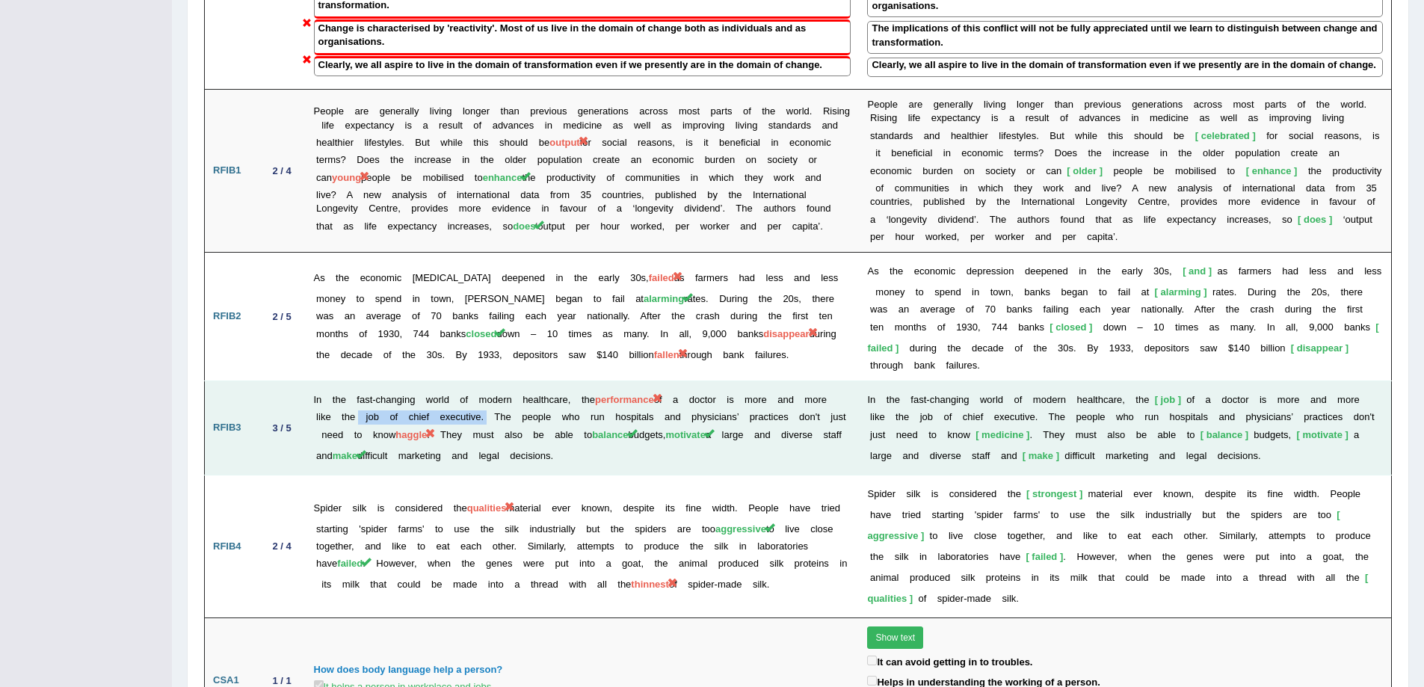
drag, startPoint x: 353, startPoint y: 358, endPoint x: 487, endPoint y: 359, distance: 133.0
click at [487, 381] on td "In the fast-changing world of modern healthcare, the performance of a doctor is…" at bounding box center [583, 428] width 554 height 94
drag, startPoint x: 586, startPoint y: 325, endPoint x: 601, endPoint y: 330, distance: 15.6
click at [601, 381] on td "In the fast-changing world of modern healthcare, the performance of a doctor is…" at bounding box center [583, 428] width 554 height 94
drag, startPoint x: 579, startPoint y: 341, endPoint x: 637, endPoint y: 342, distance: 58.3
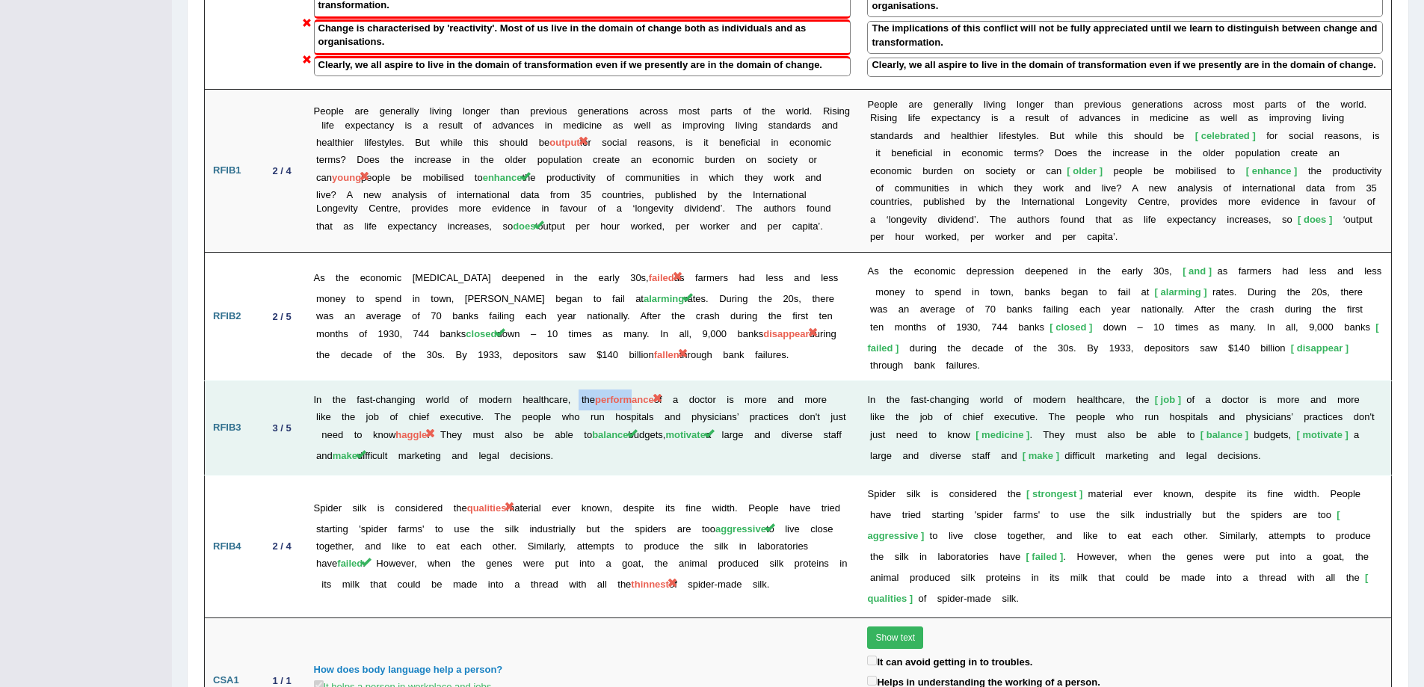
click at [637, 381] on td "In the fast-changing world of modern healthcare, the performance of a doctor is…" at bounding box center [583, 428] width 554 height 94
drag, startPoint x: 780, startPoint y: 342, endPoint x: 337, endPoint y: 360, distance: 443.6
click at [337, 381] on td "In the fast-changing world of modern healthcare, the performance of a doctor is…" at bounding box center [583, 428] width 554 height 94
drag, startPoint x: 398, startPoint y: 381, endPoint x: 488, endPoint y: 381, distance: 89.7
click at [488, 381] on td "In the fast-changing world of modern healthcare, the performance of a doctor is…" at bounding box center [583, 428] width 554 height 94
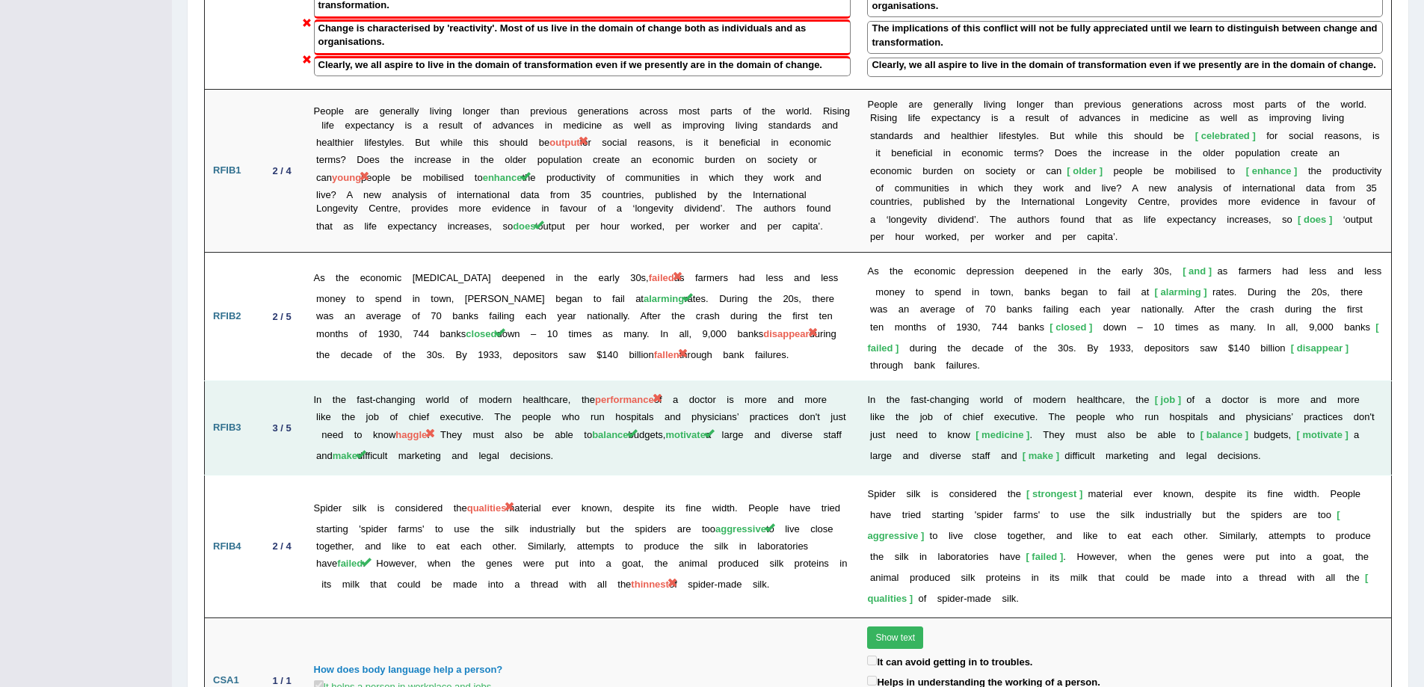
click at [694, 381] on td "In the fast-changing world of modern healthcare, the performance of a doctor is…" at bounding box center [583, 428] width 554 height 94
drag, startPoint x: 413, startPoint y: 378, endPoint x: 510, endPoint y: 378, distance: 96.4
click at [510, 381] on td "In the fast-changing world of modern healthcare, the performance of a doctor is…" at bounding box center [583, 428] width 554 height 94
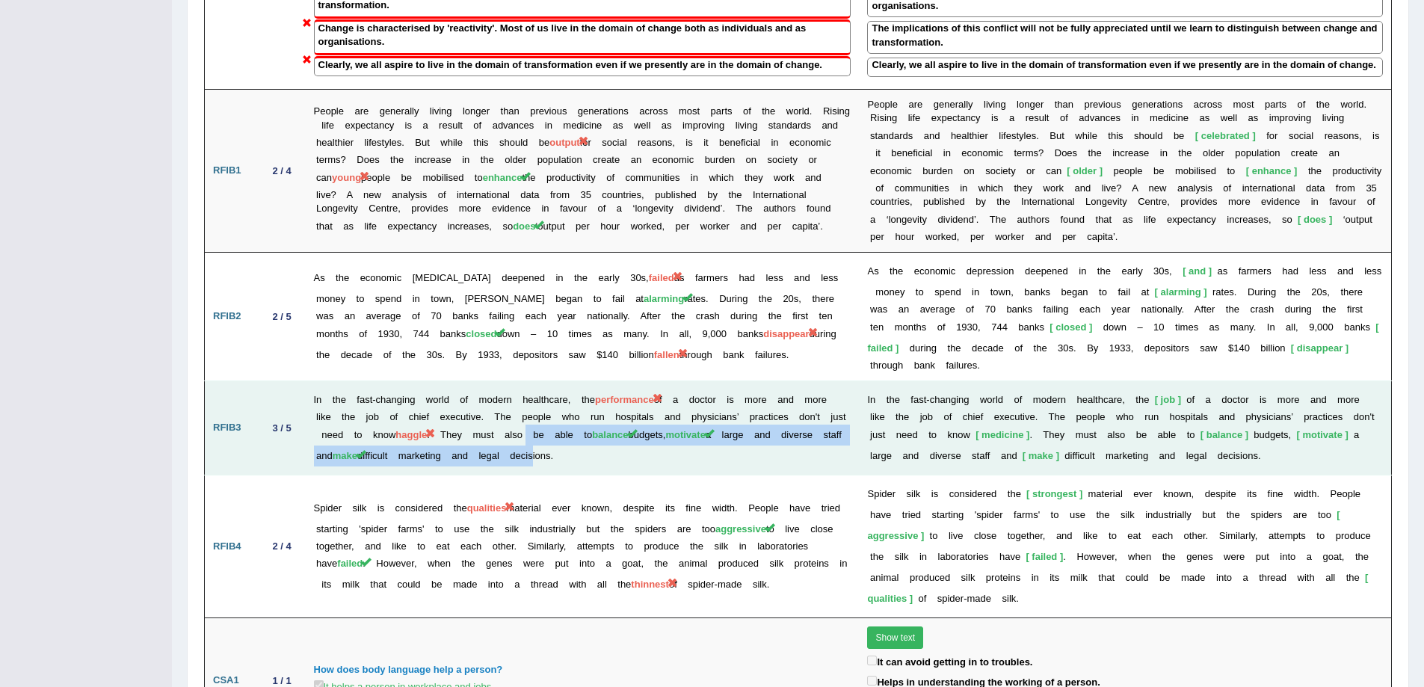
drag, startPoint x: 551, startPoint y: 378, endPoint x: 607, endPoint y: 398, distance: 59.6
click at [607, 398] on td "In the fast-changing world of modern healthcare, the performance of a doctor is…" at bounding box center [583, 428] width 554 height 94
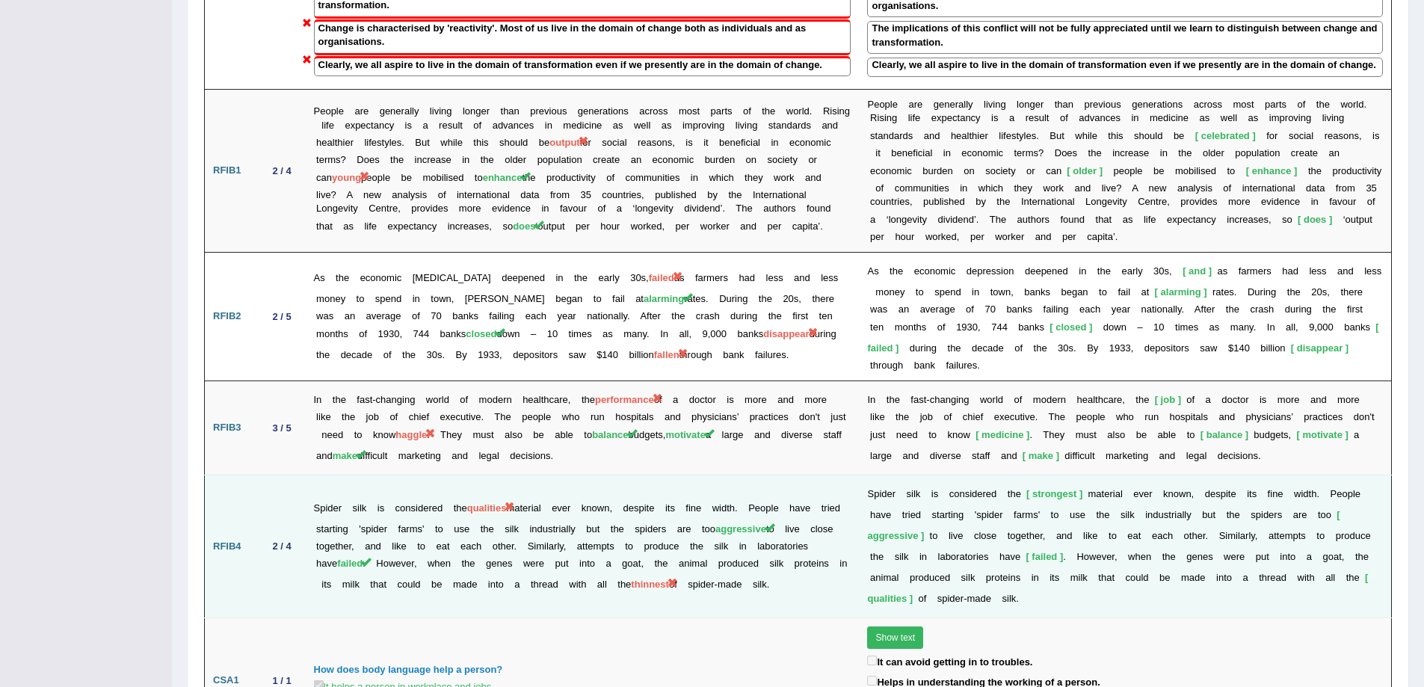
click at [637, 475] on td "Spider silk is considered the qualities material ever known, despite its fine w…" at bounding box center [583, 546] width 554 height 143
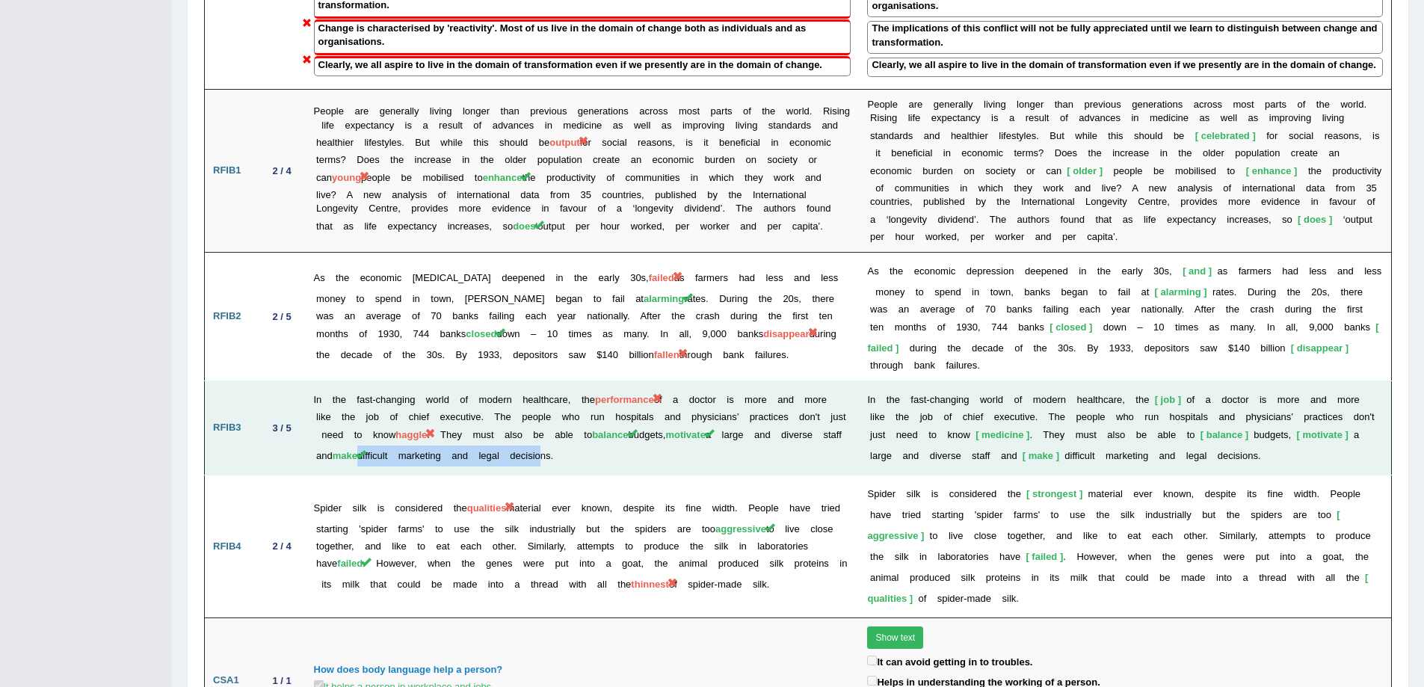
drag, startPoint x: 439, startPoint y: 398, endPoint x: 612, endPoint y: 401, distance: 172.7
click at [612, 401] on td "In the fast-changing world of modern healthcare, the performance of a doctor is…" at bounding box center [583, 428] width 554 height 94
click at [666, 401] on td "In the fast-changing world of modern healthcare, the performance of a doctor is…" at bounding box center [583, 428] width 554 height 94
drag, startPoint x: 424, startPoint y: 372, endPoint x: 653, endPoint y: 362, distance: 229.6
click at [487, 381] on td "In the fast-changing world of modern healthcare, the performance of a doctor is…" at bounding box center [583, 428] width 554 height 94
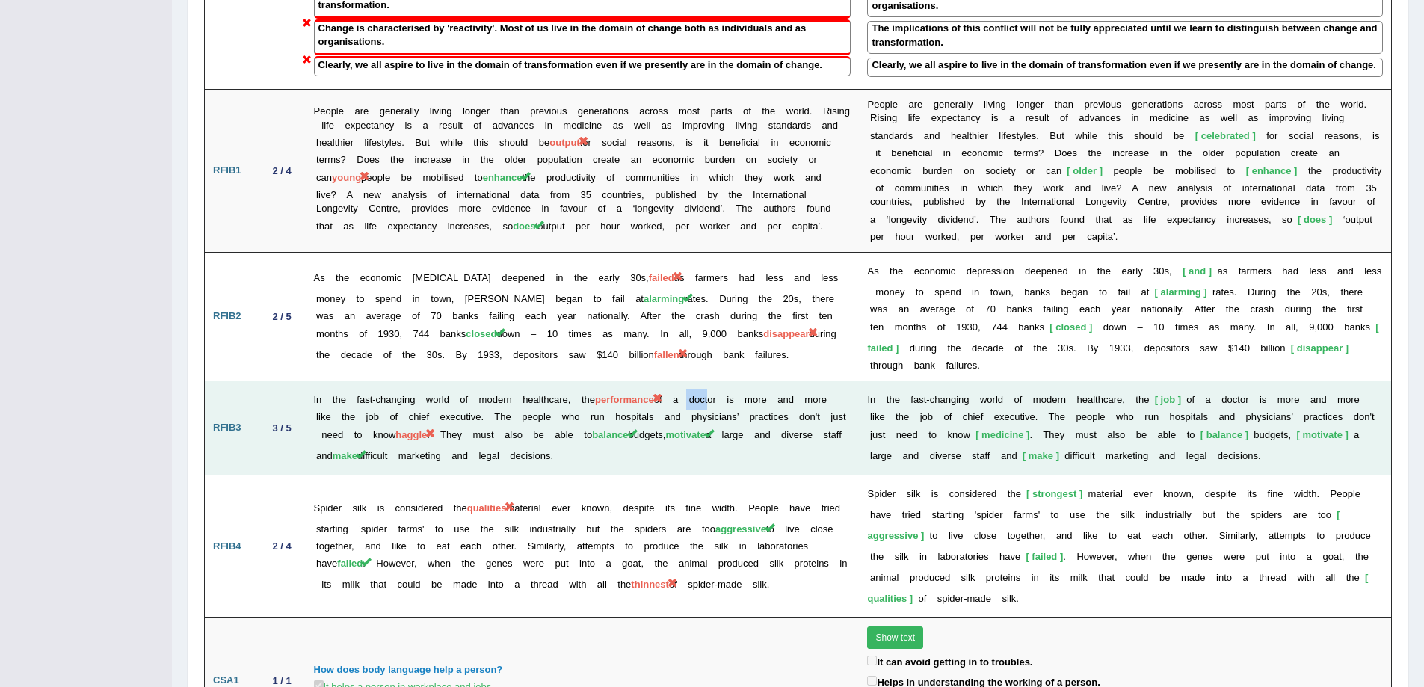
drag, startPoint x: 700, startPoint y: 333, endPoint x: 655, endPoint y: 359, distance: 52.6
click at [721, 381] on td "In the fast-changing world of modern healthcare, the performance of a doctor is…" at bounding box center [583, 428] width 554 height 94
drag, startPoint x: 707, startPoint y: 362, endPoint x: 735, endPoint y: 359, distance: 27.8
click at [728, 381] on td "In the fast-changing world of modern healthcare, the performance of a doctor is…" at bounding box center [583, 428] width 554 height 94
click at [736, 407] on td "In the fast-changing world of modern healthcare, the performance of a doctor is…" at bounding box center [583, 428] width 554 height 94
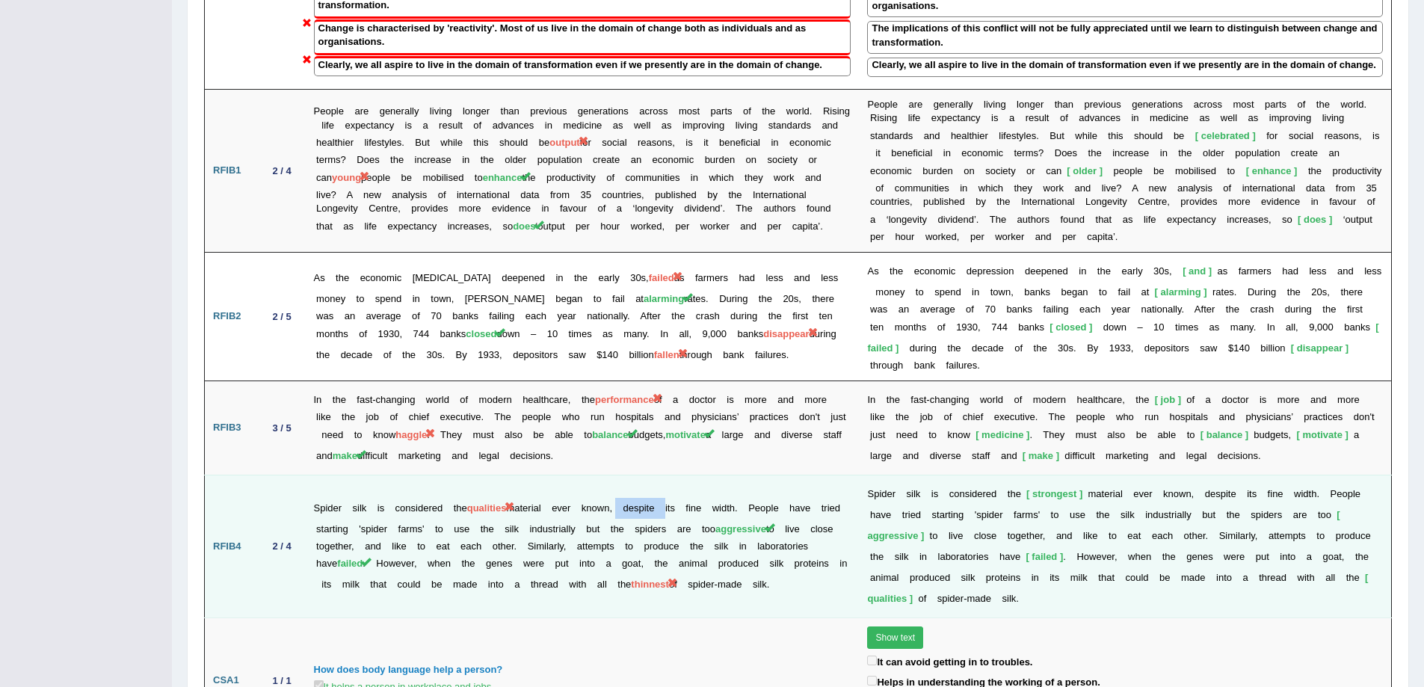
drag, startPoint x: 624, startPoint y: 436, endPoint x: 670, endPoint y: 442, distance: 46.1
click at [670, 475] on td "Spider silk is considered the qualities material ever known, despite its fine w…" at bounding box center [583, 546] width 554 height 143
drag, startPoint x: 683, startPoint y: 433, endPoint x: 725, endPoint y: 433, distance: 41.8
click at [725, 475] on td "Spider silk is considered the qualities material ever known, despite its fine w…" at bounding box center [583, 546] width 554 height 143
drag, startPoint x: 473, startPoint y: 436, endPoint x: 569, endPoint y: 437, distance: 95.7
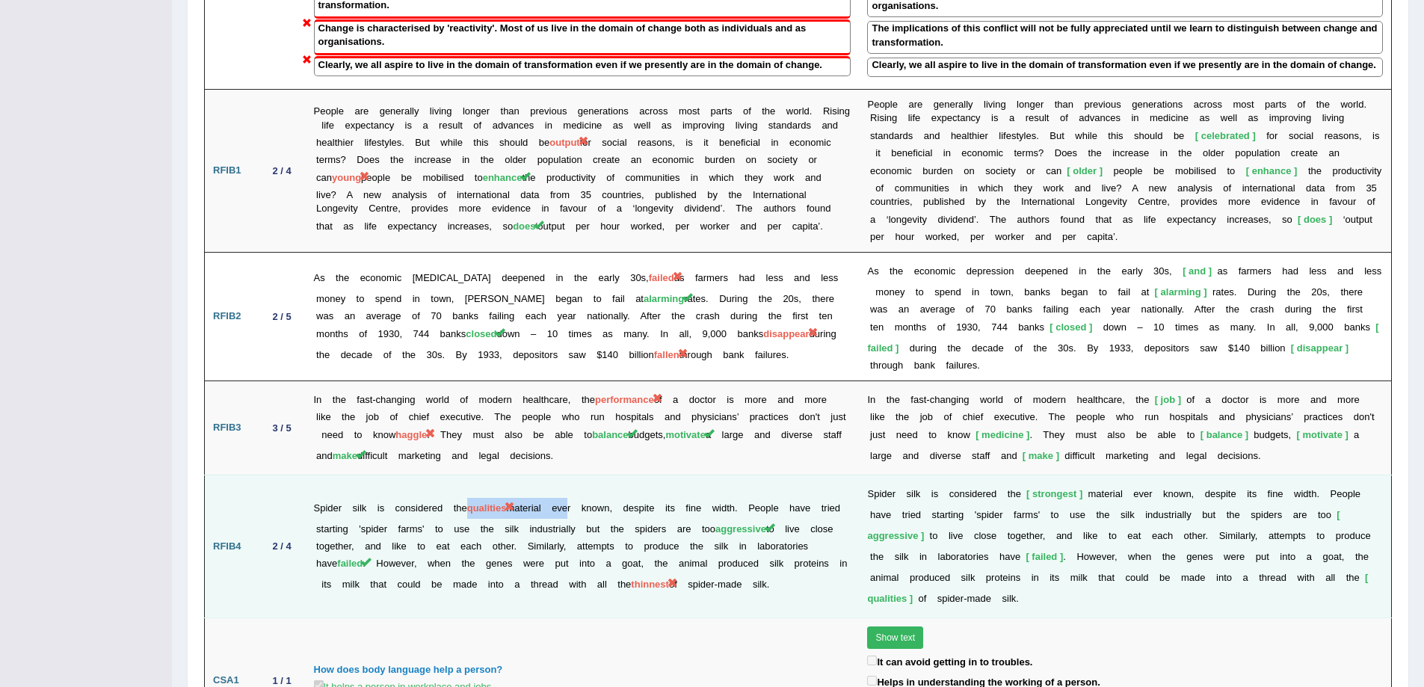
click at [569, 475] on td "Spider silk is considered the qualities material ever known, despite its fine w…" at bounding box center [583, 546] width 554 height 143
drag, startPoint x: 723, startPoint y: 513, endPoint x: 804, endPoint y: 515, distance: 81.5
click at [804, 515] on td "Spider silk is considered the qualities material ever known, despite its fine w…" at bounding box center [583, 546] width 554 height 143
drag, startPoint x: 347, startPoint y: 511, endPoint x: 445, endPoint y: 527, distance: 99.1
click at [445, 527] on td "Spider silk is considered the qualities material ever known, despite its fine w…" at bounding box center [583, 546] width 554 height 143
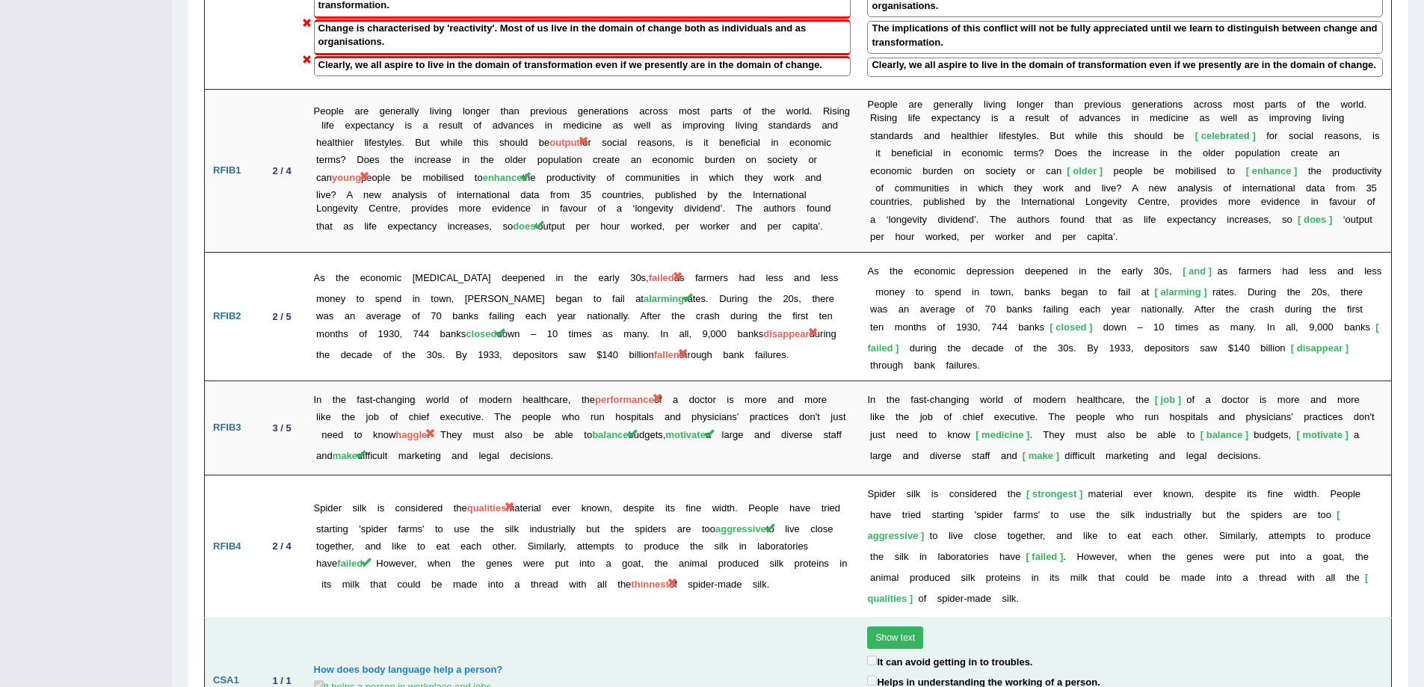
click at [446, 617] on td "How does body language help a person? It helps a person in workplace and jobs." at bounding box center [583, 680] width 554 height 126
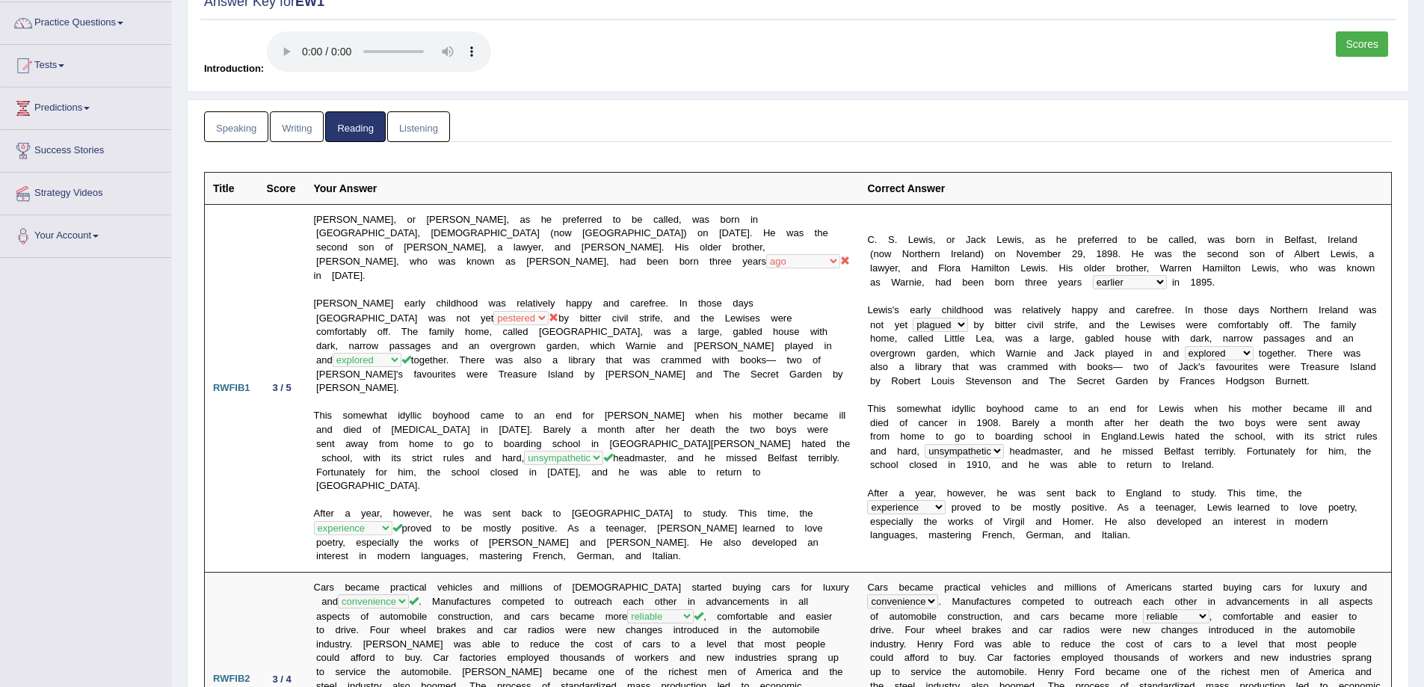
scroll to position [0, 0]
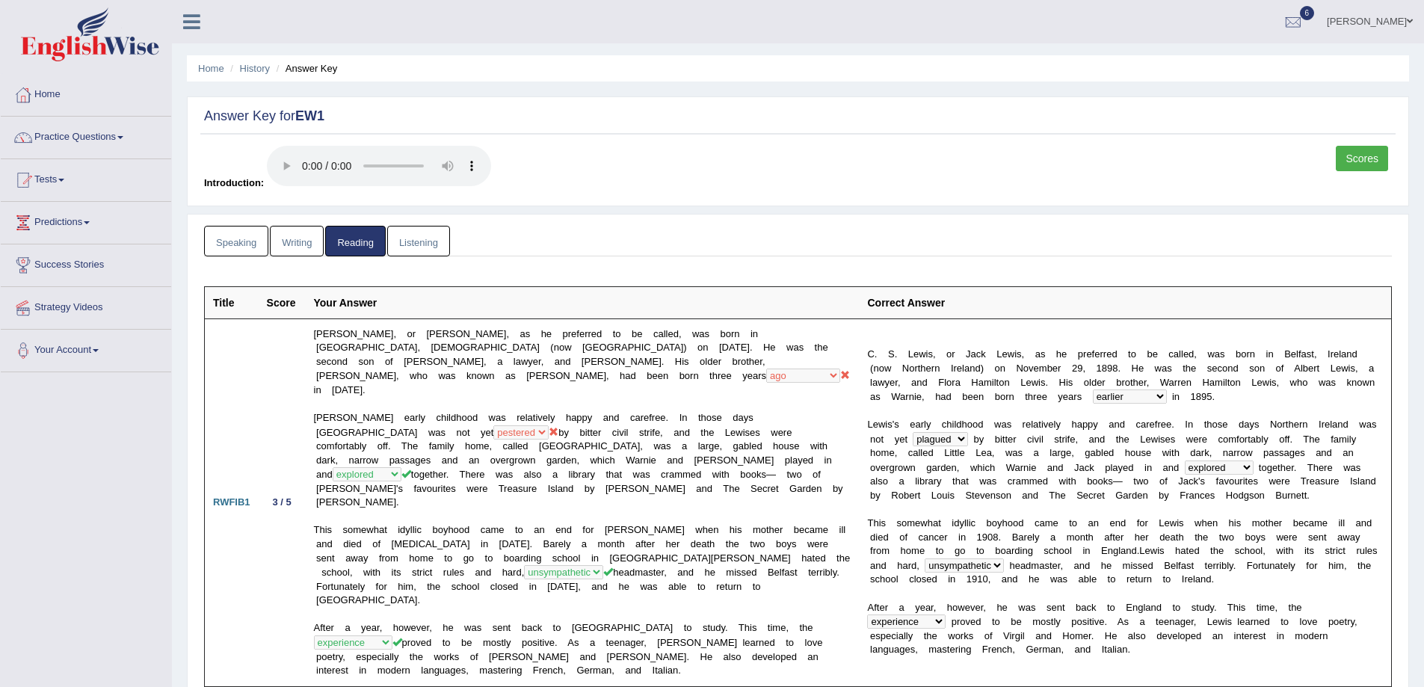
click at [407, 228] on link "Listening" at bounding box center [418, 241] width 63 height 31
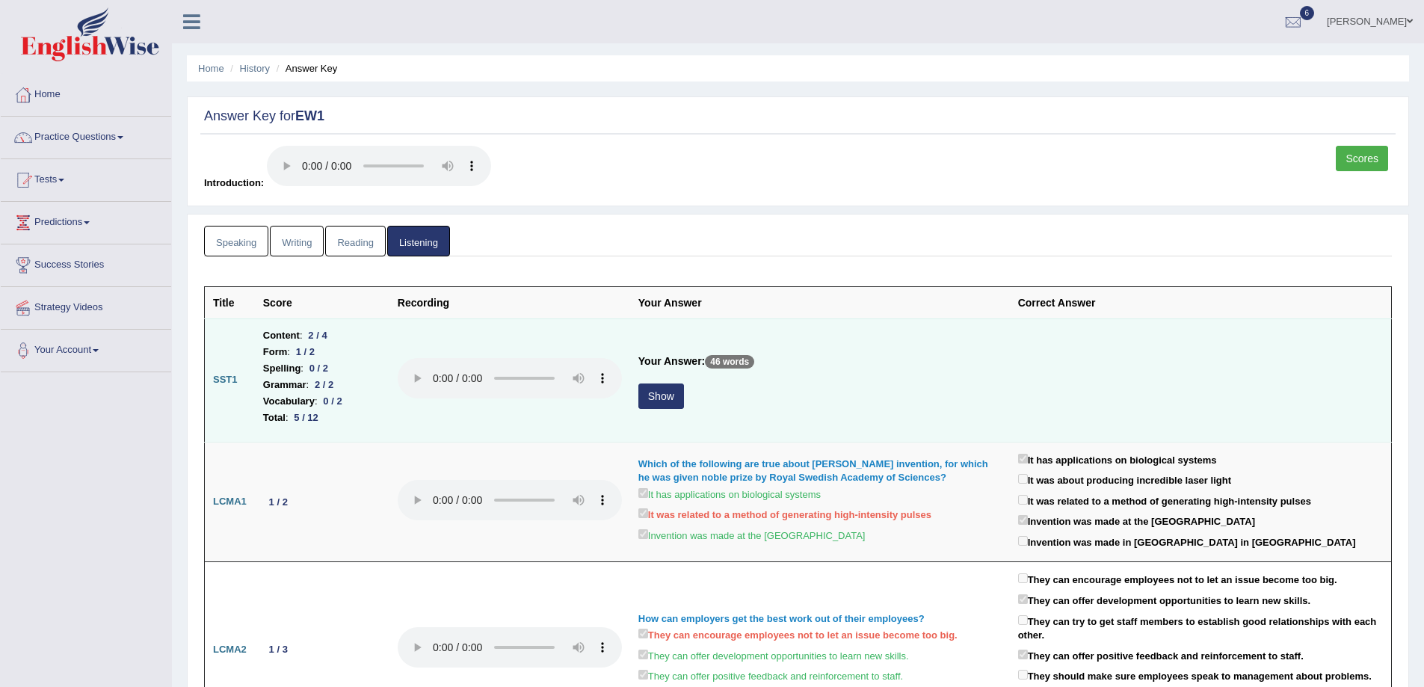
click at [664, 400] on button "Show" at bounding box center [661, 395] width 46 height 25
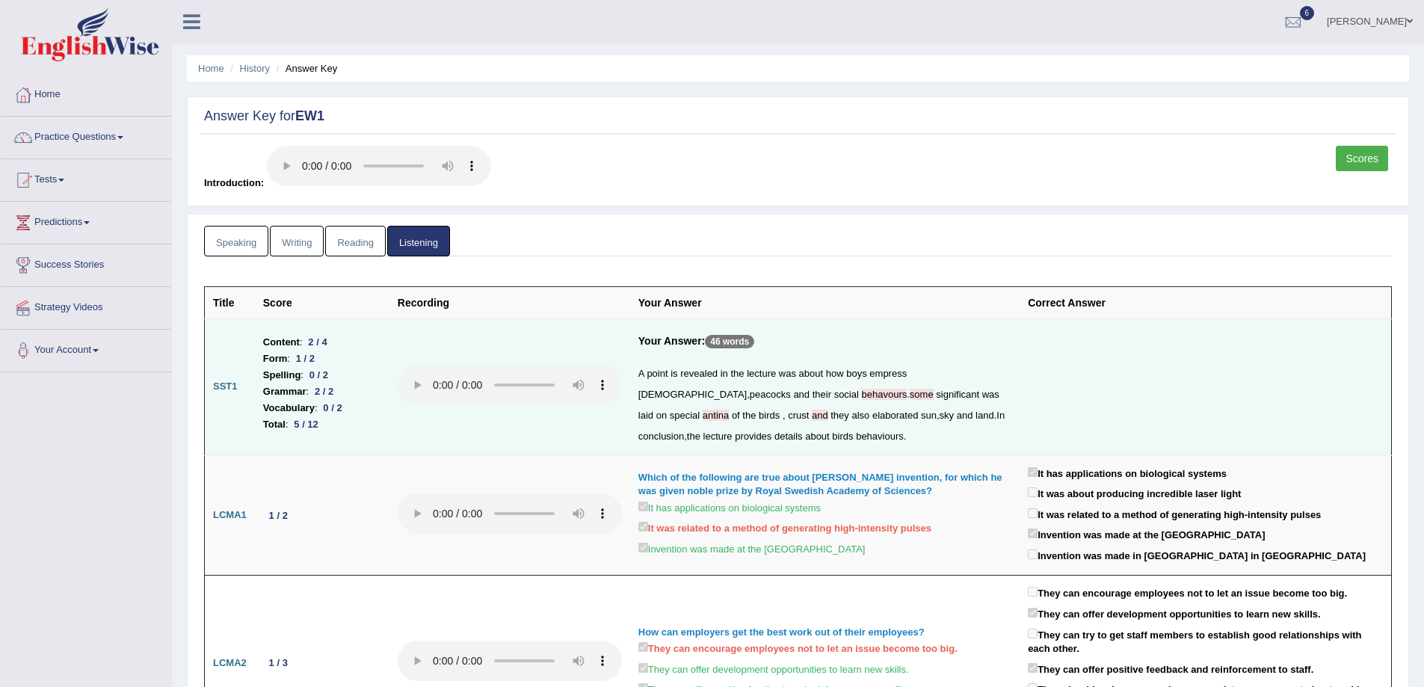
click at [720, 345] on p "46 words" at bounding box center [729, 341] width 49 height 13
drag, startPoint x: 708, startPoint y: 337, endPoint x: 855, endPoint y: 329, distance: 146.7
click at [851, 329] on td "Your Answer: 46 words A point is revealed in the lecture was about how boys emp…" at bounding box center [824, 386] width 389 height 137
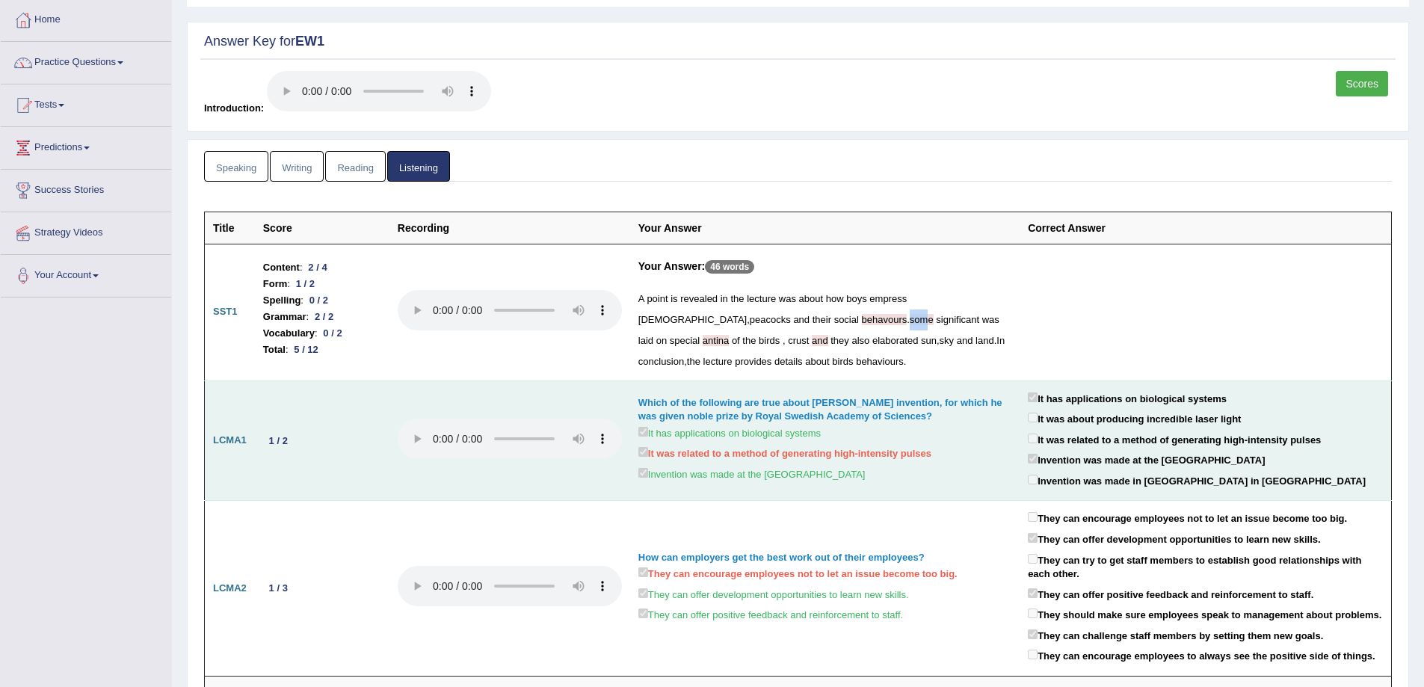
drag, startPoint x: 735, startPoint y: 317, endPoint x: 785, endPoint y: 393, distance: 91.2
click at [759, 324] on div "A point is revealed in the lecture was about how boys empress ladies , peacocks…" at bounding box center [824, 330] width 373 height 84
click at [786, 408] on div "Which of the following are true about Arthur Ashkin's invention, for which he w…" at bounding box center [824, 410] width 373 height 28
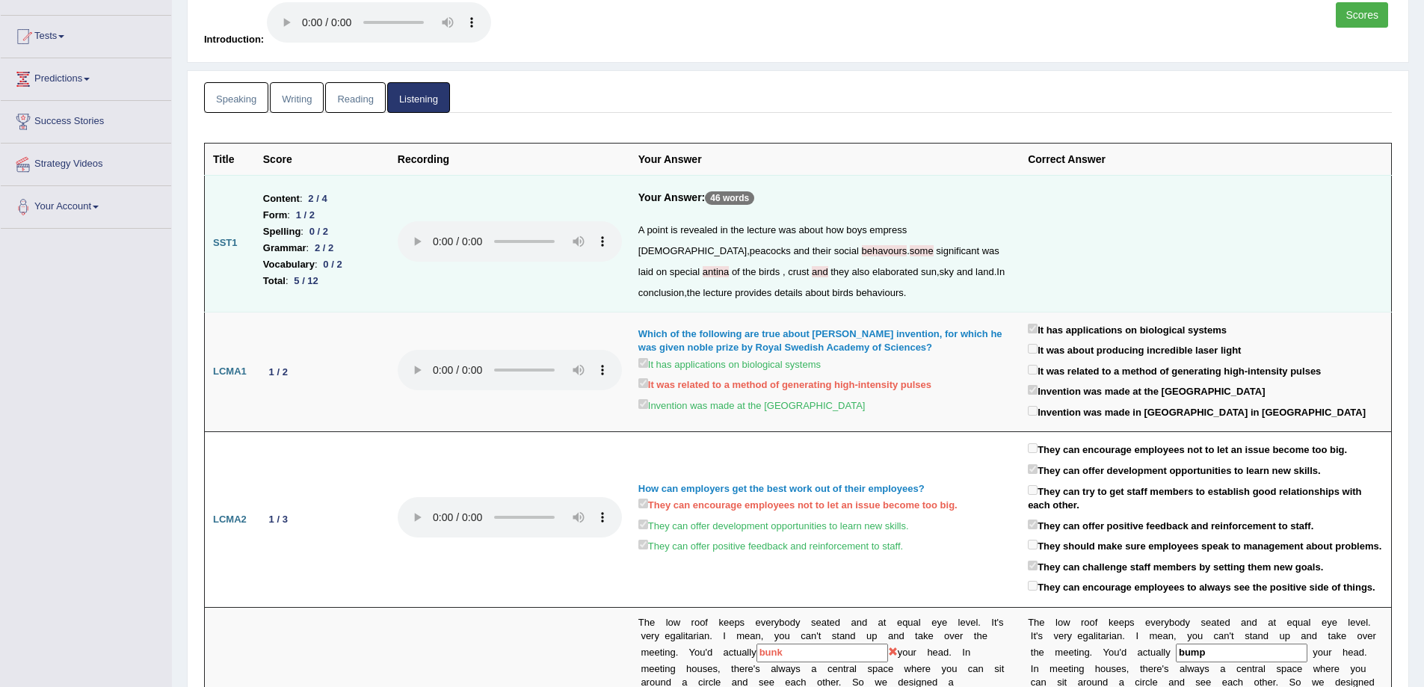
scroll to position [224, 0]
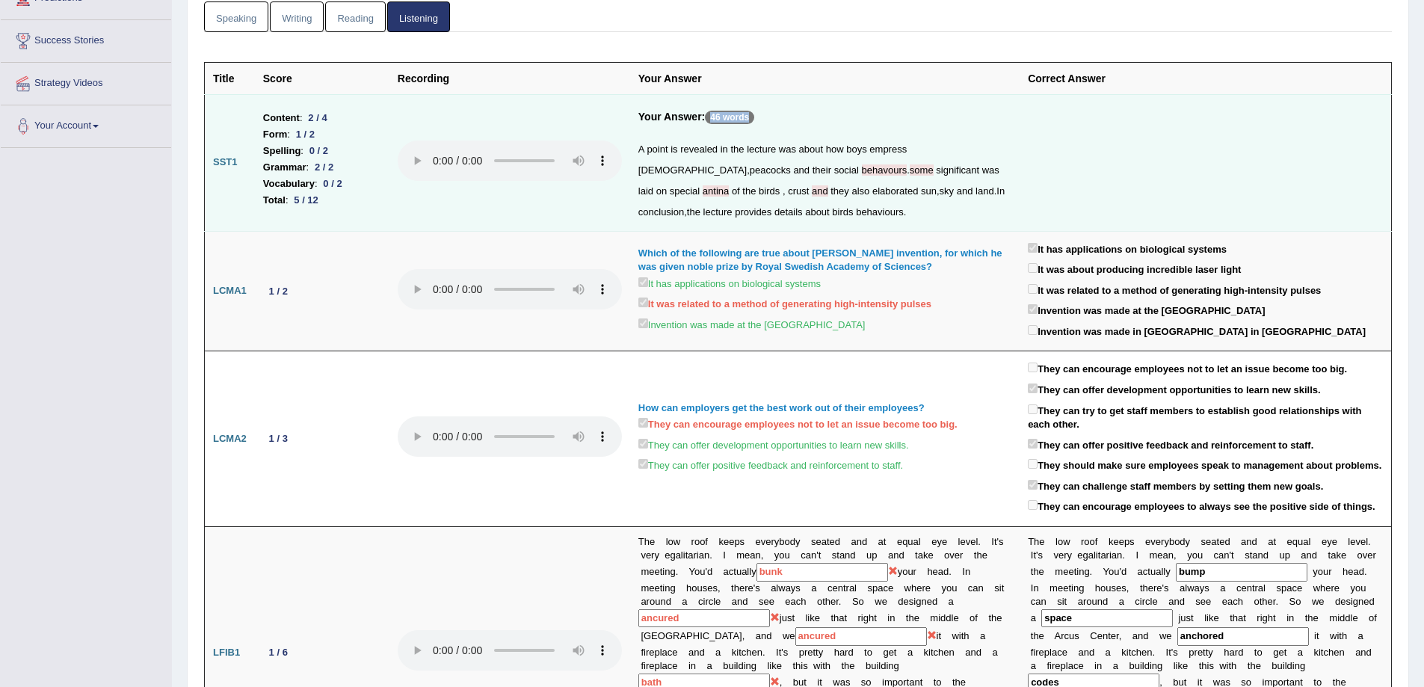
drag, startPoint x: 711, startPoint y: 113, endPoint x: 784, endPoint y: 121, distance: 73.0
click at [783, 121] on h5 "Your Answer: 46 words" at bounding box center [824, 121] width 373 height 21
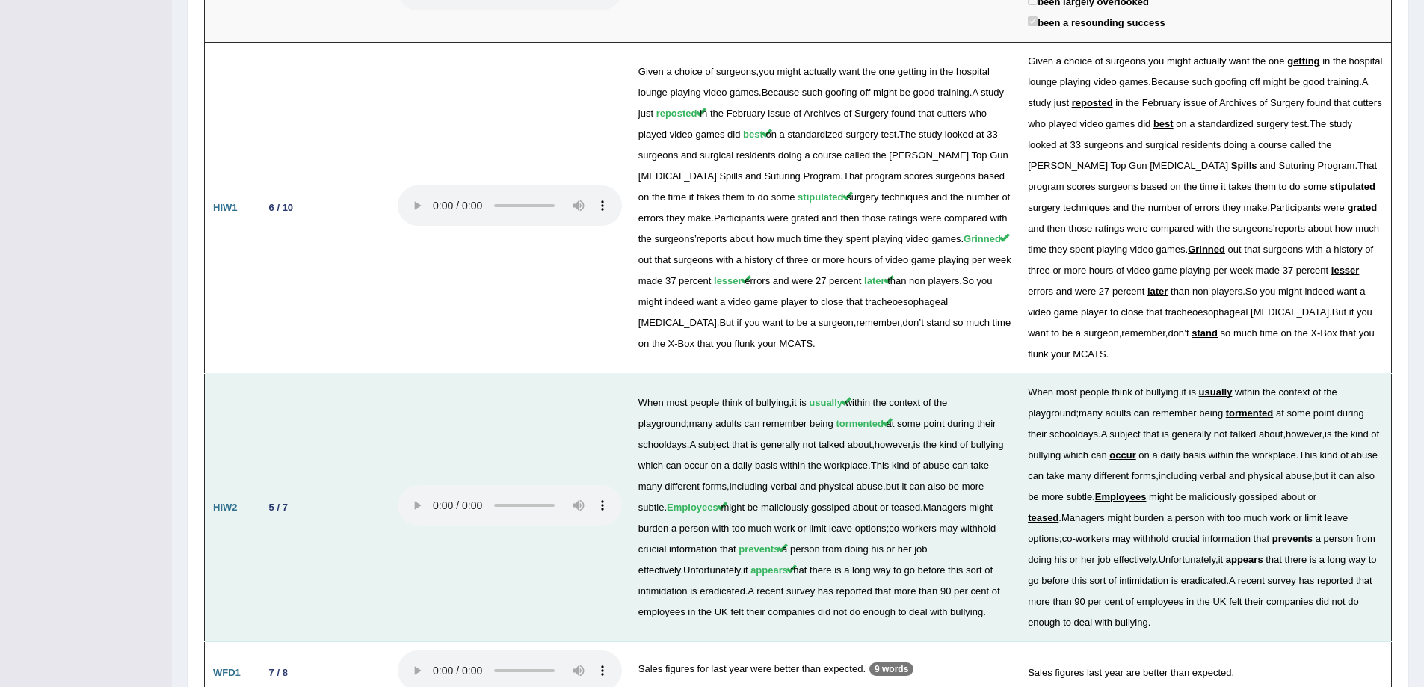
scroll to position [2092, 0]
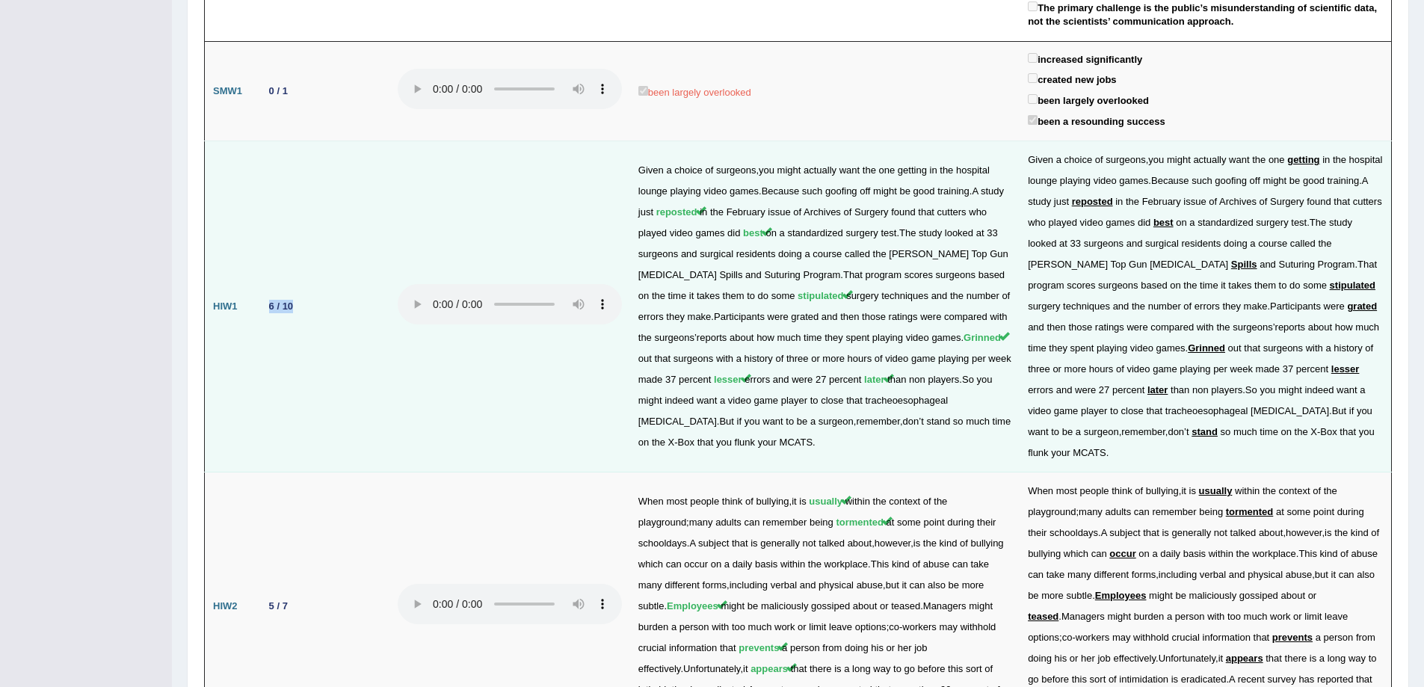
drag, startPoint x: 247, startPoint y: 228, endPoint x: 339, endPoint y: 231, distance: 92.7
click at [336, 231] on tr "HIW1 6 / 10 Given a choice of surgeons , you might actually want the one gettin…" at bounding box center [798, 306] width 1187 height 331
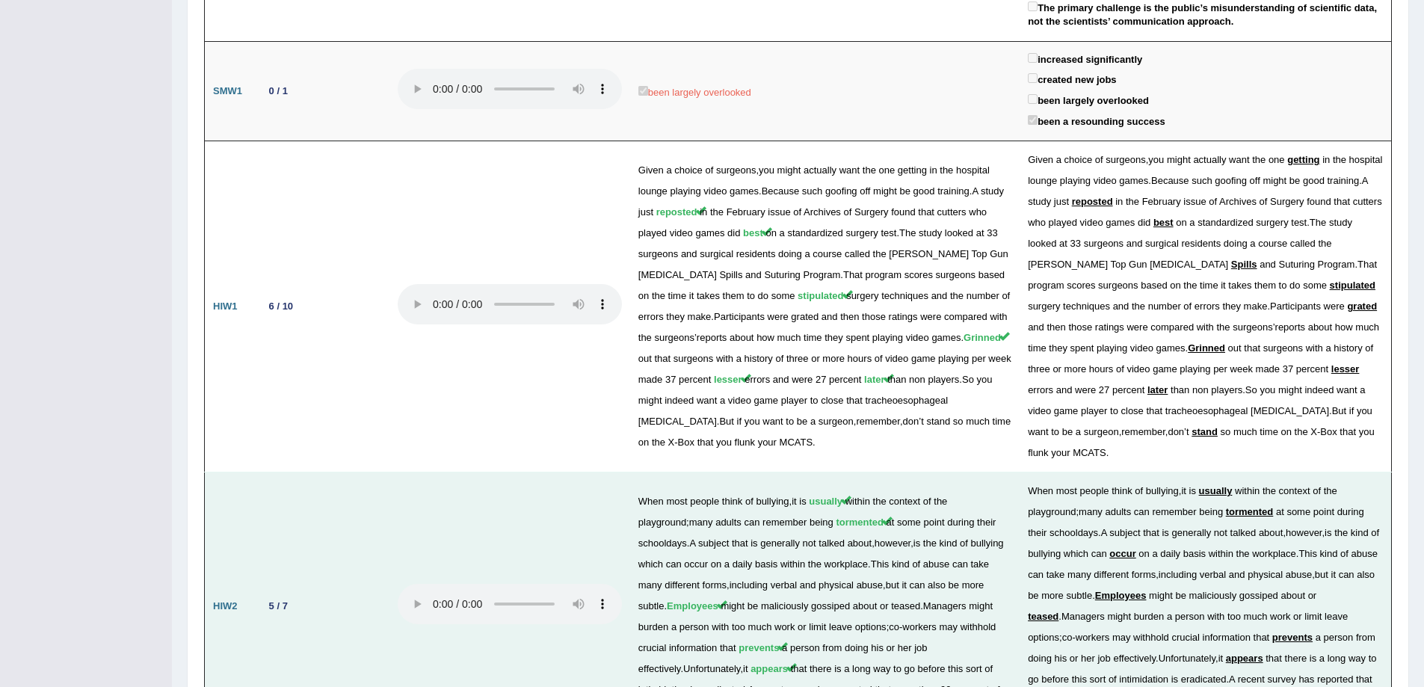
click at [321, 510] on td "5 / 7" at bounding box center [322, 606] width 135 height 268
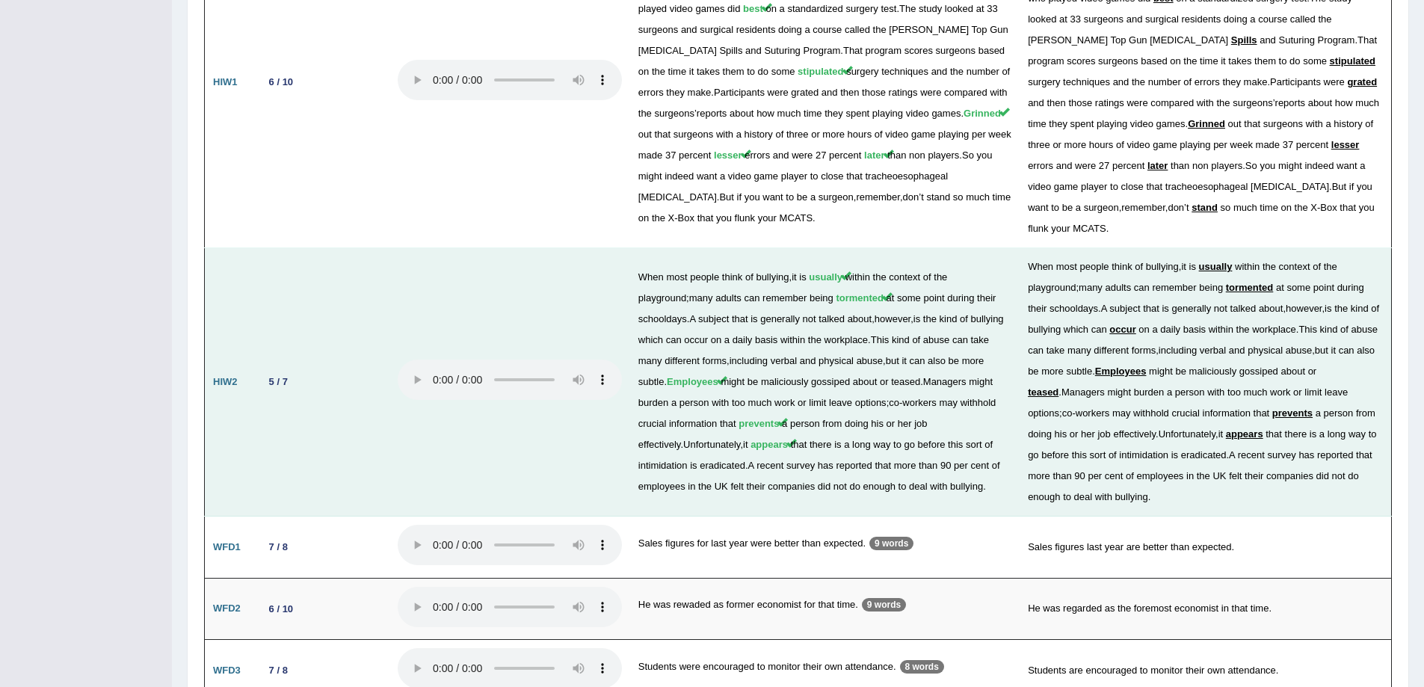
scroll to position [2317, 0]
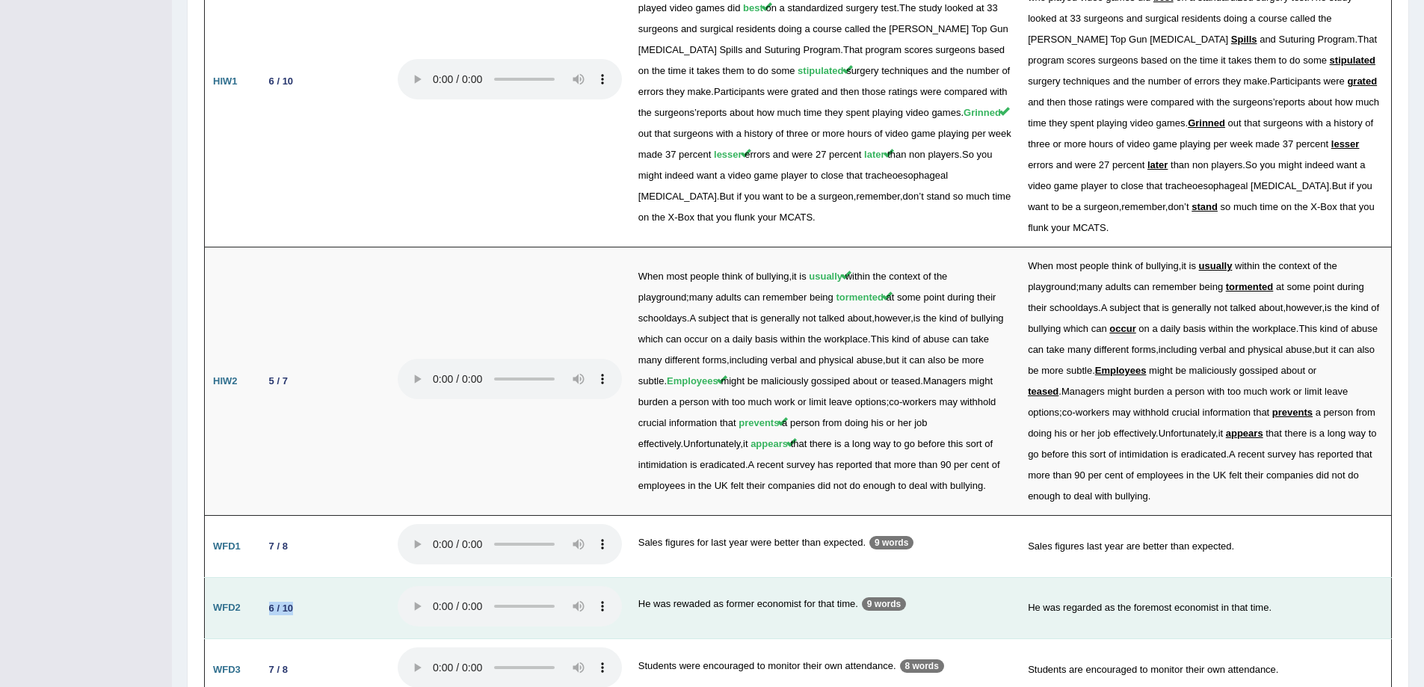
drag, startPoint x: 271, startPoint y: 519, endPoint x: 321, endPoint y: 523, distance: 50.3
click at [321, 577] on td "6 / 10" at bounding box center [322, 608] width 135 height 62
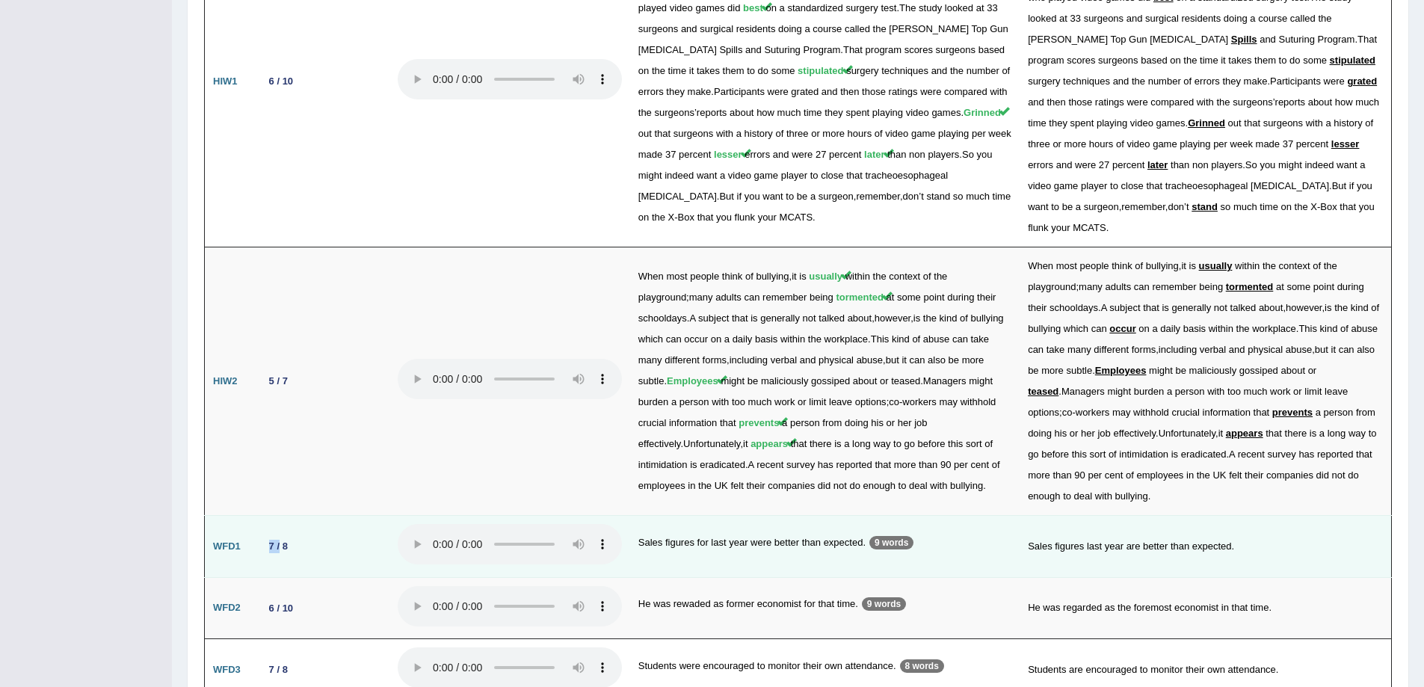
drag, startPoint x: 279, startPoint y: 461, endPoint x: 348, endPoint y: 602, distance: 157.1
click at [281, 538] on div "7 / 8" at bounding box center [278, 546] width 31 height 16
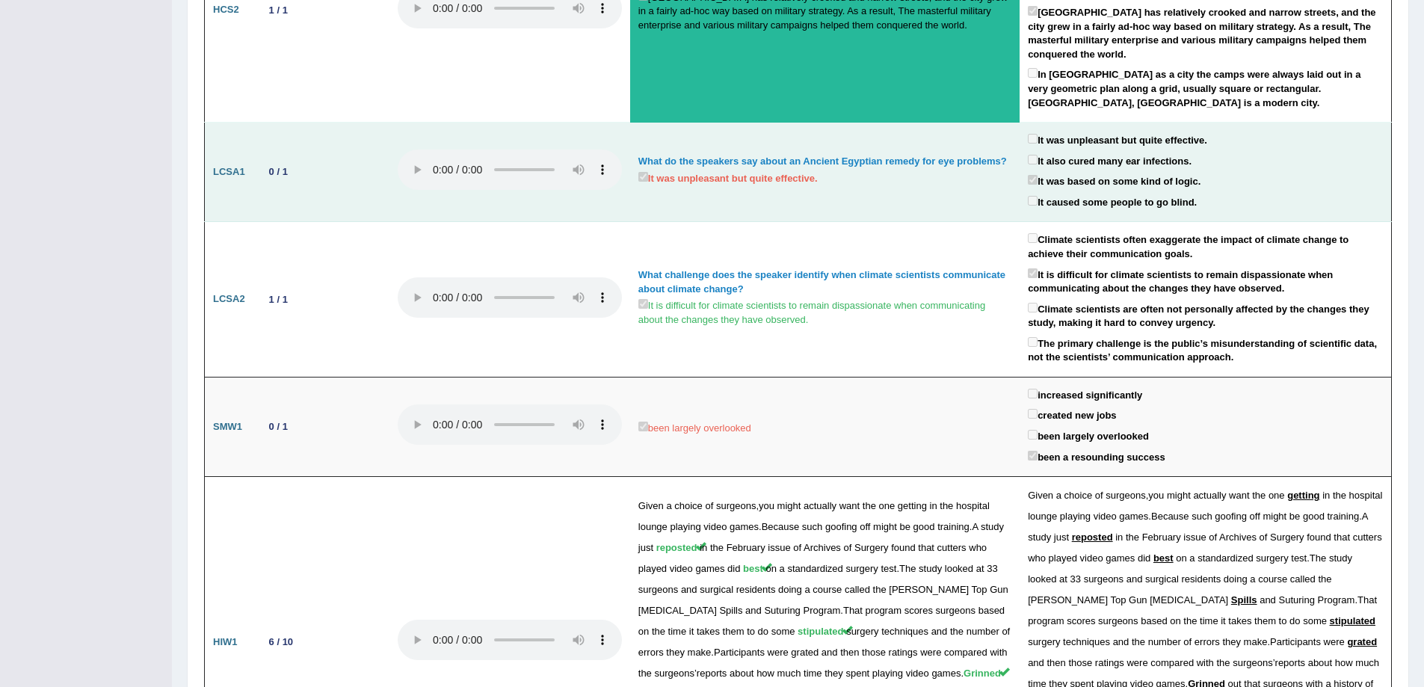
scroll to position [1645, 0]
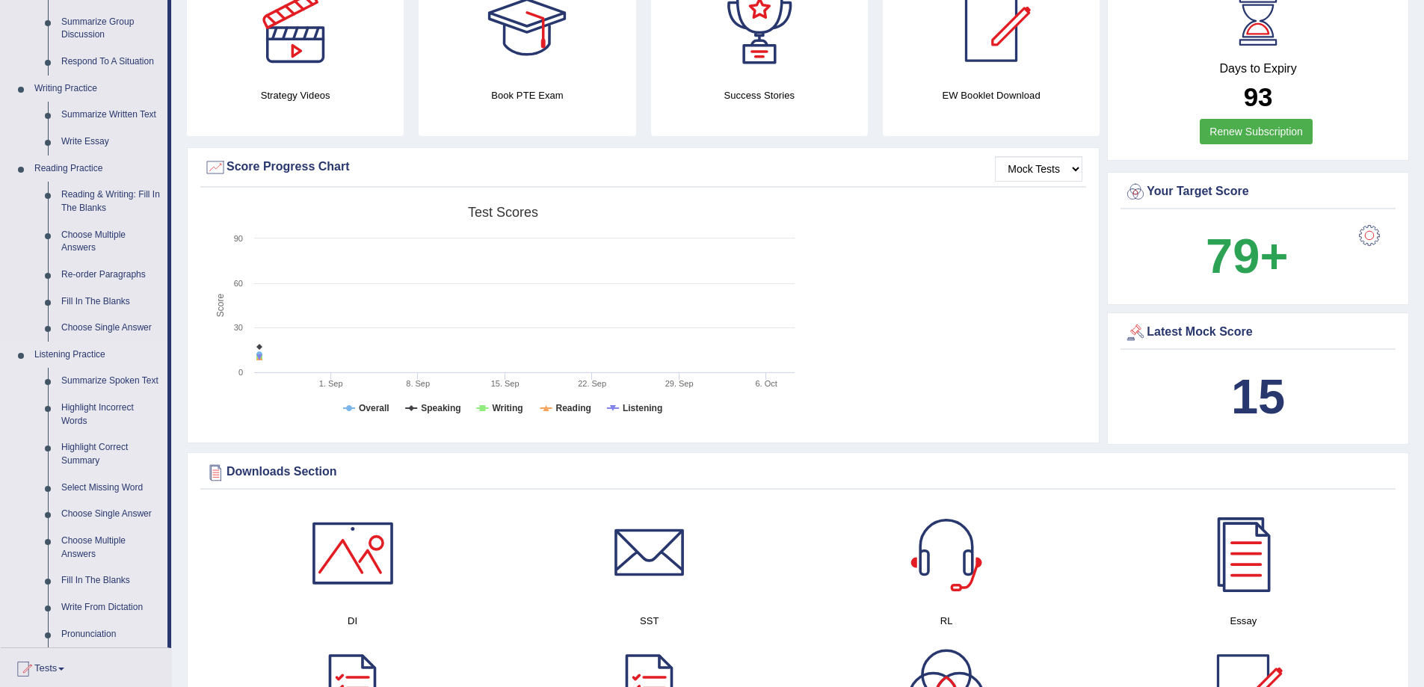
scroll to position [448, 0]
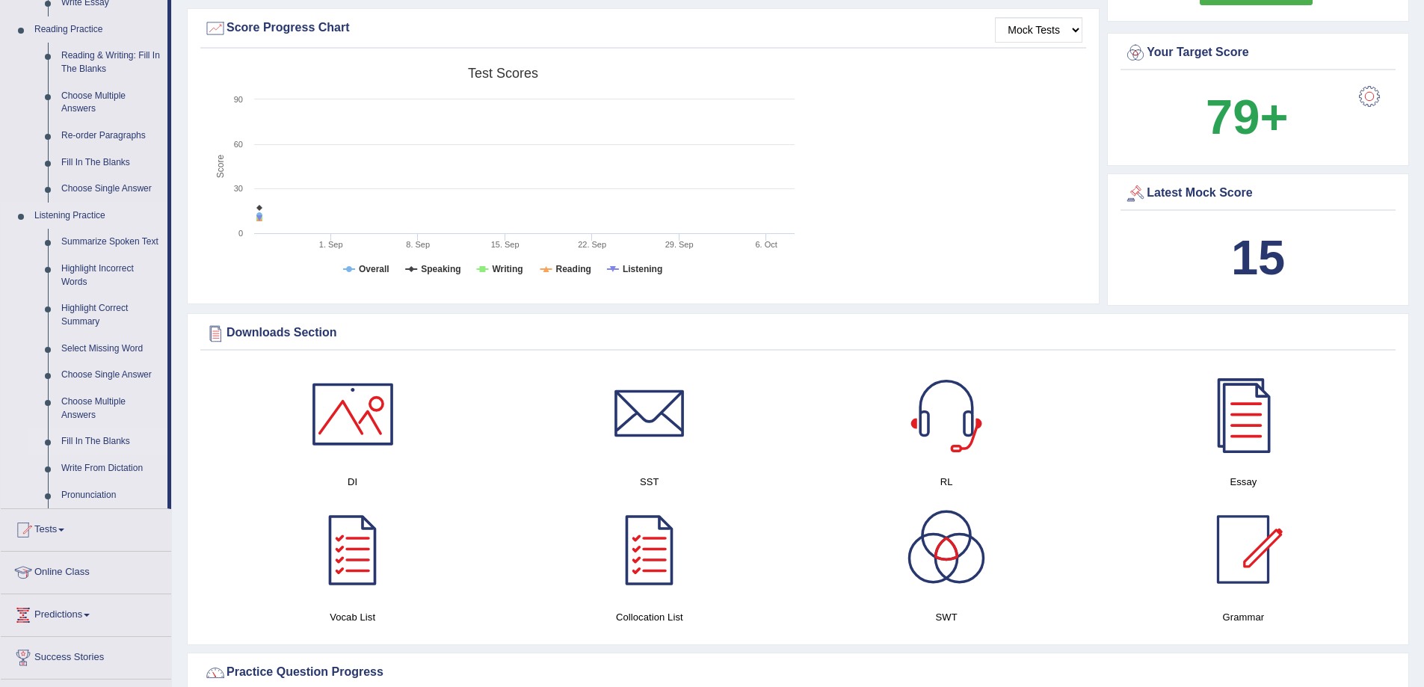
click at [105, 435] on link "Fill In The Blanks" at bounding box center [111, 441] width 113 height 27
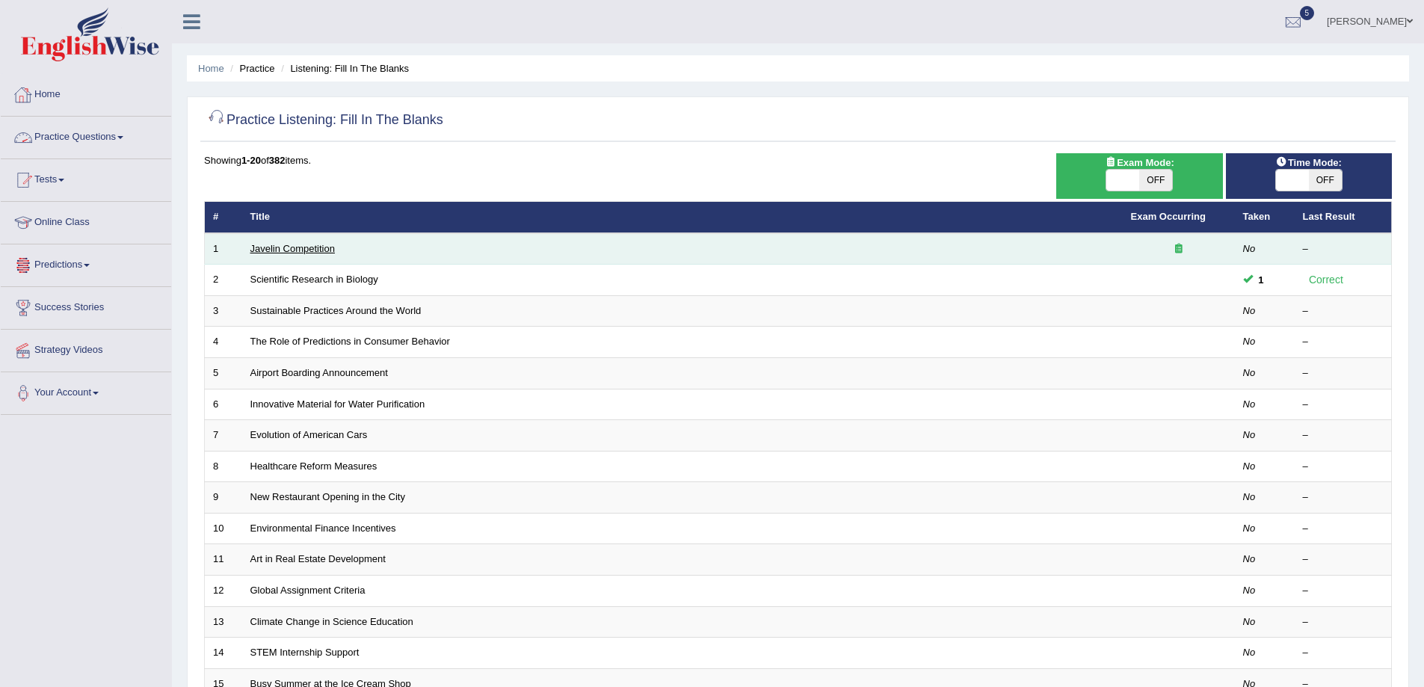
click at [276, 250] on link "Javelin Competition" at bounding box center [292, 248] width 84 height 11
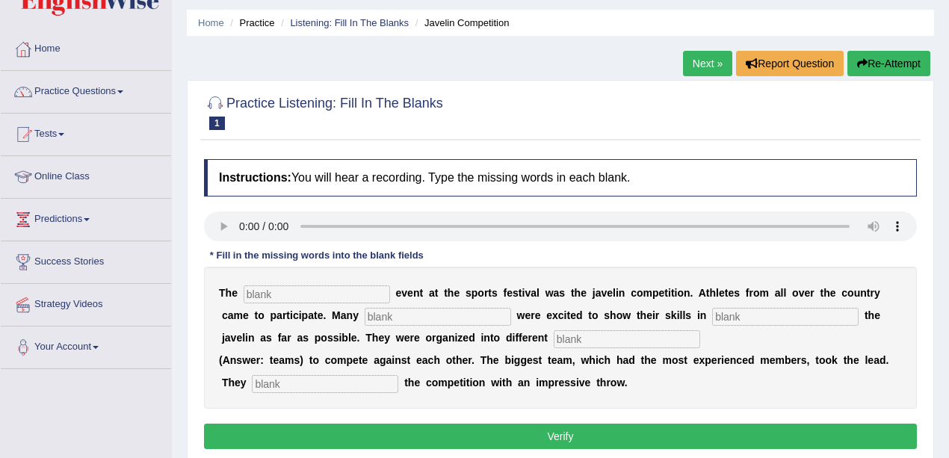
scroll to position [99, 0]
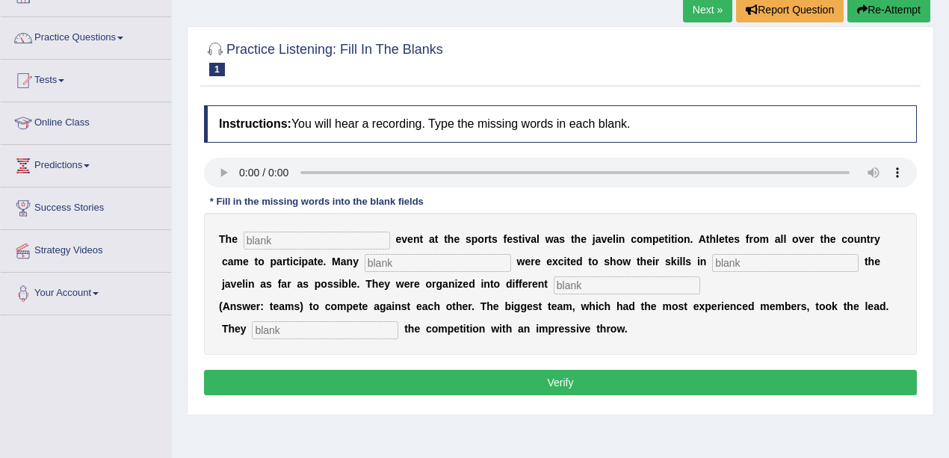
click at [389, 408] on div "Practice Listening: Fill In The Blanks 1 Javelin Competition Instructions: You …" at bounding box center [560, 220] width 747 height 389
click at [281, 233] on input "text" at bounding box center [317, 241] width 146 height 18
type input "biggest"
click at [418, 261] on input "text" at bounding box center [438, 263] width 146 height 18
type input "people"
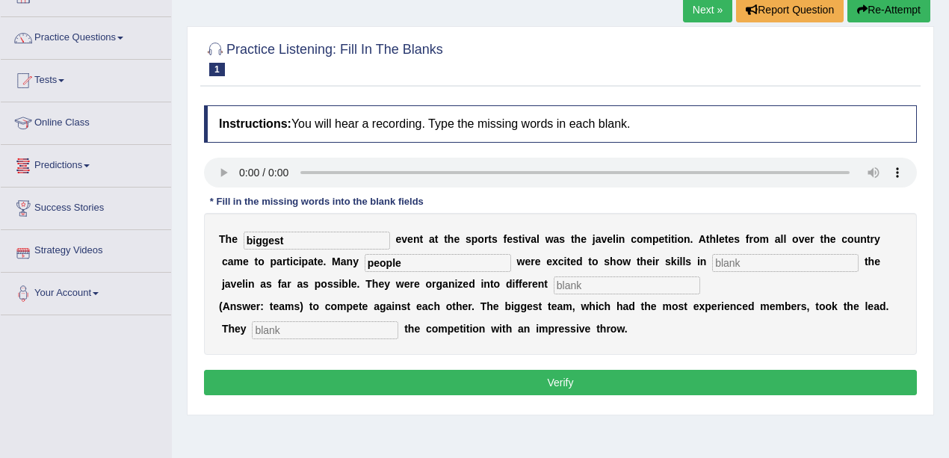
click at [272, 332] on input "text" at bounding box center [325, 330] width 146 height 18
type input "started"
click at [772, 261] on input "text" at bounding box center [785, 263] width 146 height 18
type input "there"
click at [586, 277] on input "text" at bounding box center [627, 286] width 146 height 18
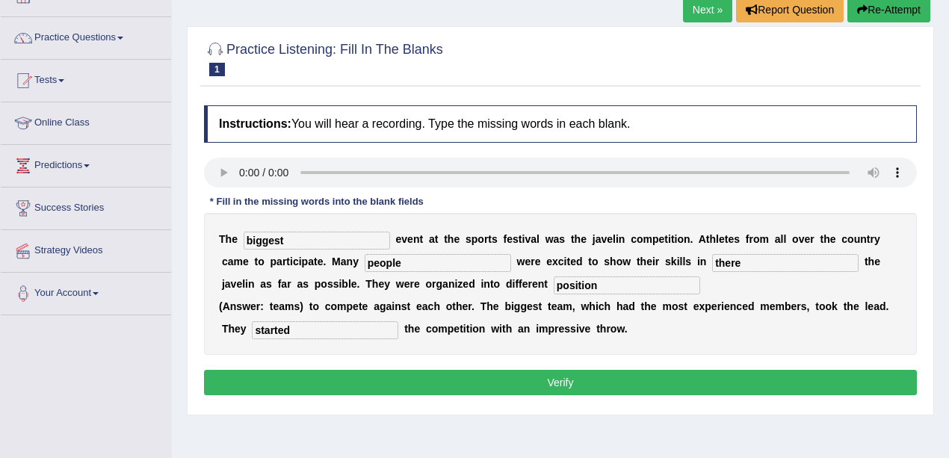
type input "position"
click at [563, 386] on button "Verify" at bounding box center [560, 382] width 713 height 25
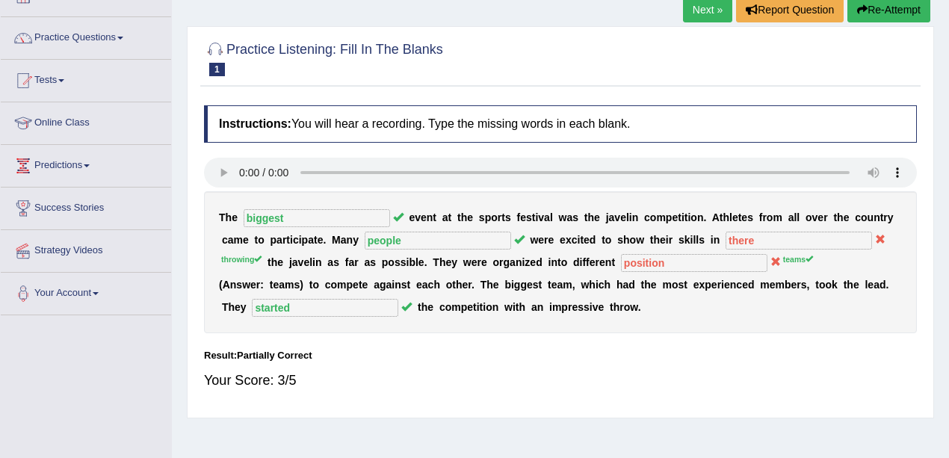
click at [716, 17] on link "Next »" at bounding box center [707, 9] width 49 height 25
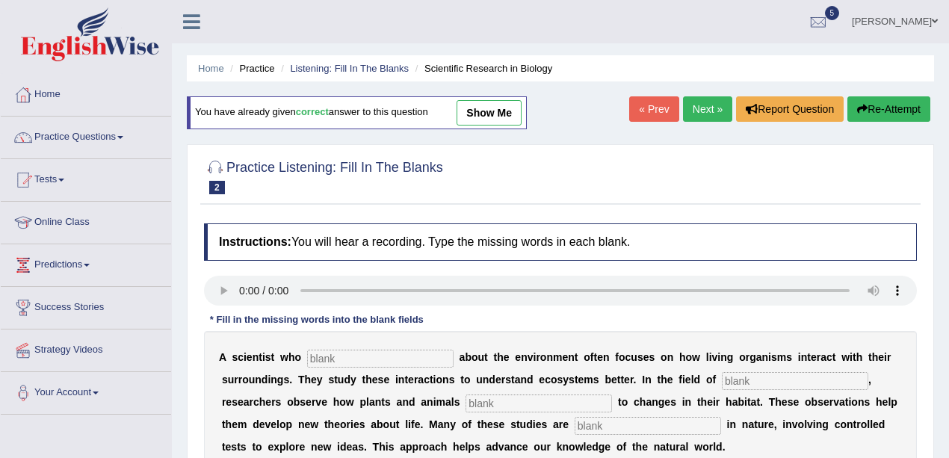
scroll to position [149, 0]
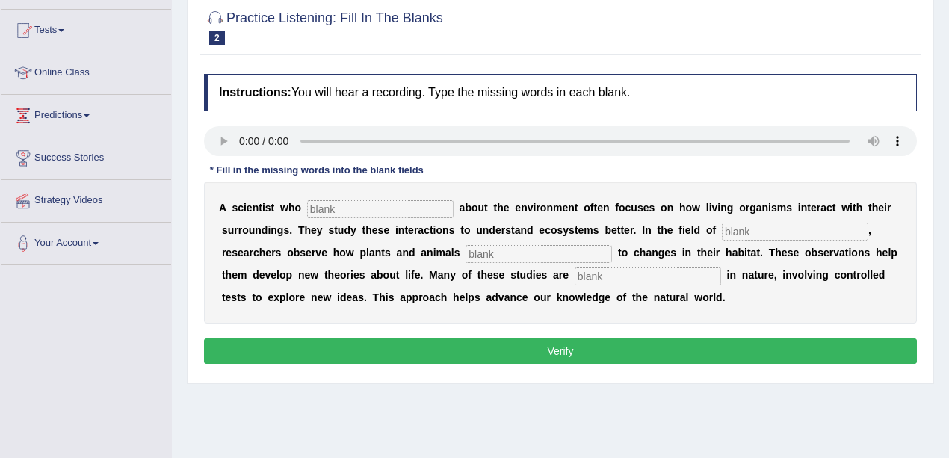
click at [566, 247] on input "text" at bounding box center [539, 254] width 146 height 18
click at [587, 271] on input "text" at bounding box center [648, 277] width 146 height 18
click at [402, 200] on input "text" at bounding box center [380, 209] width 146 height 18
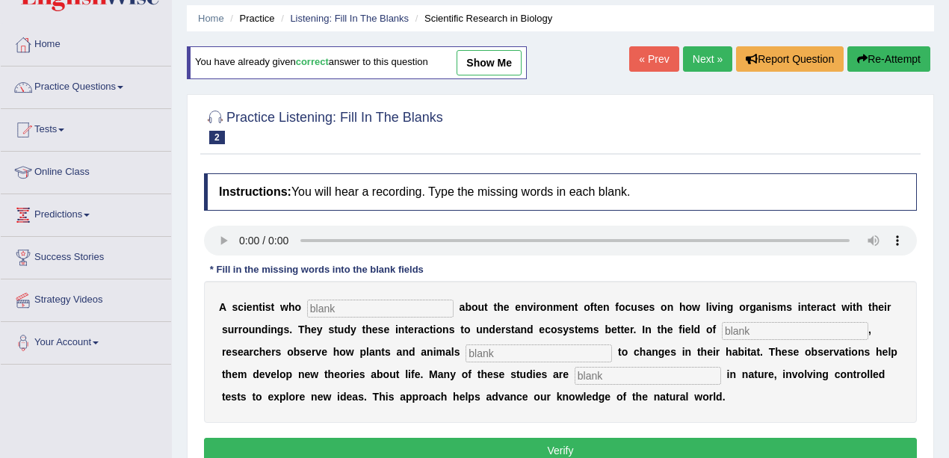
scroll to position [0, 0]
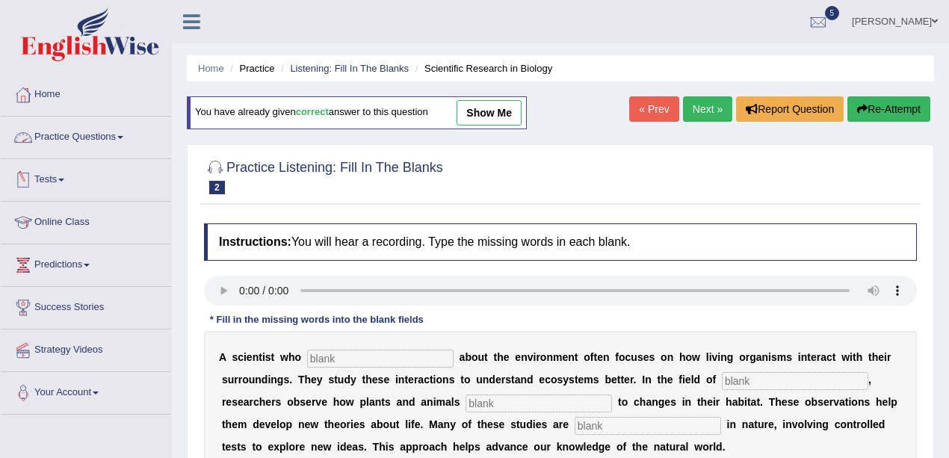
click at [100, 141] on link "Practice Questions" at bounding box center [86, 135] width 170 height 37
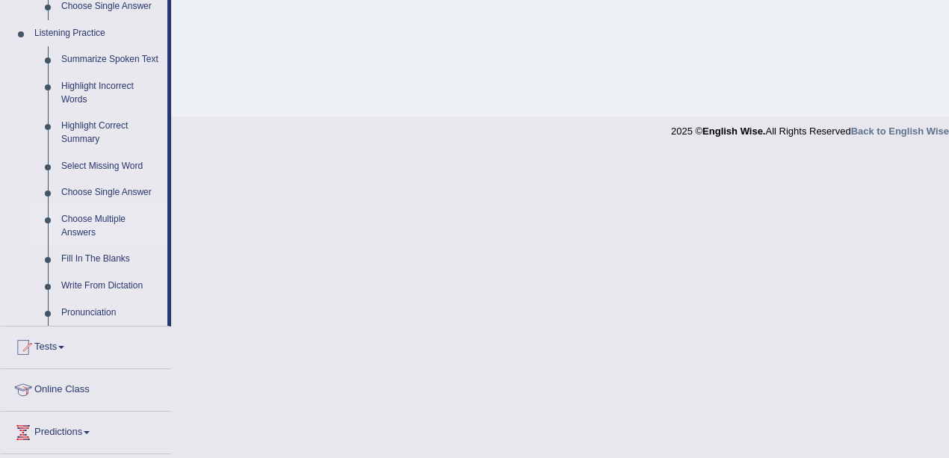
scroll to position [647, 0]
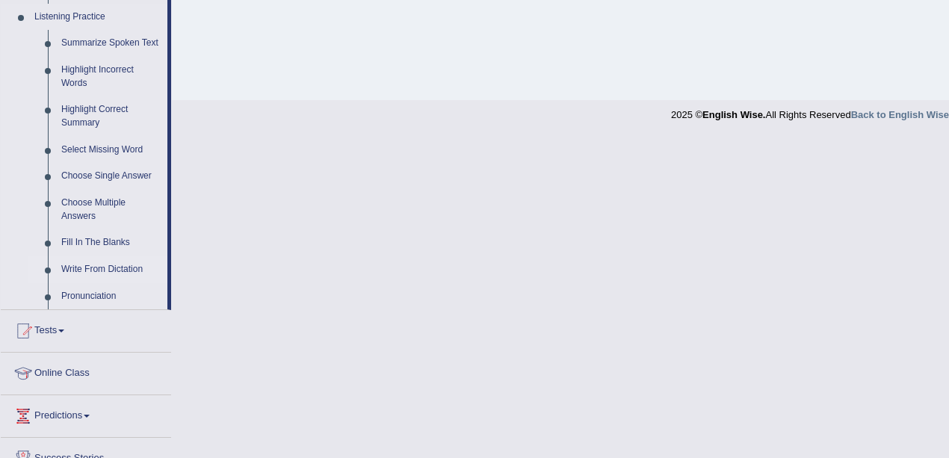
click at [105, 265] on link "Write From Dictation" at bounding box center [111, 269] width 113 height 27
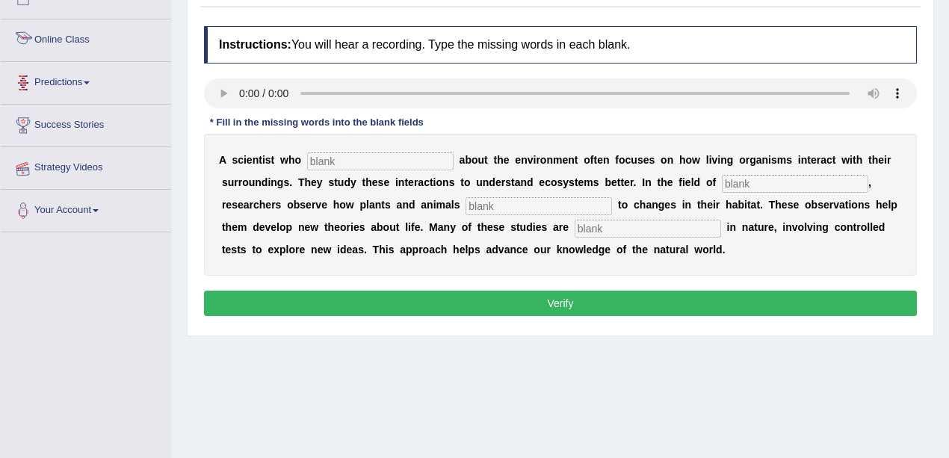
scroll to position [255, 0]
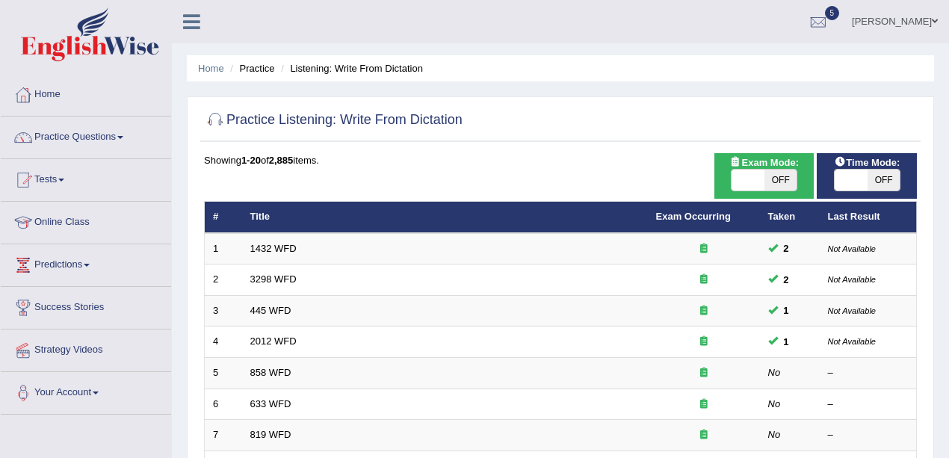
click at [295, 247] on link "1432 WFD" at bounding box center [273, 248] width 46 height 11
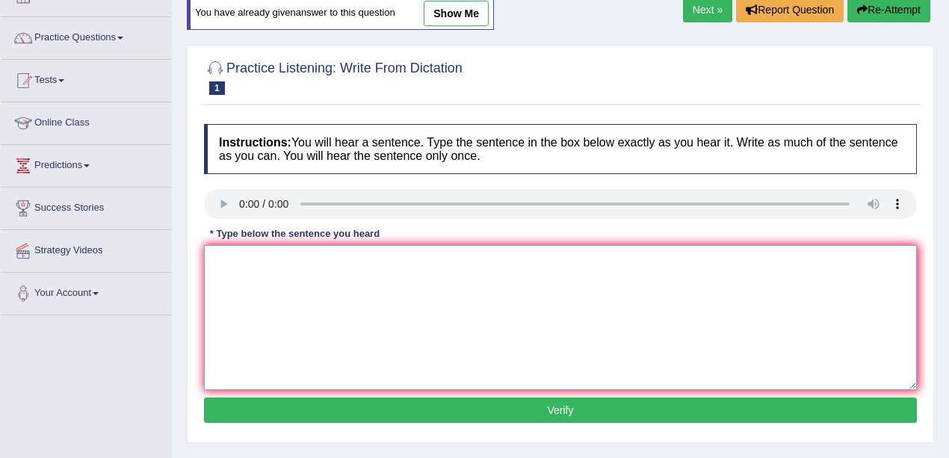
click at [263, 293] on textarea at bounding box center [560, 317] width 713 height 145
click at [223, 297] on textarea at bounding box center [560, 317] width 713 height 145
type textarea "More phisical activities is beneficial for your health."
click at [541, 404] on button "Verify" at bounding box center [560, 410] width 713 height 25
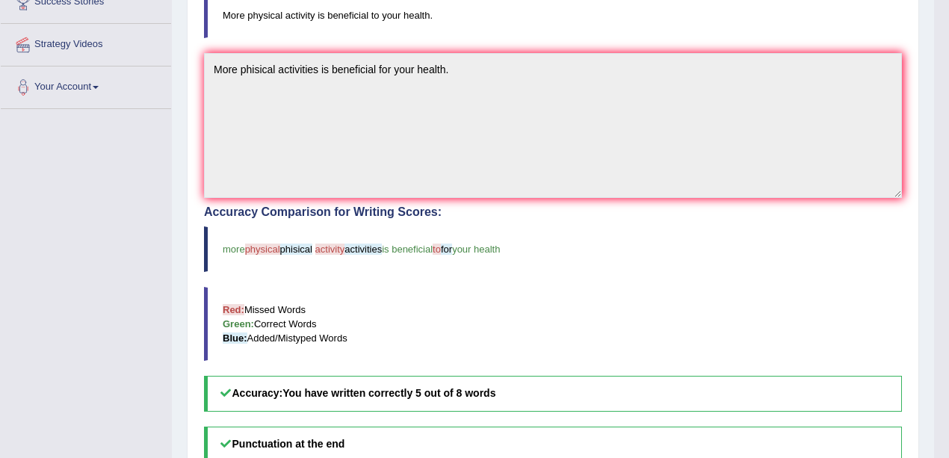
scroll to position [348, 0]
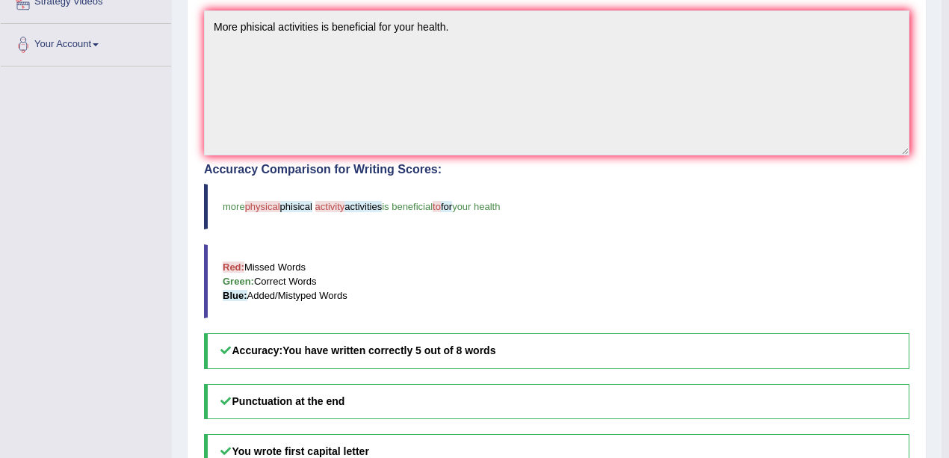
drag, startPoint x: 436, startPoint y: 197, endPoint x: 462, endPoint y: 217, distance: 32.4
click at [462, 217] on blockquote "more physical phisical activity activities is beneficial to for your health" at bounding box center [556, 207] width 705 height 46
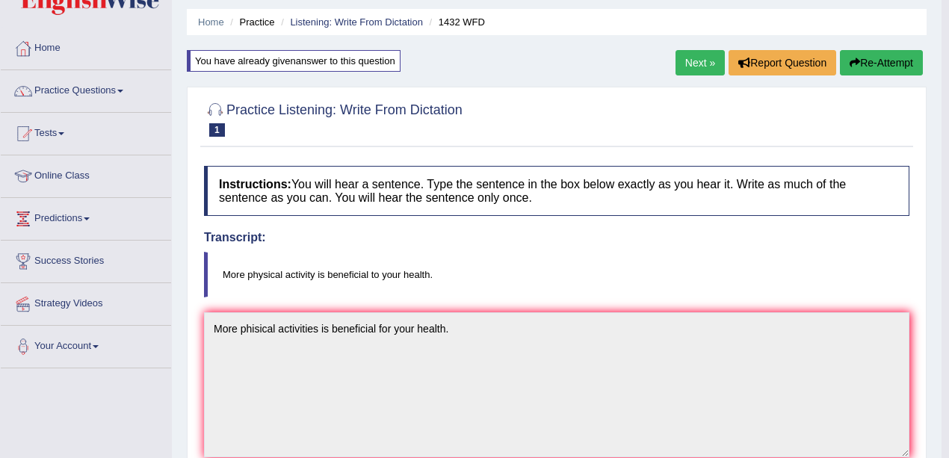
scroll to position [0, 0]
